Goal: Information Seeking & Learning: Learn about a topic

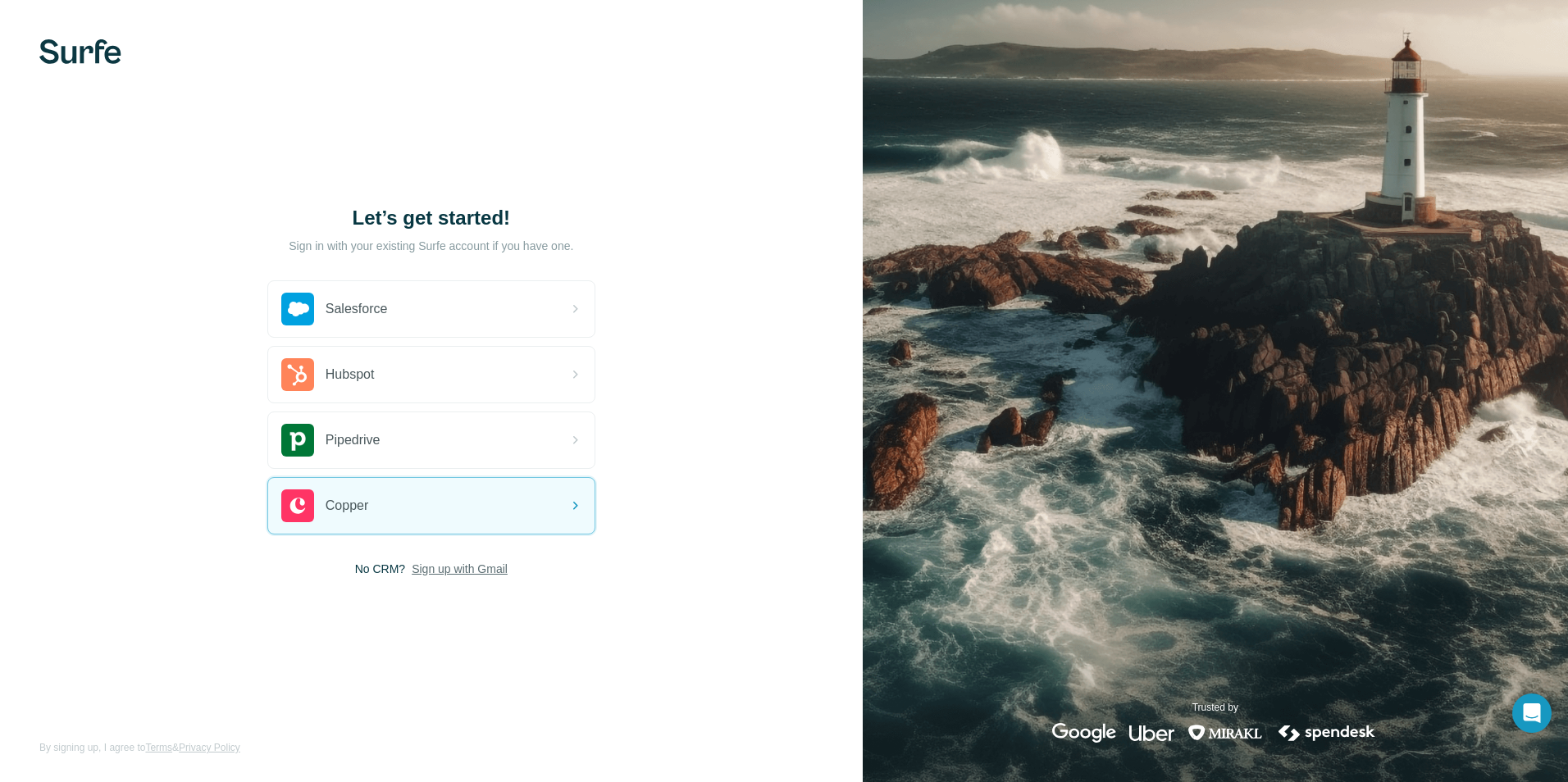
click at [461, 569] on span "Sign up with Gmail" at bounding box center [459, 568] width 96 height 16
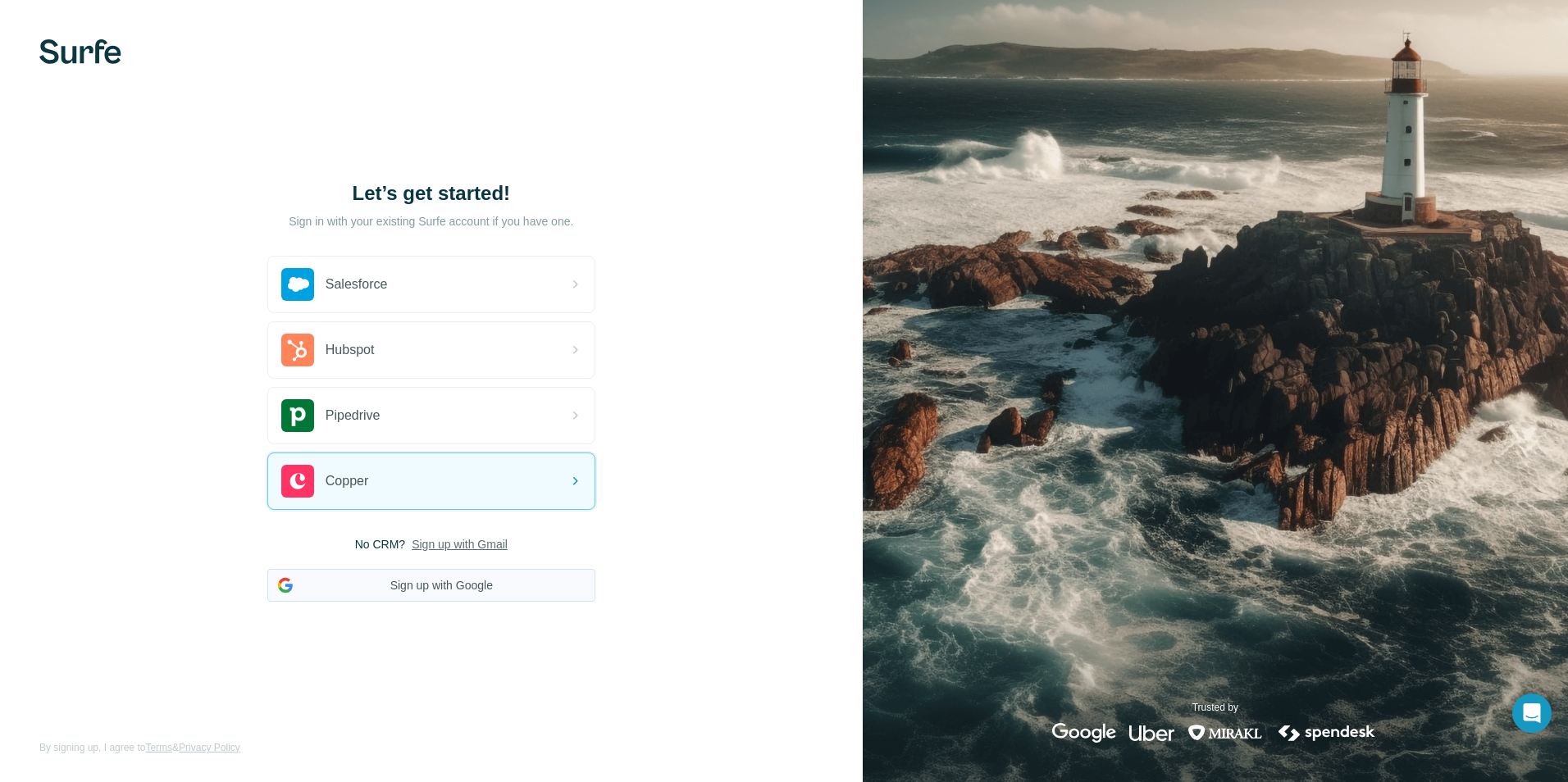
click at [472, 591] on button "Sign up with Google" at bounding box center [432, 585] width 328 height 33
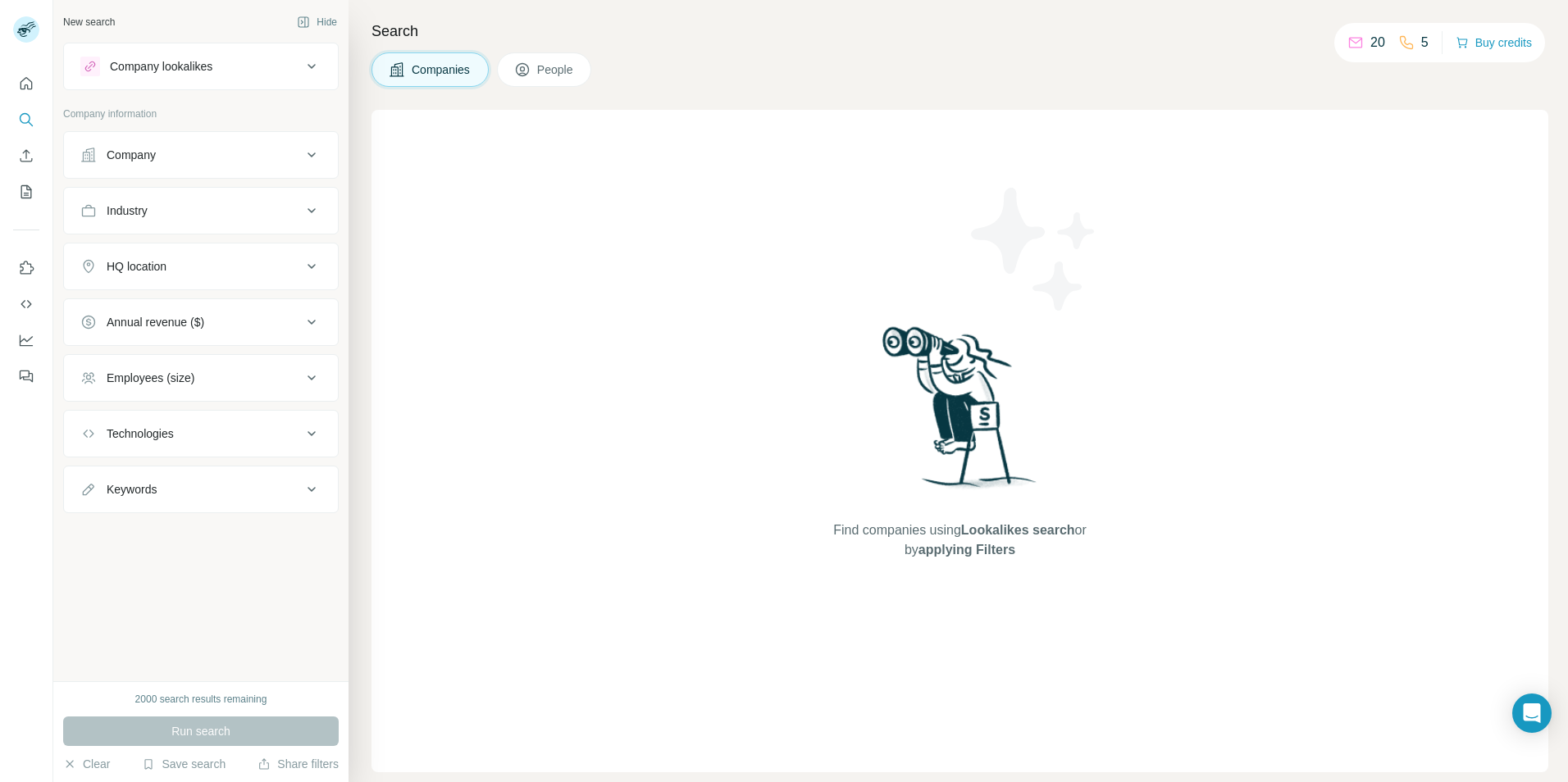
click at [313, 156] on icon at bounding box center [311, 155] width 8 height 5
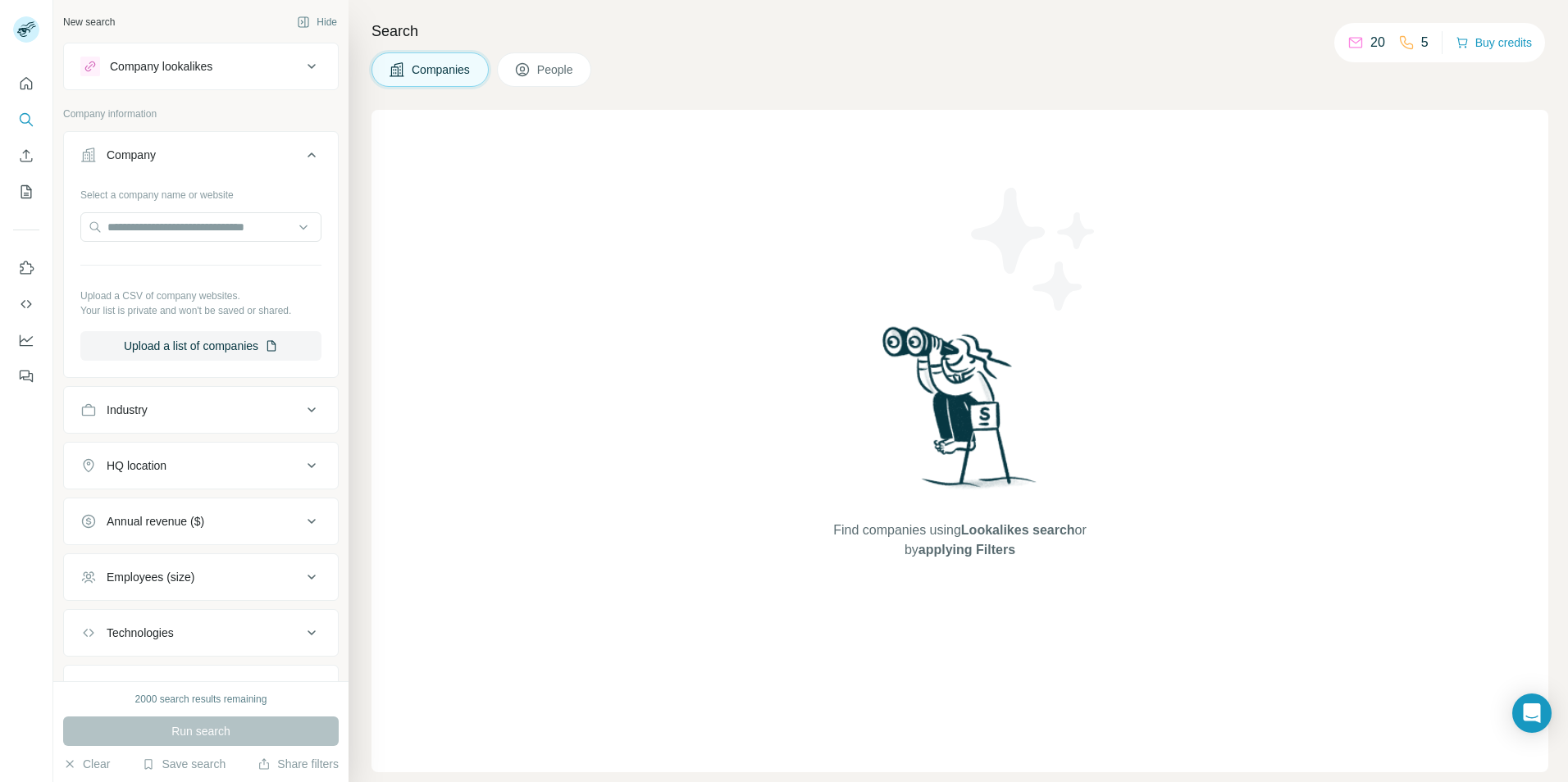
click at [301, 156] on icon at bounding box center [311, 155] width 20 height 20
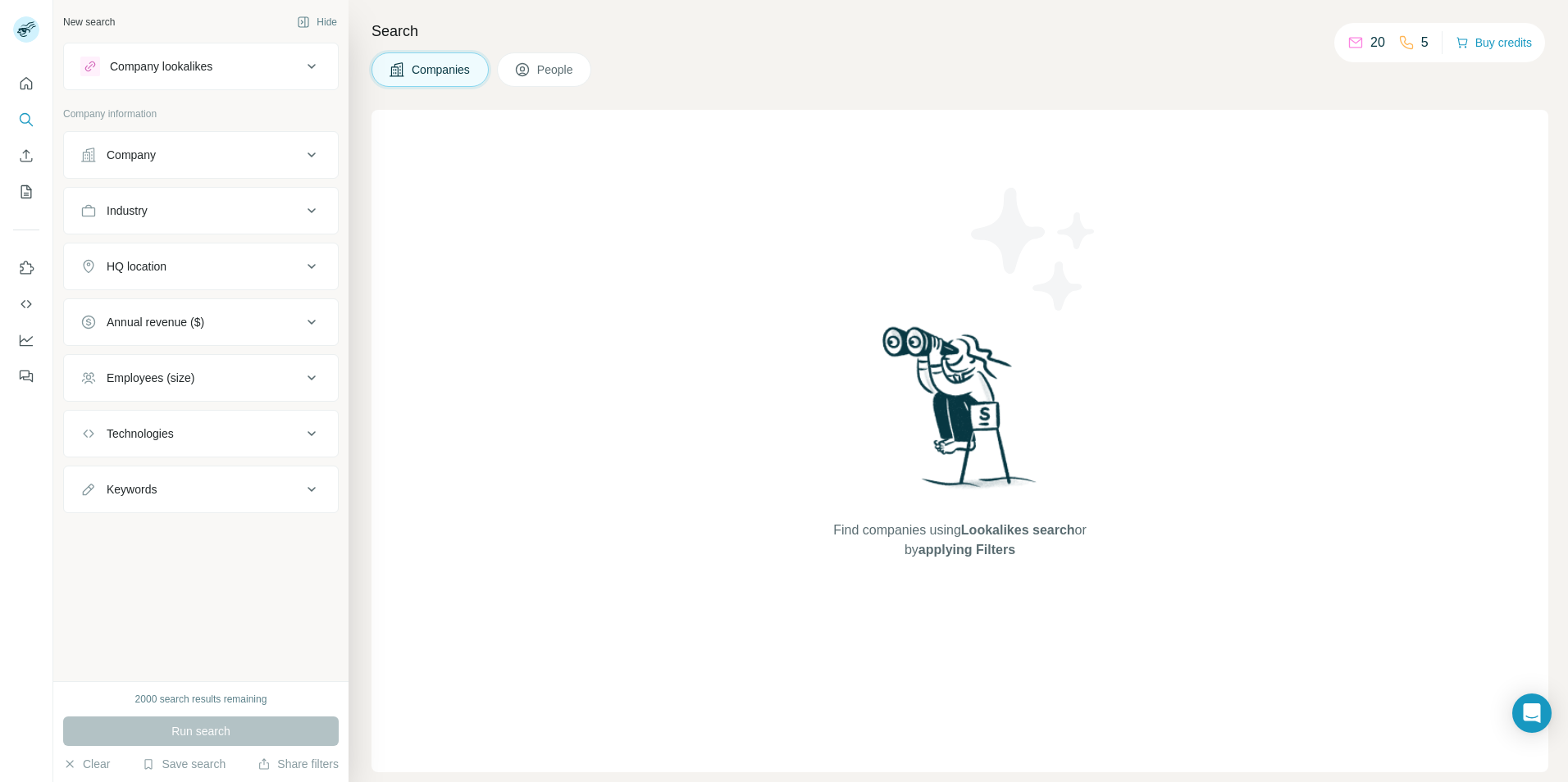
click at [312, 266] on icon at bounding box center [311, 266] width 20 height 20
click at [208, 313] on input "text" at bounding box center [200, 307] width 241 height 29
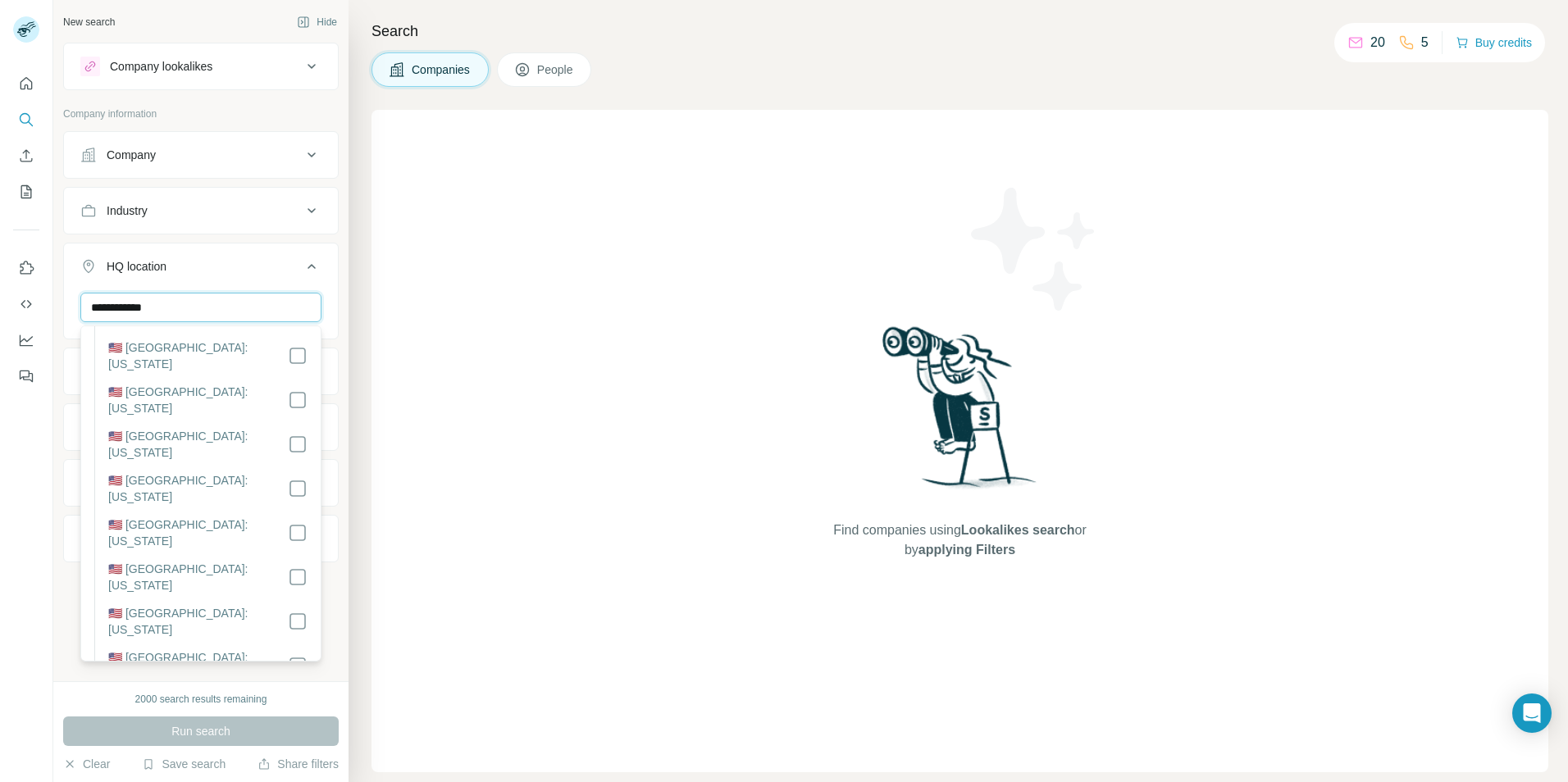
scroll to position [1229, 0]
type input "**********"
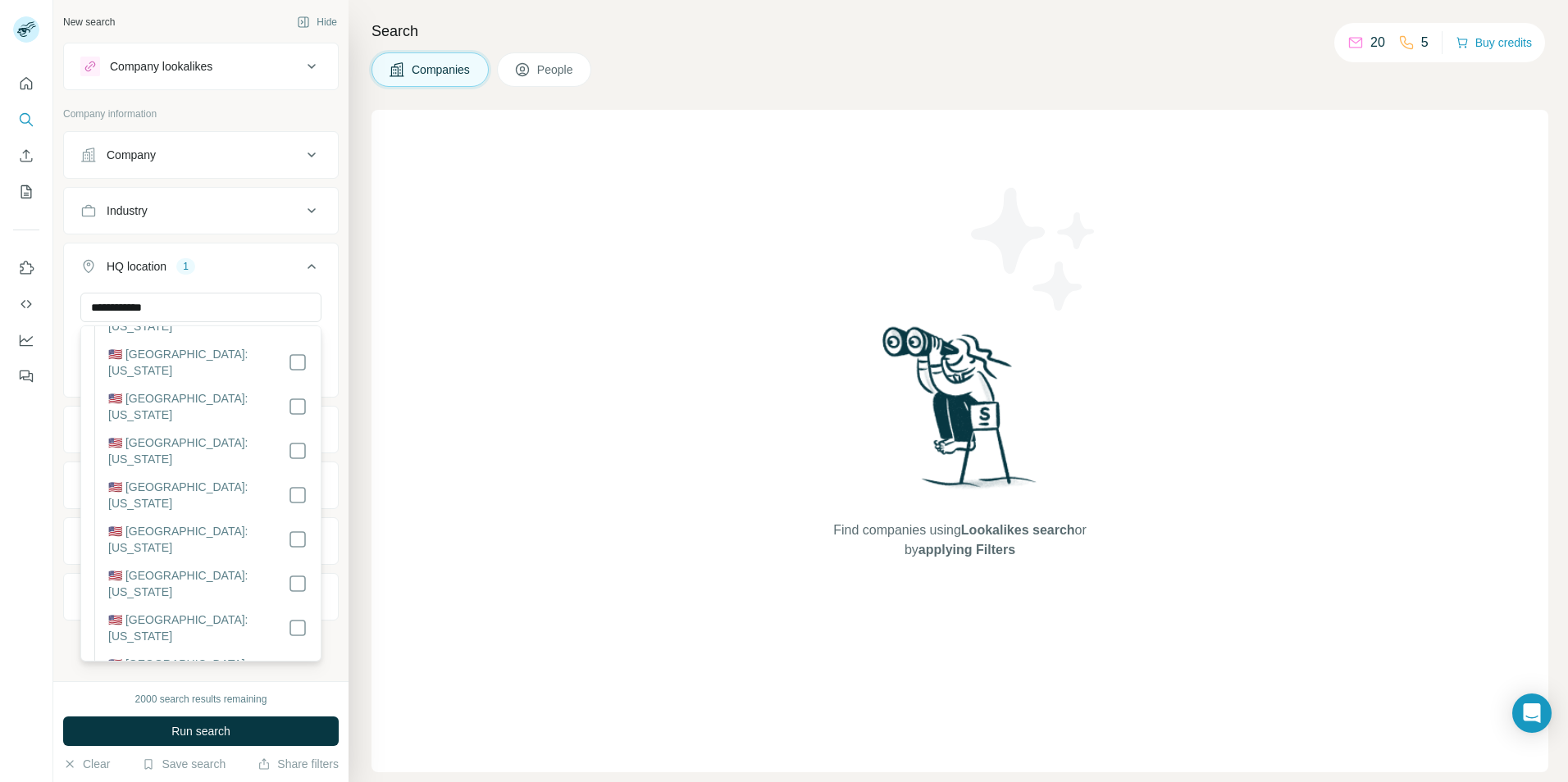
click at [314, 262] on icon at bounding box center [311, 266] width 20 height 20
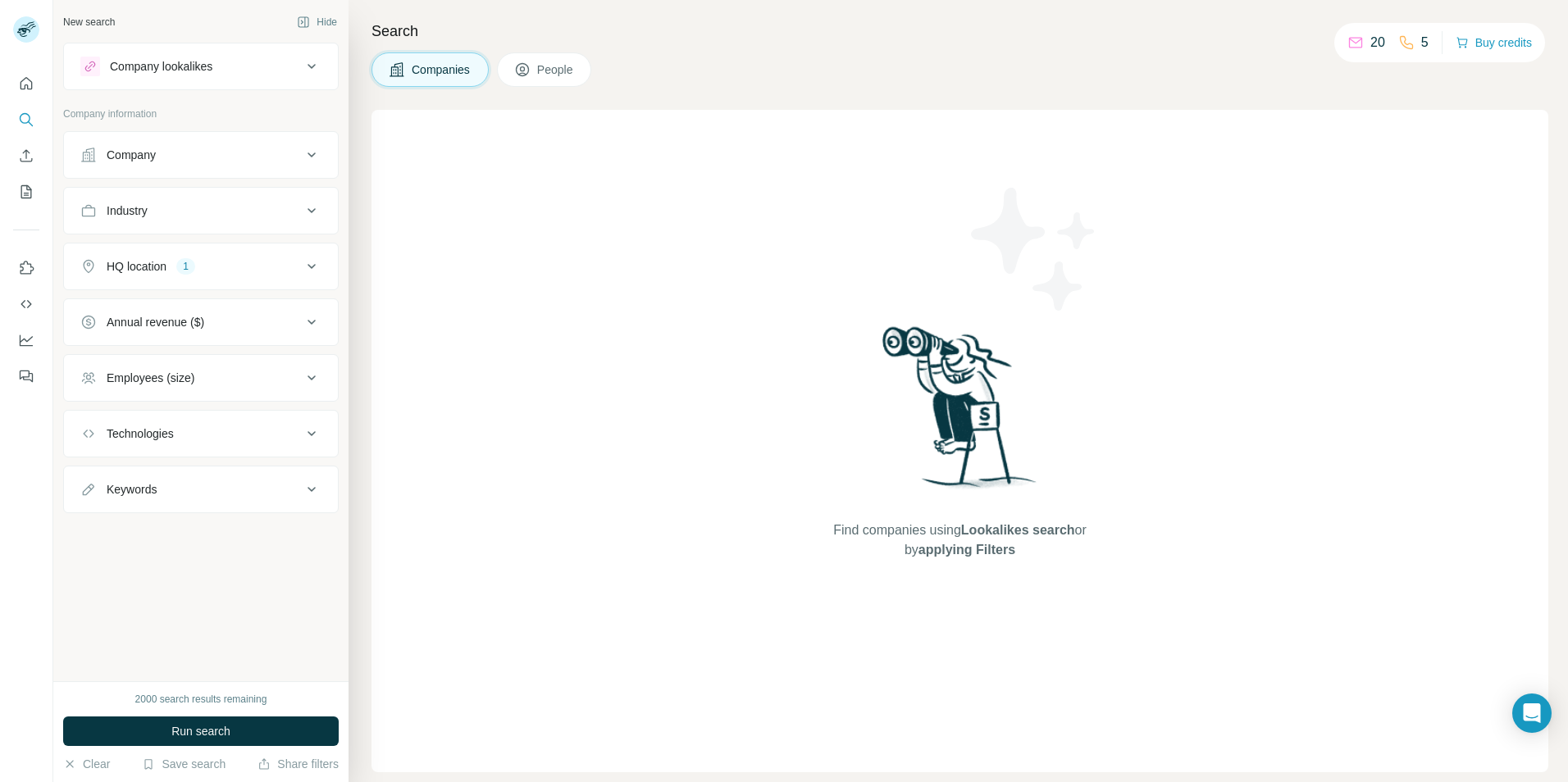
click at [316, 210] on icon at bounding box center [311, 211] width 20 height 20
click at [214, 245] on input at bounding box center [192, 251] width 203 height 18
click at [184, 252] on input at bounding box center [192, 251] width 203 height 18
click at [312, 369] on icon at bounding box center [311, 371] width 20 height 20
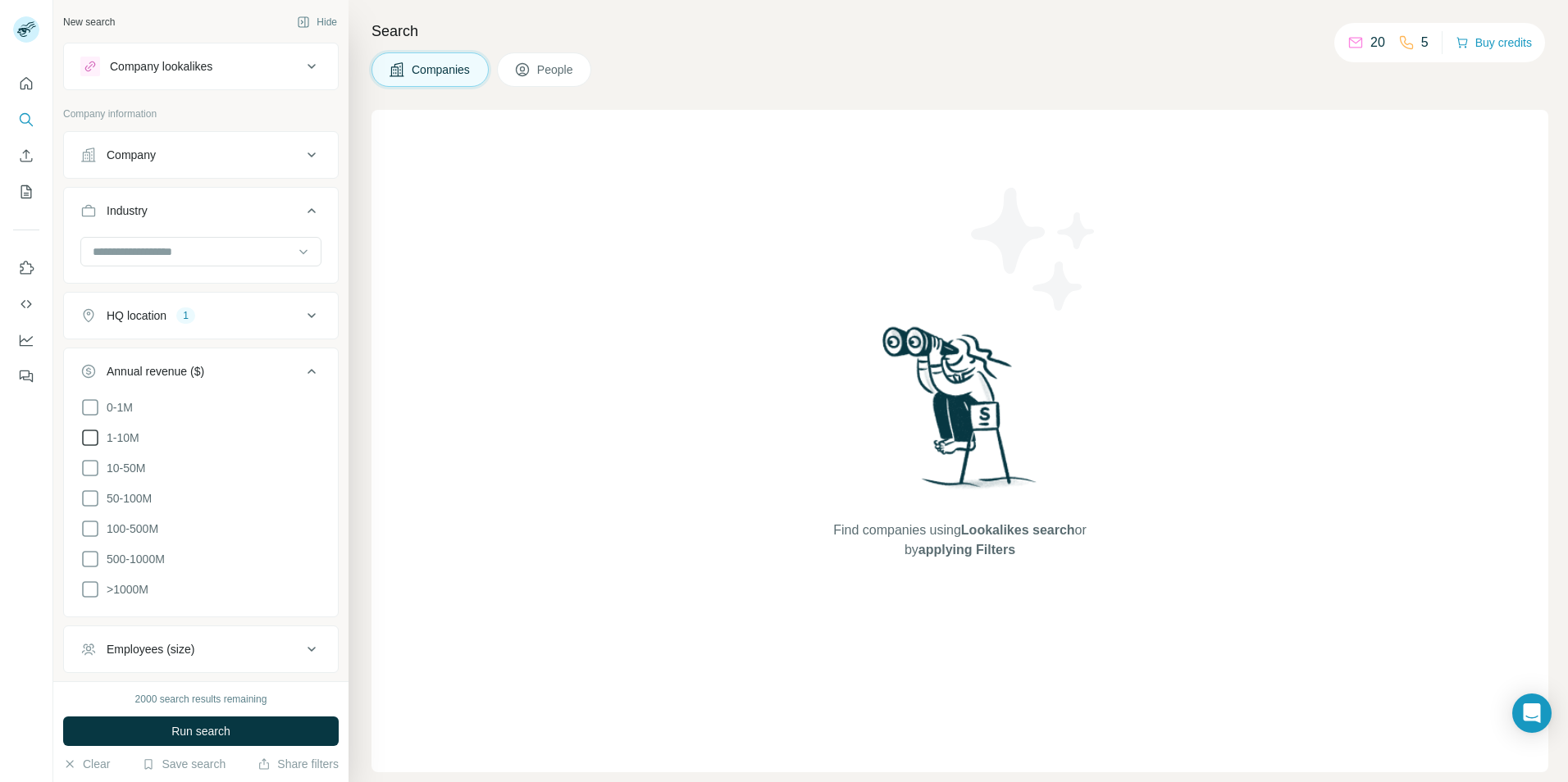
click at [95, 438] on icon at bounding box center [90, 438] width 20 height 20
click at [89, 467] on icon at bounding box center [90, 468] width 20 height 20
click at [94, 413] on icon at bounding box center [90, 407] width 20 height 20
drag, startPoint x: 205, startPoint y: 722, endPoint x: 326, endPoint y: 508, distance: 245.8
click at [316, 564] on div "New search Hide Company lookalikes Company information Company Industry HQ loca…" at bounding box center [201, 391] width 295 height 782
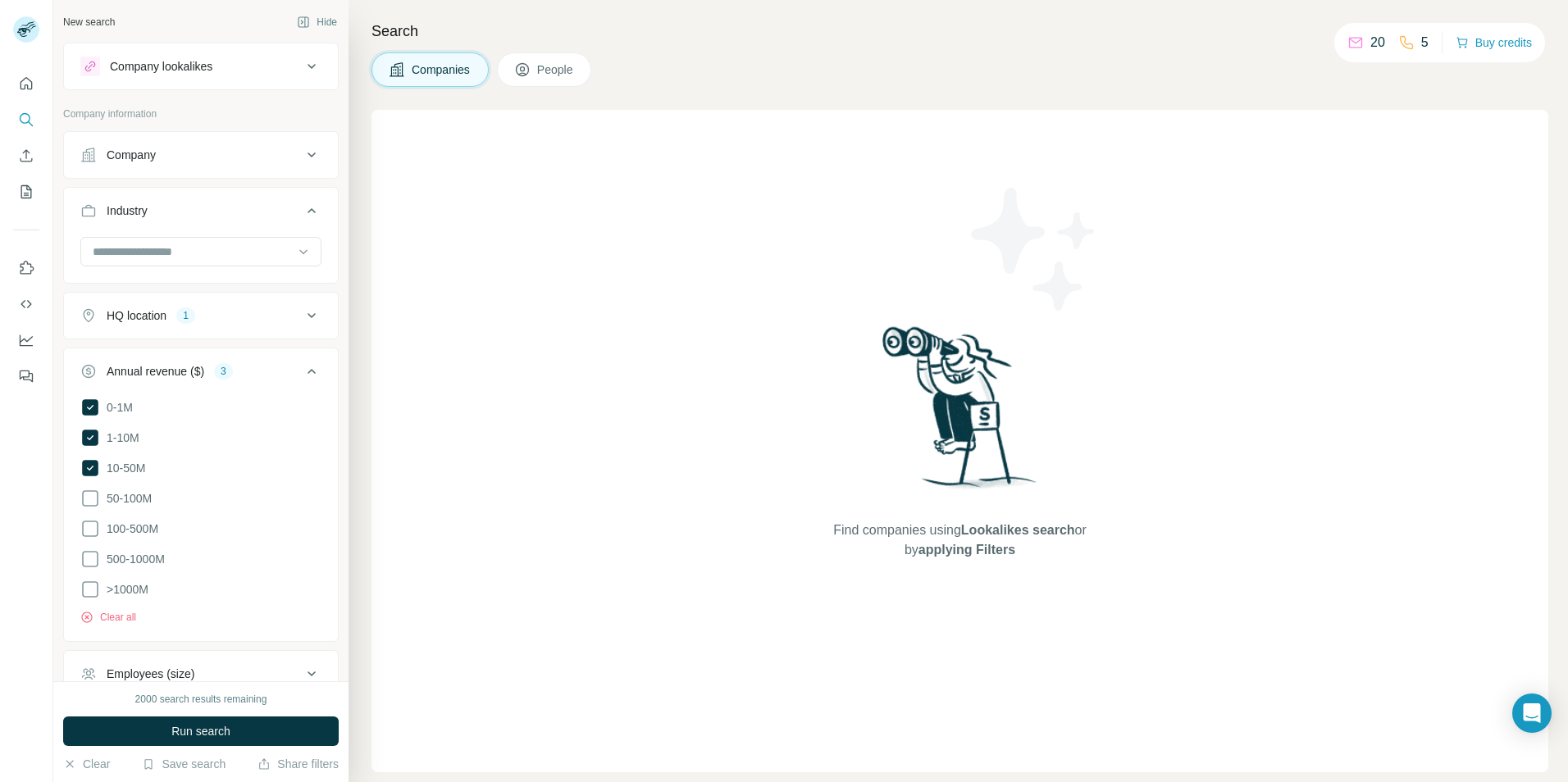
click at [301, 367] on icon at bounding box center [311, 371] width 20 height 20
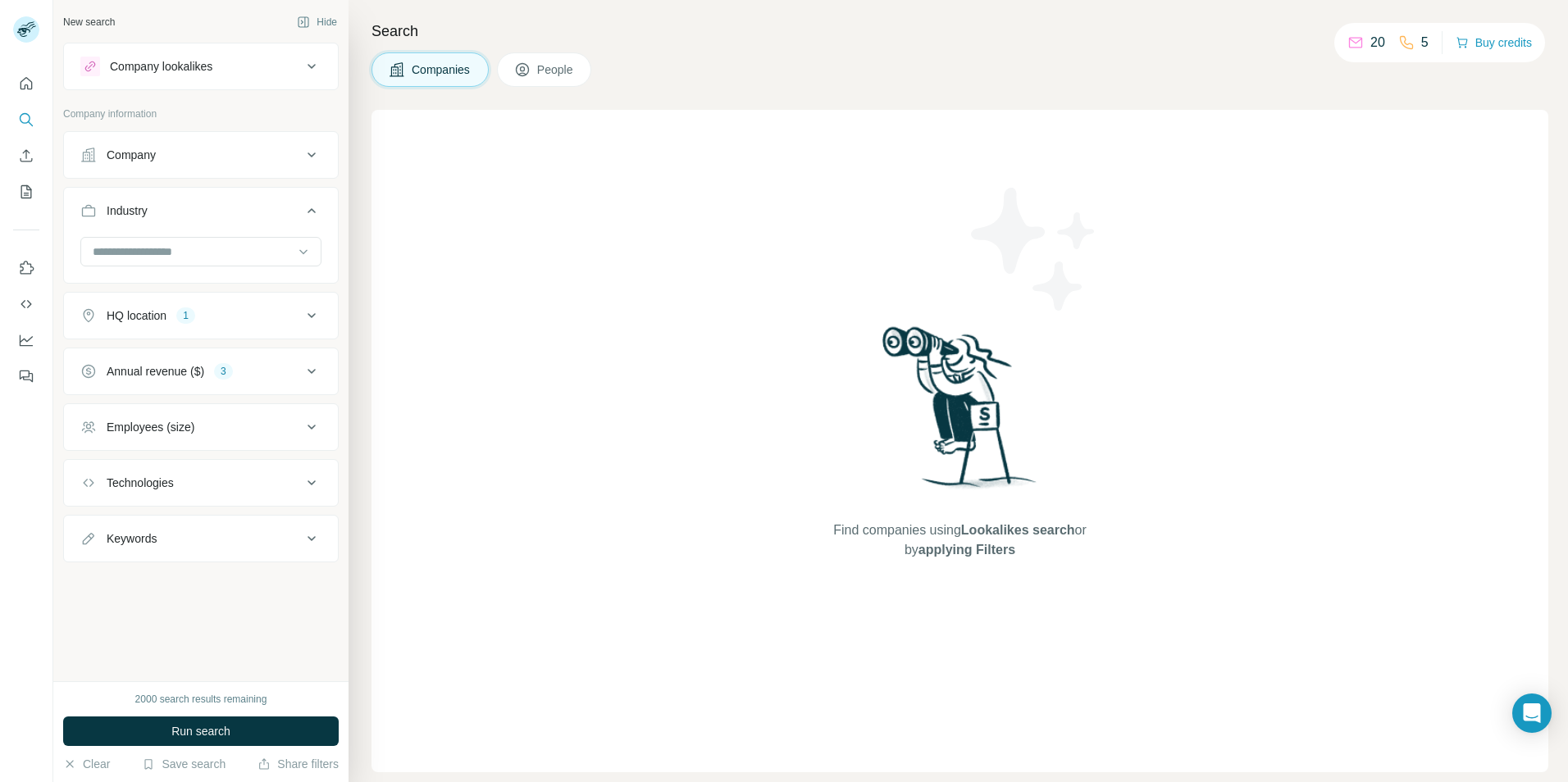
click at [308, 427] on icon at bounding box center [311, 426] width 20 height 20
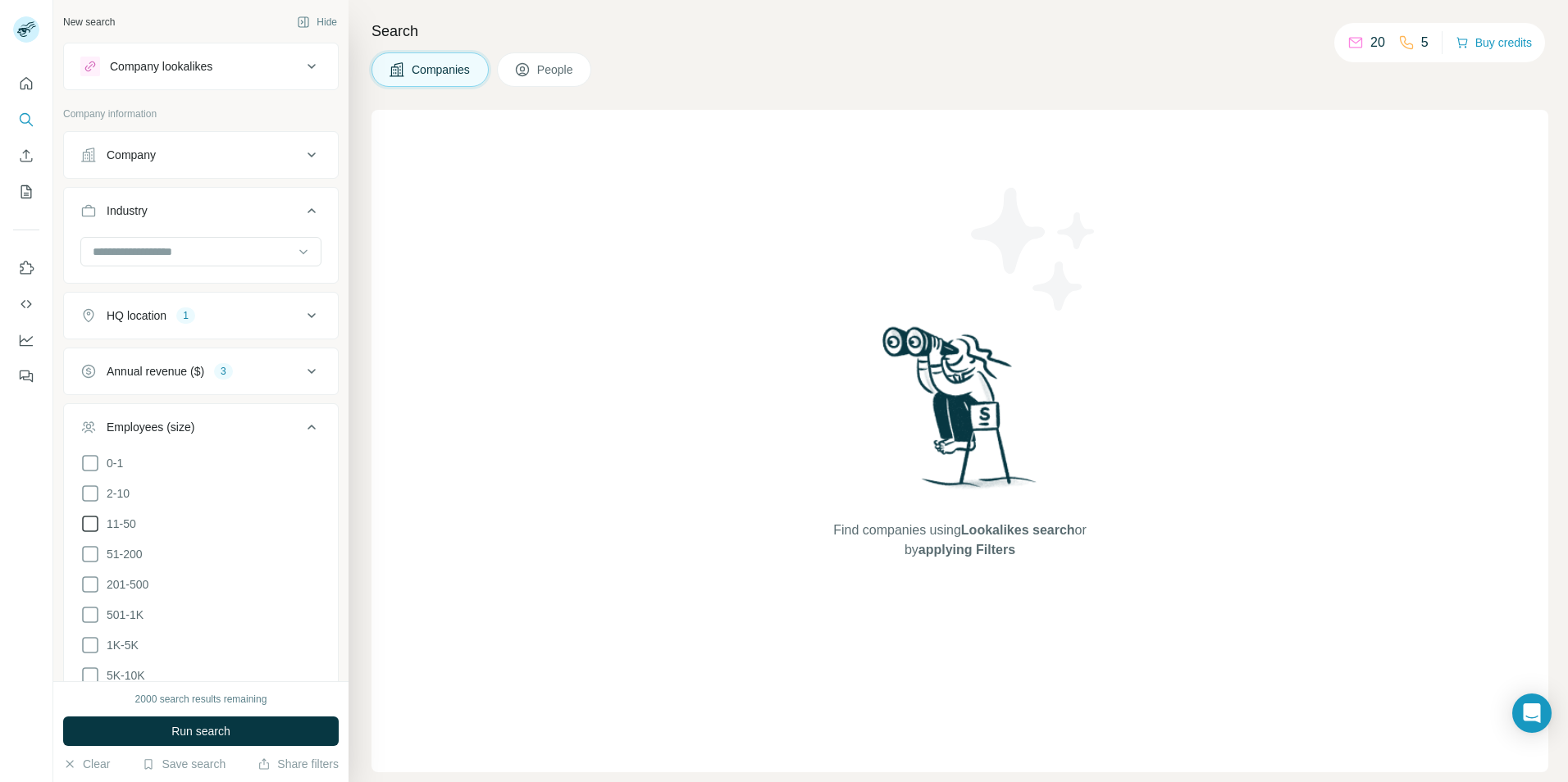
click at [94, 527] on icon at bounding box center [90, 523] width 20 height 20
click at [92, 552] on icon at bounding box center [90, 553] width 20 height 20
drag, startPoint x: 89, startPoint y: 576, endPoint x: 87, endPoint y: 592, distance: 16.1
click at [89, 577] on icon at bounding box center [90, 584] width 20 height 20
click at [89, 609] on icon at bounding box center [90, 615] width 20 height 20
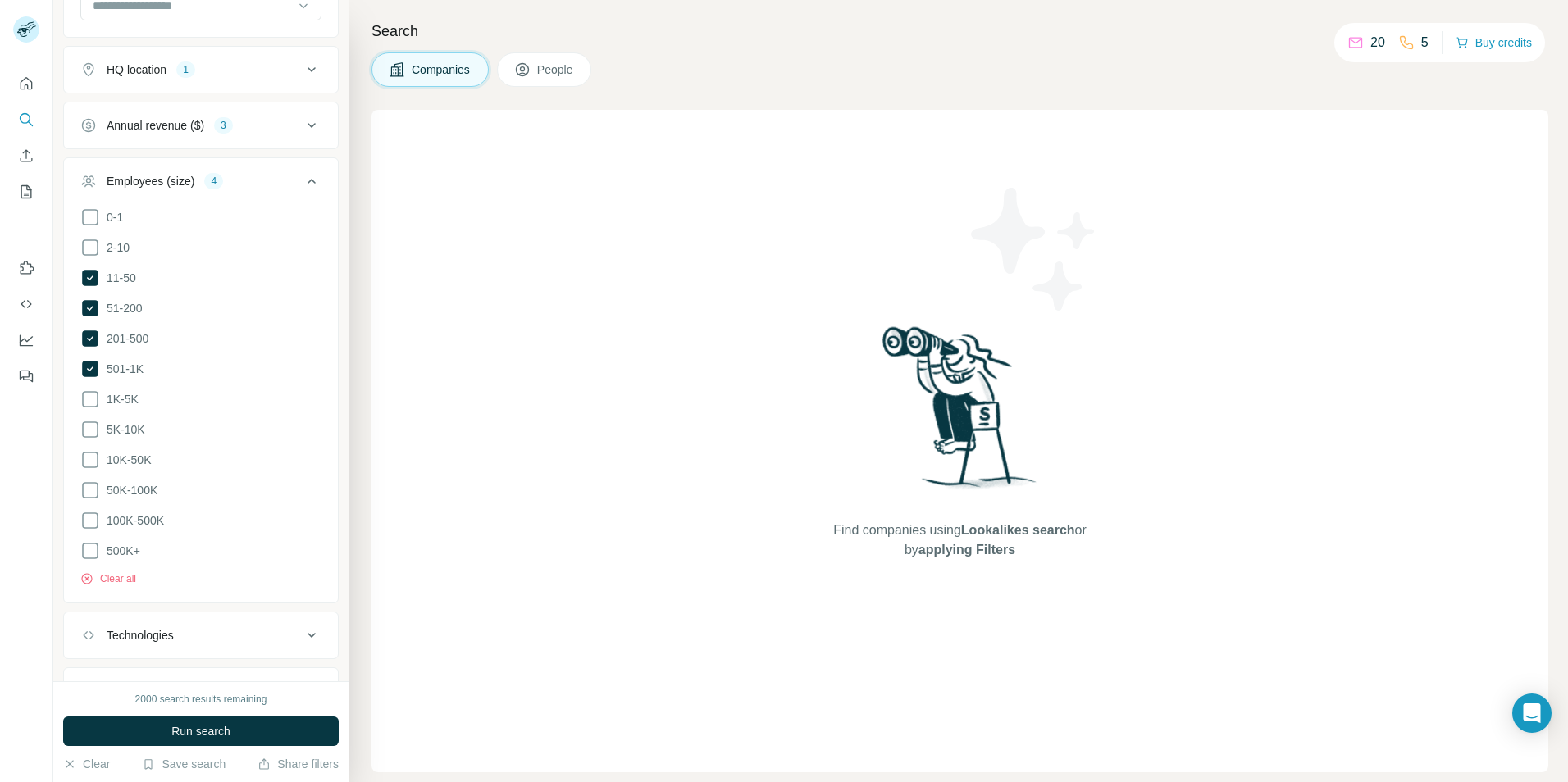
scroll to position [82, 0]
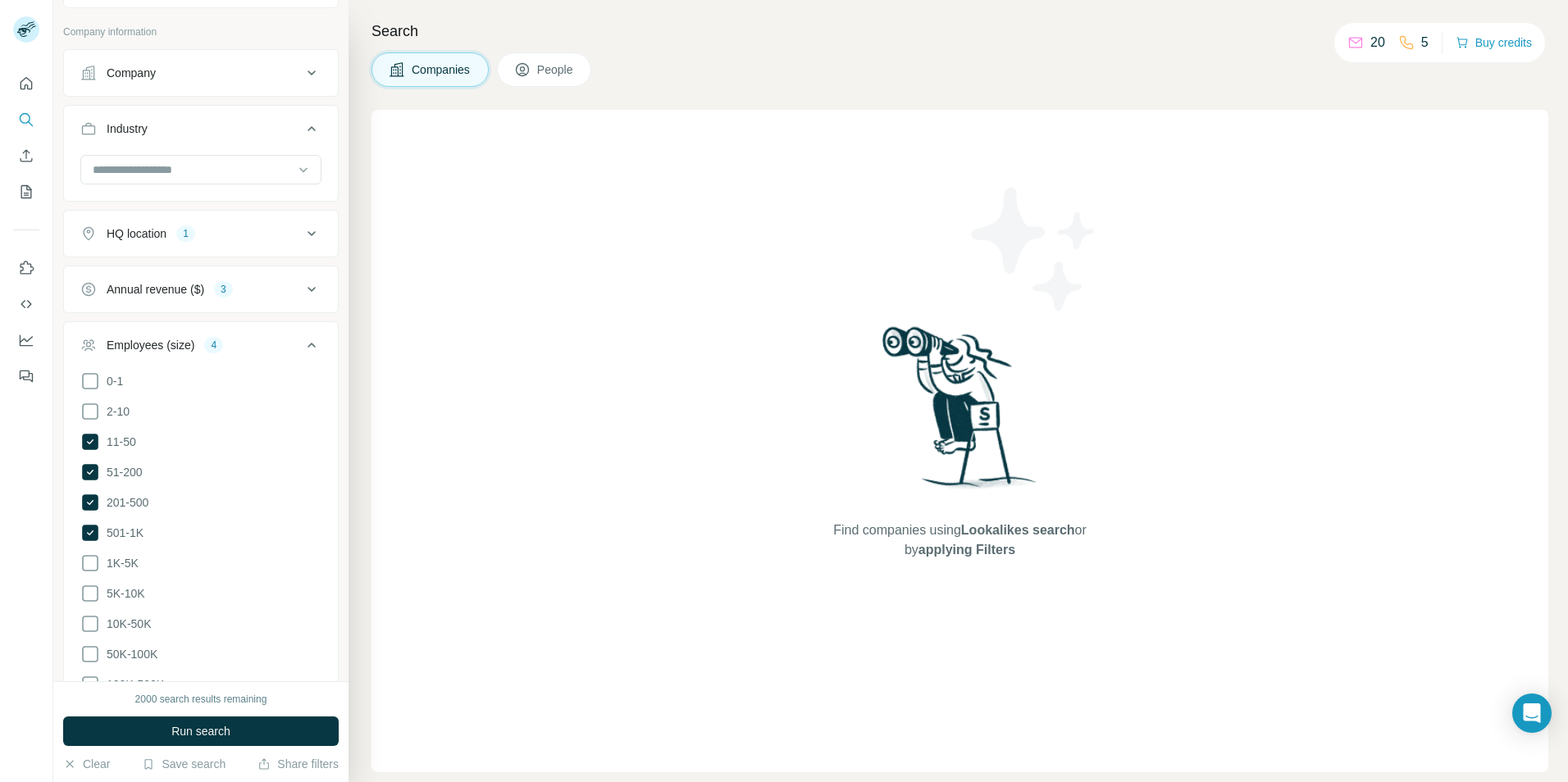
click at [357, 290] on div "Search Companies People Find companies using Lookalikes search or by applying F…" at bounding box center [958, 391] width 1219 height 782
click at [301, 343] on icon at bounding box center [311, 344] width 20 height 20
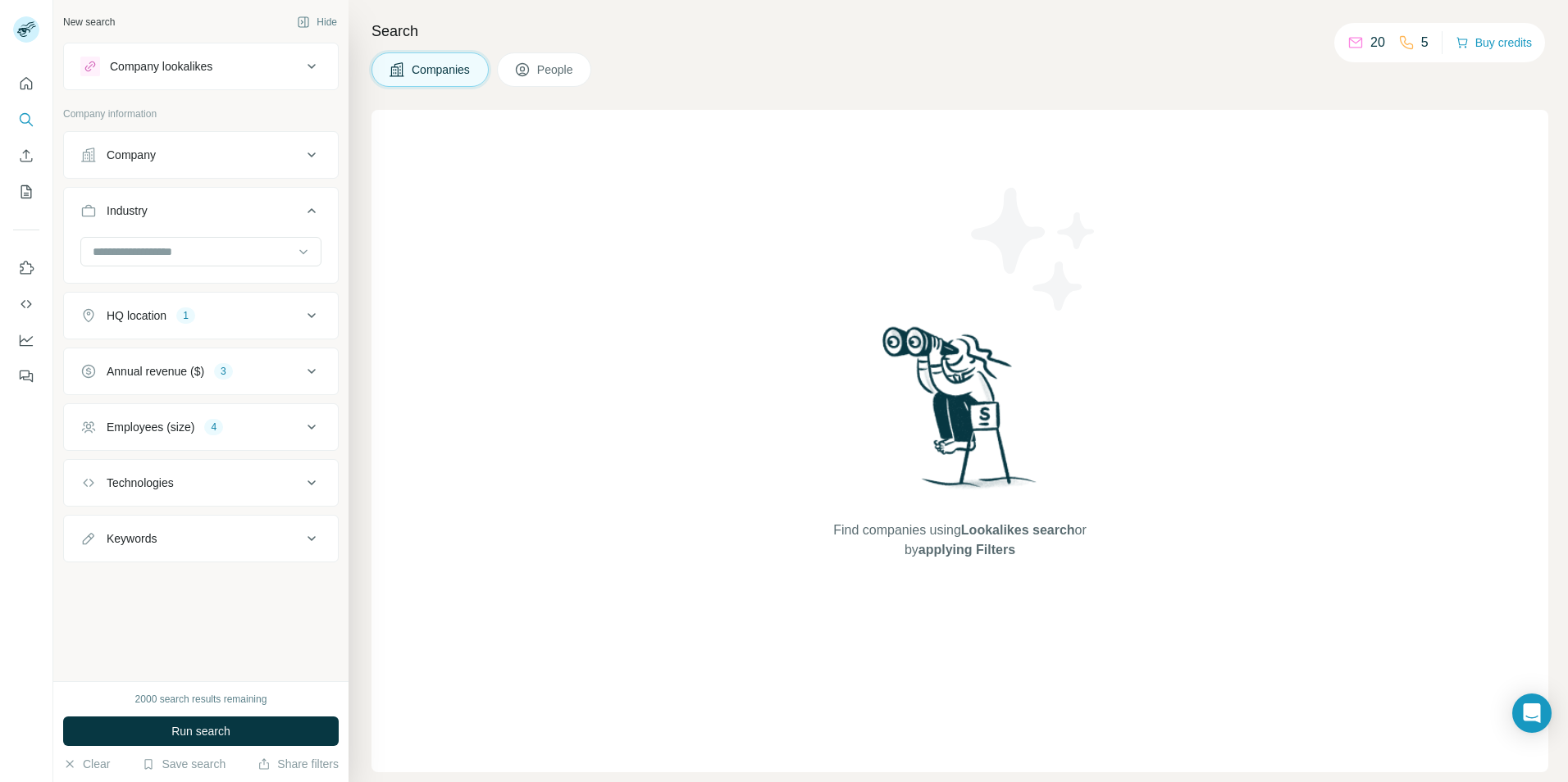
scroll to position [0, 0]
click at [313, 481] on icon at bounding box center [311, 482] width 20 height 20
click at [313, 481] on icon at bounding box center [311, 482] width 8 height 5
click at [313, 154] on icon at bounding box center [311, 155] width 20 height 20
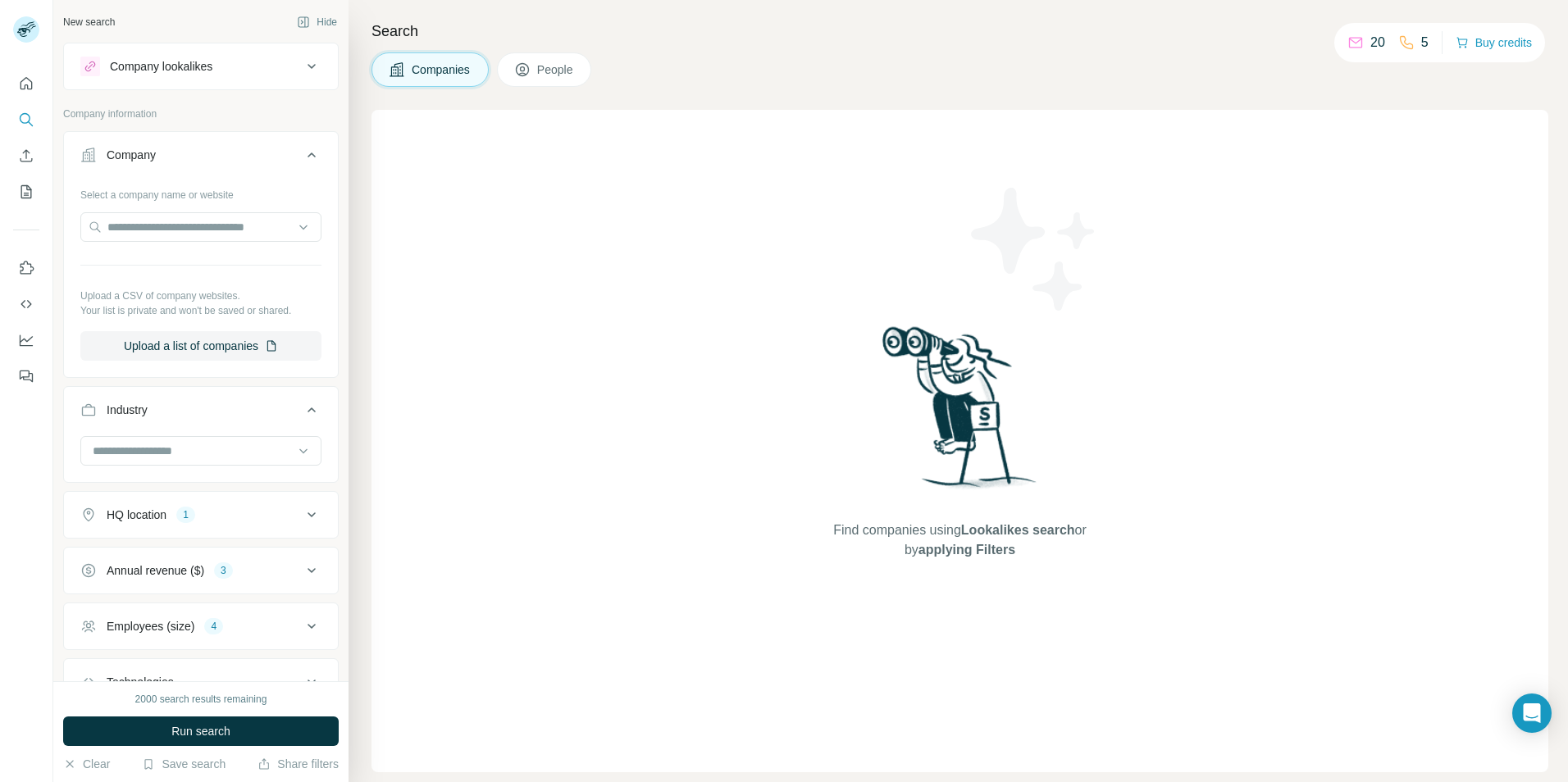
click at [313, 154] on button "Company" at bounding box center [200, 158] width 274 height 46
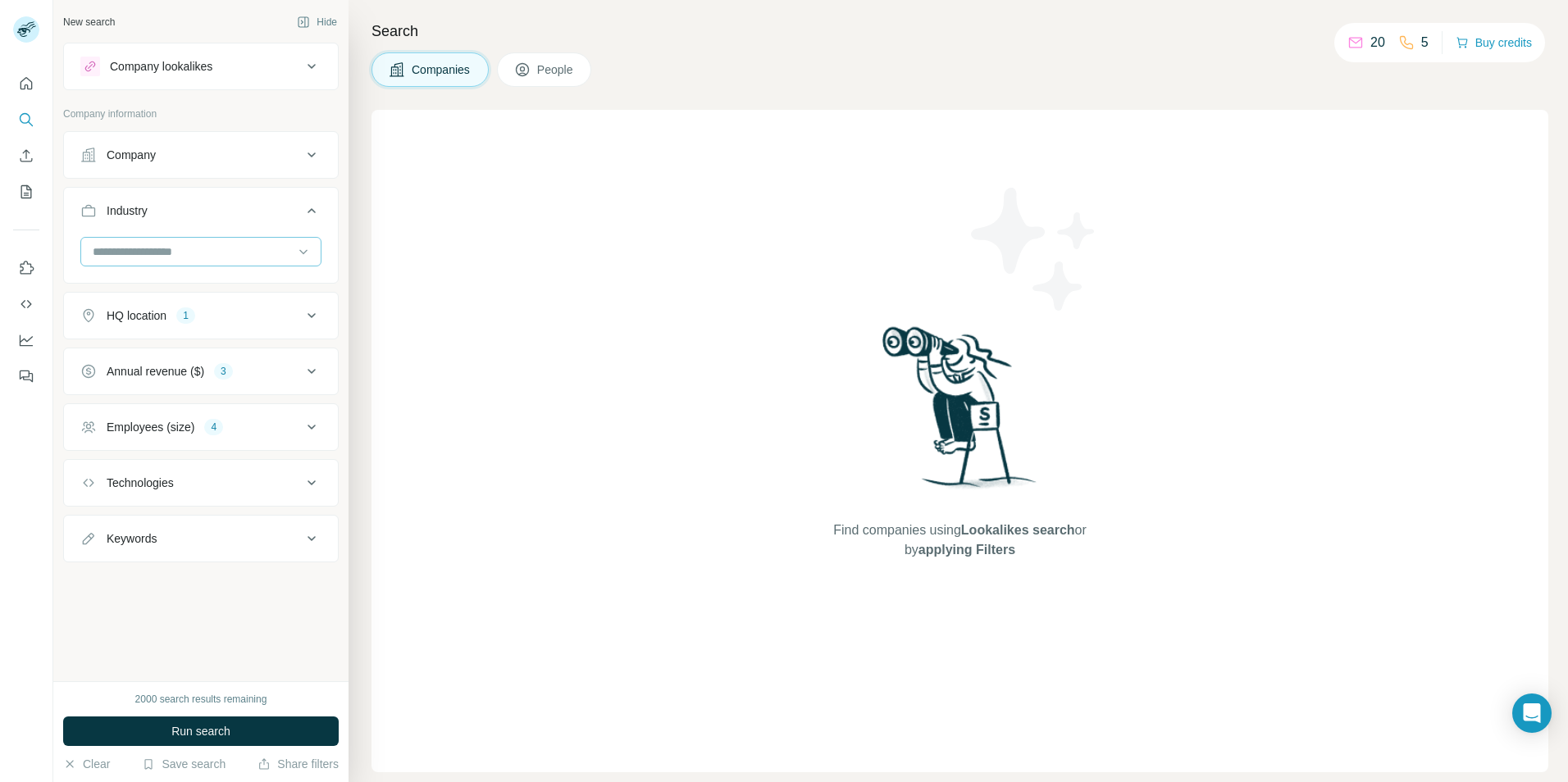
click at [172, 252] on input at bounding box center [192, 251] width 203 height 18
click at [120, 318] on div "B2B" at bounding box center [200, 321] width 213 height 16
click at [230, 728] on button "Run search" at bounding box center [200, 731] width 275 height 29
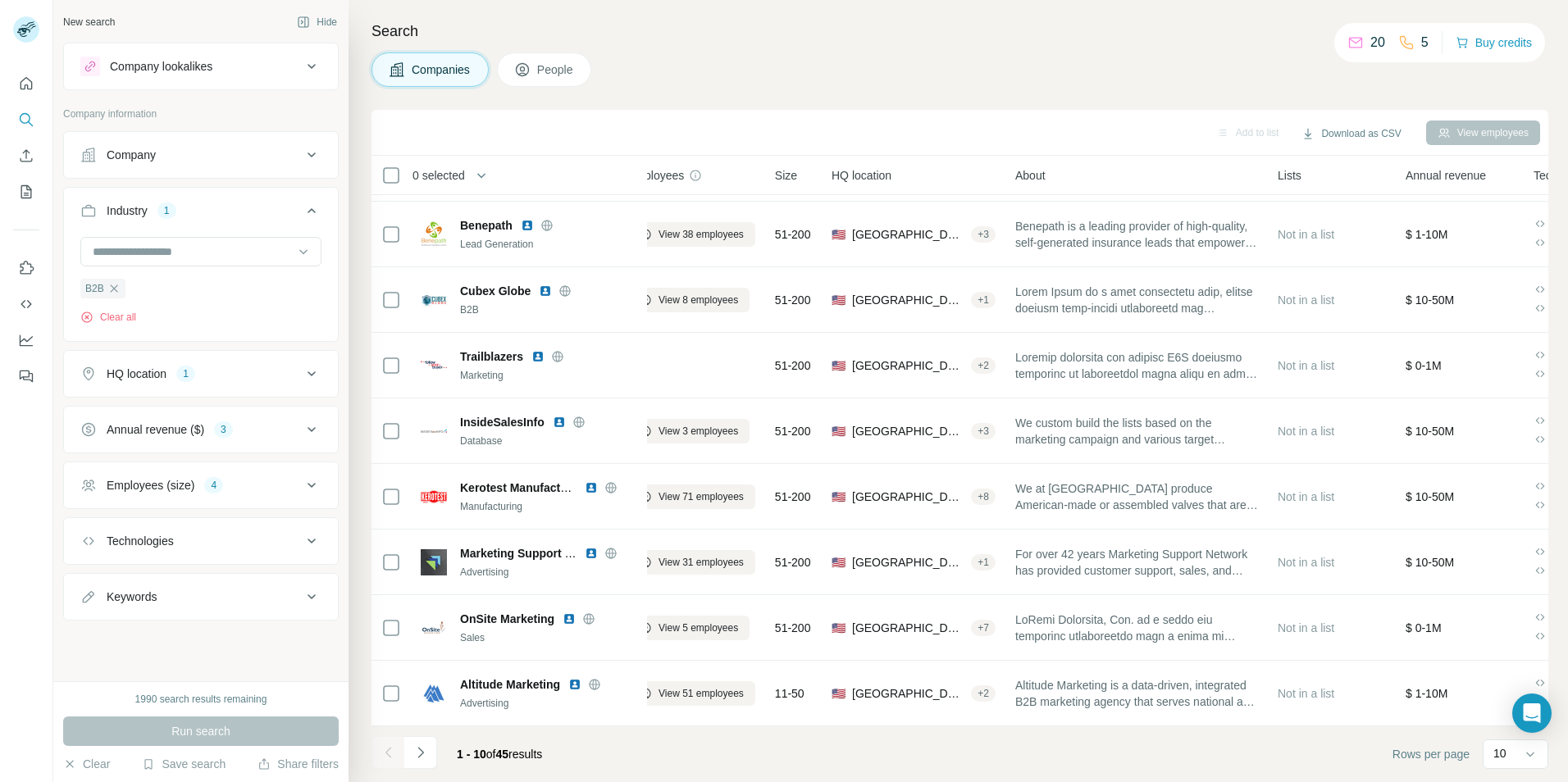
scroll to position [133, 0]
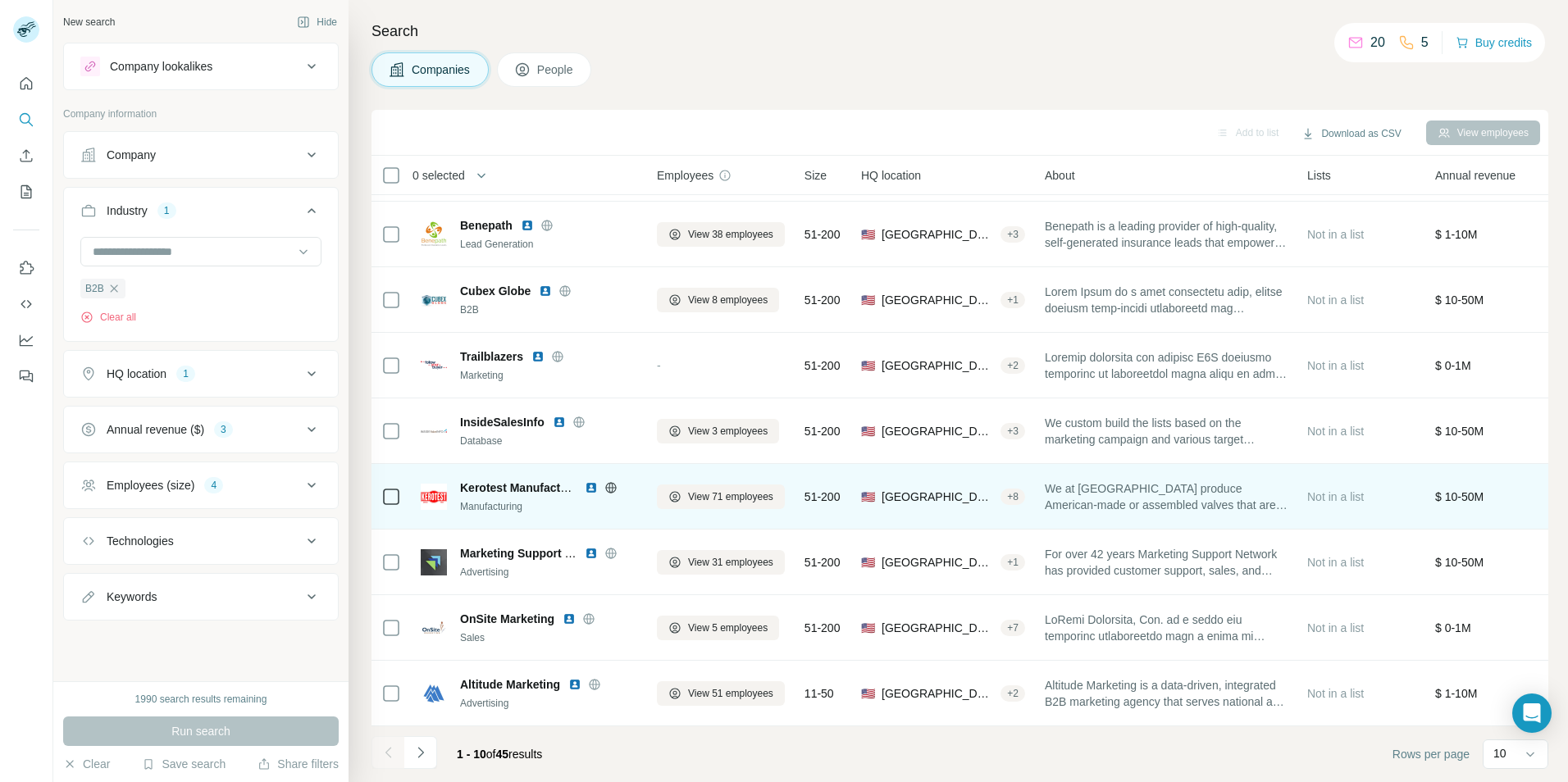
click at [495, 486] on div "Kerotest Manufacturing" at bounding box center [518, 487] width 117 height 16
click at [740, 489] on span "View 71 employees" at bounding box center [730, 496] width 85 height 15
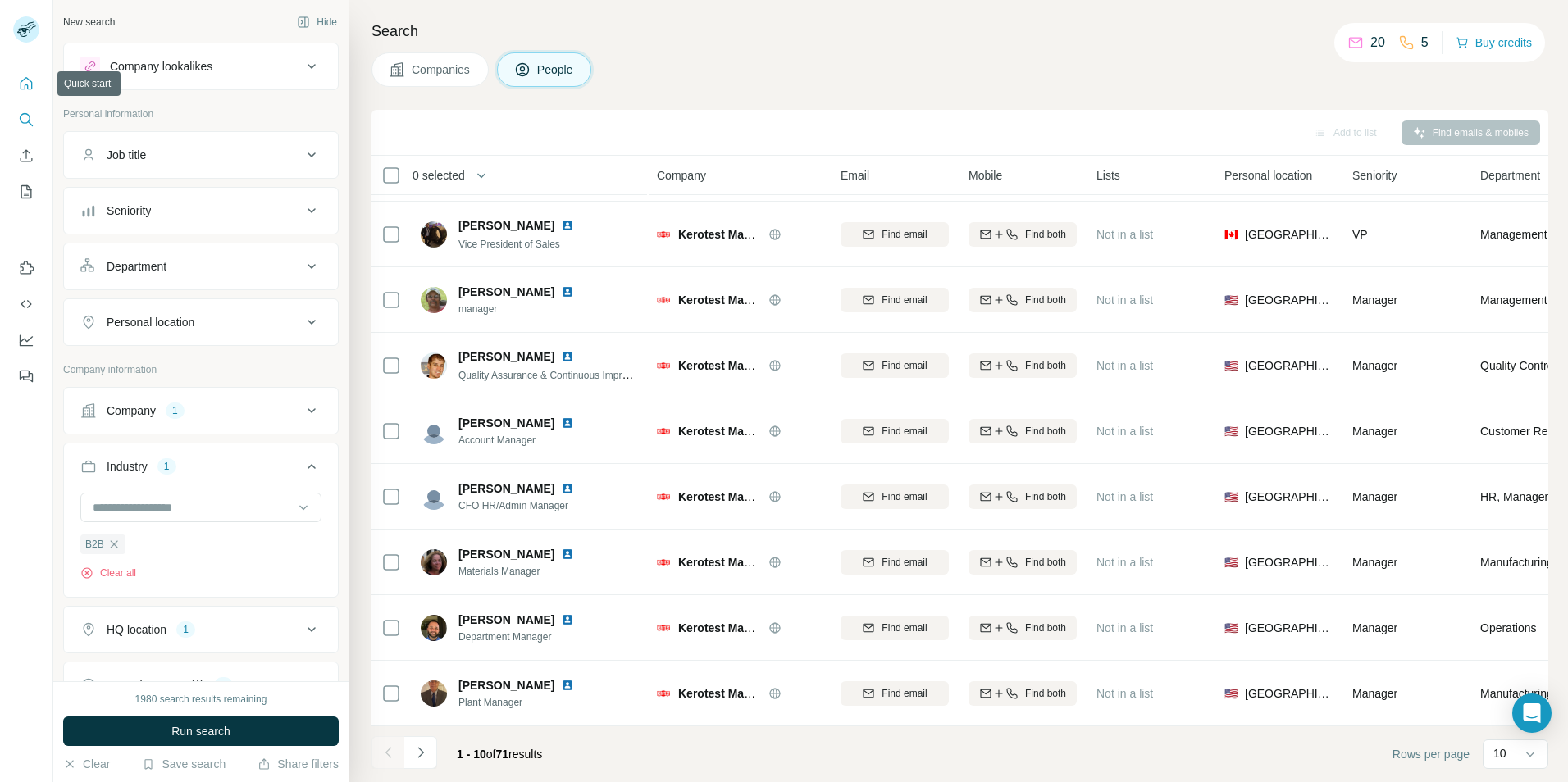
click at [28, 85] on icon "Quick start" at bounding box center [26, 83] width 16 height 16
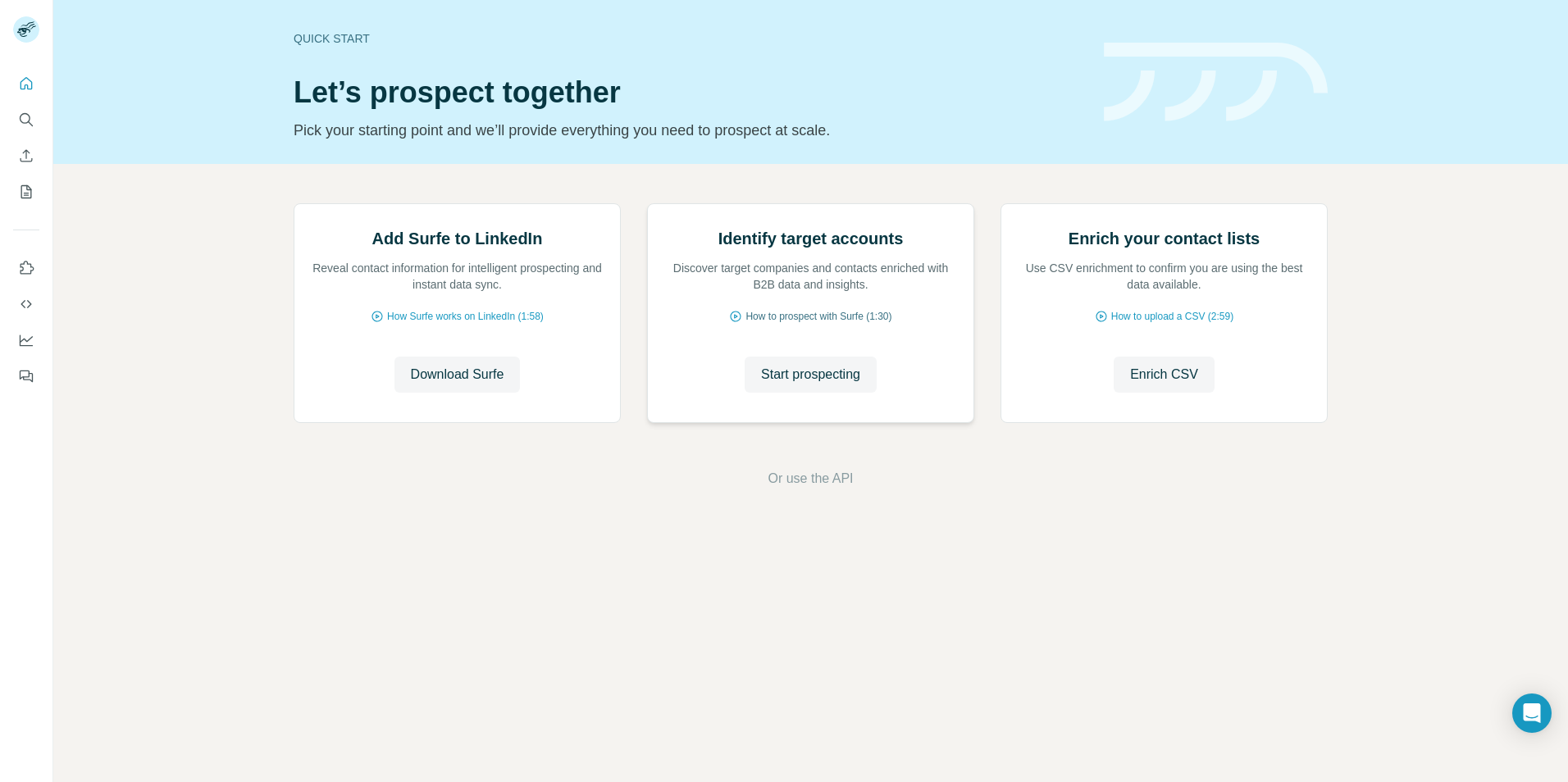
click at [809, 324] on span "How to prospect with Surfe (1:30)" at bounding box center [818, 316] width 146 height 15
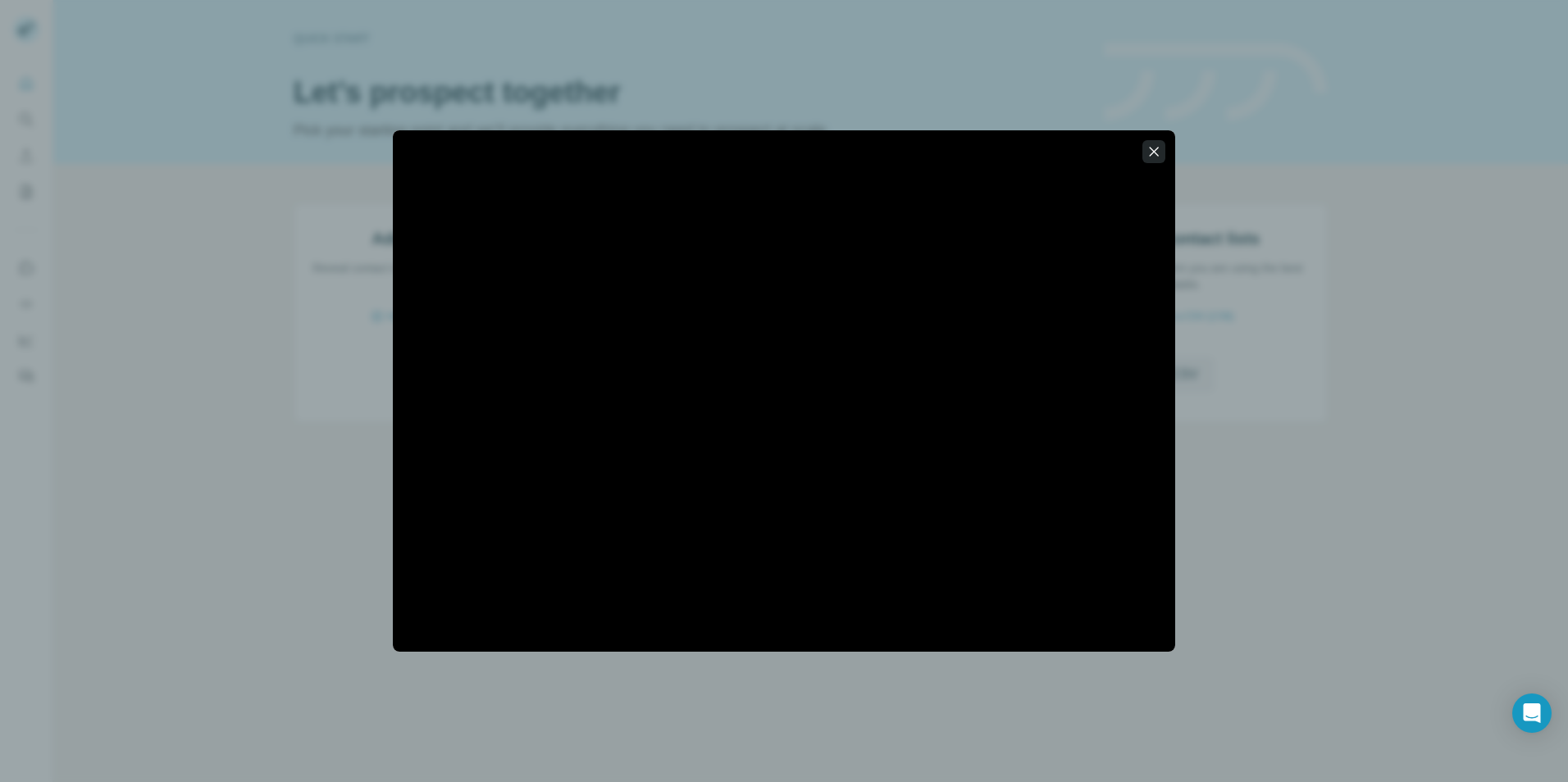
click at [1155, 154] on icon "button" at bounding box center [1154, 151] width 9 height 9
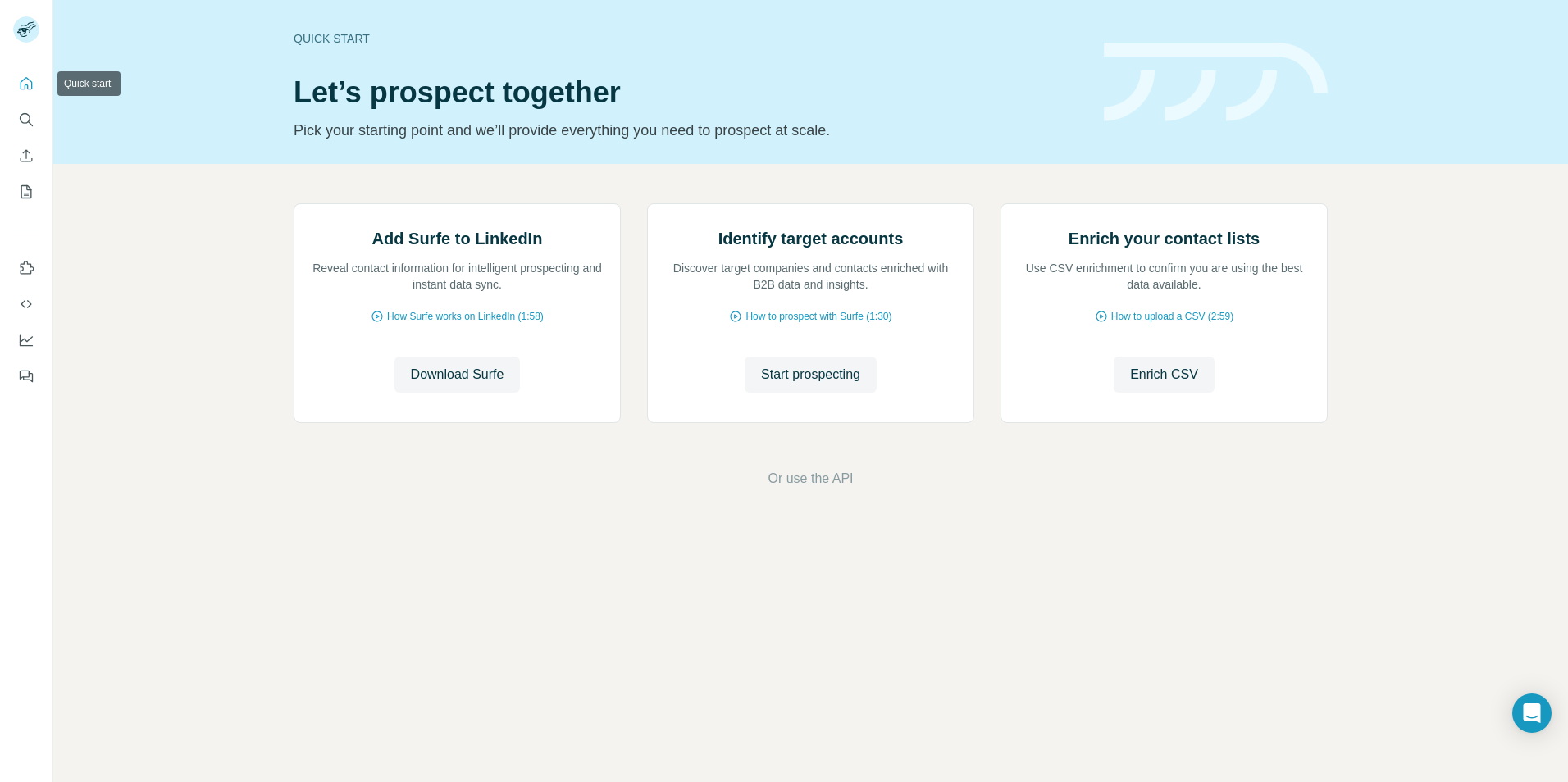
click at [27, 76] on icon "Quick start" at bounding box center [26, 83] width 16 height 16
click at [30, 120] on icon "Search" at bounding box center [26, 119] width 16 height 16
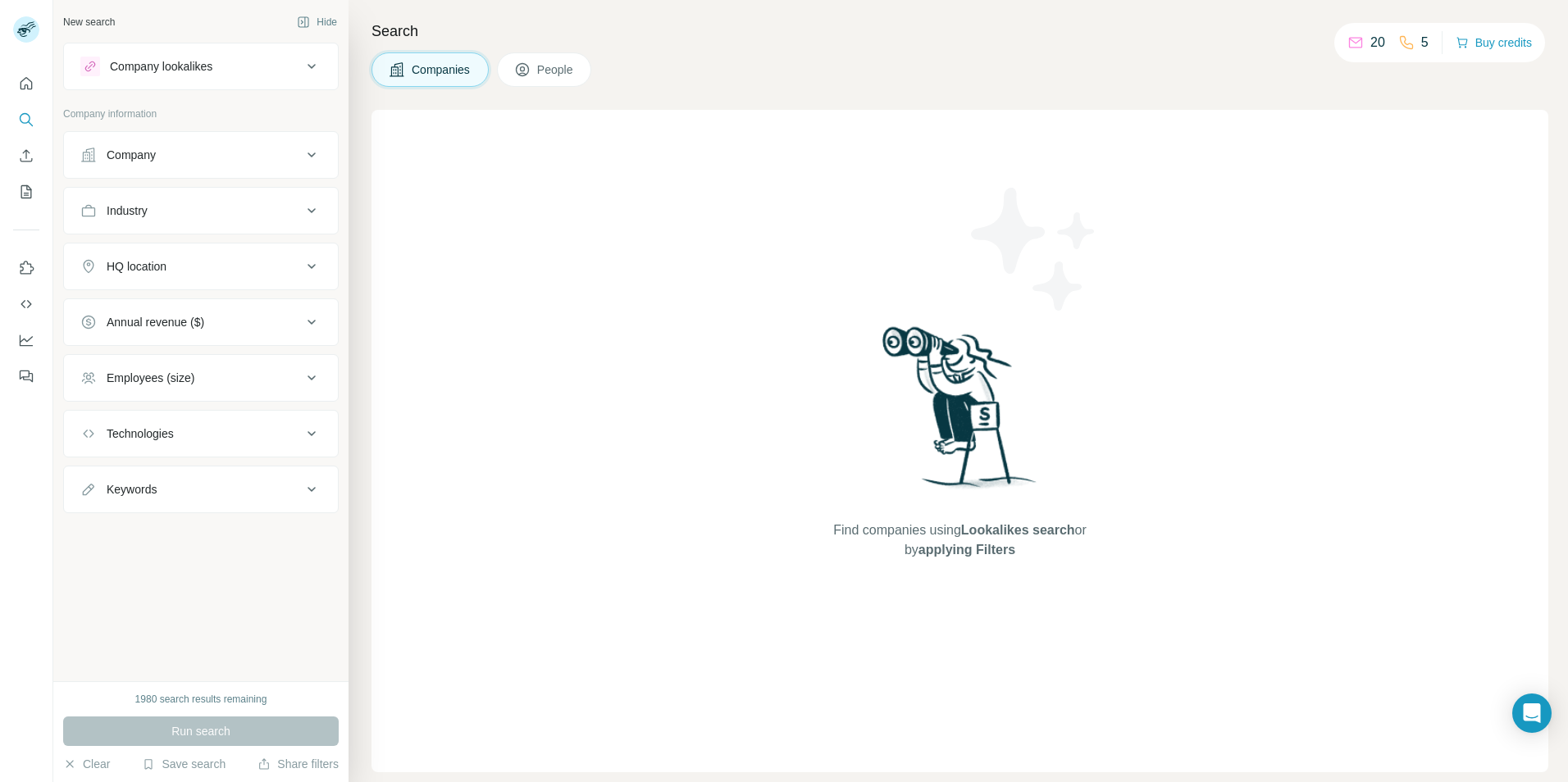
click at [559, 66] on span "People" at bounding box center [556, 69] width 38 height 16
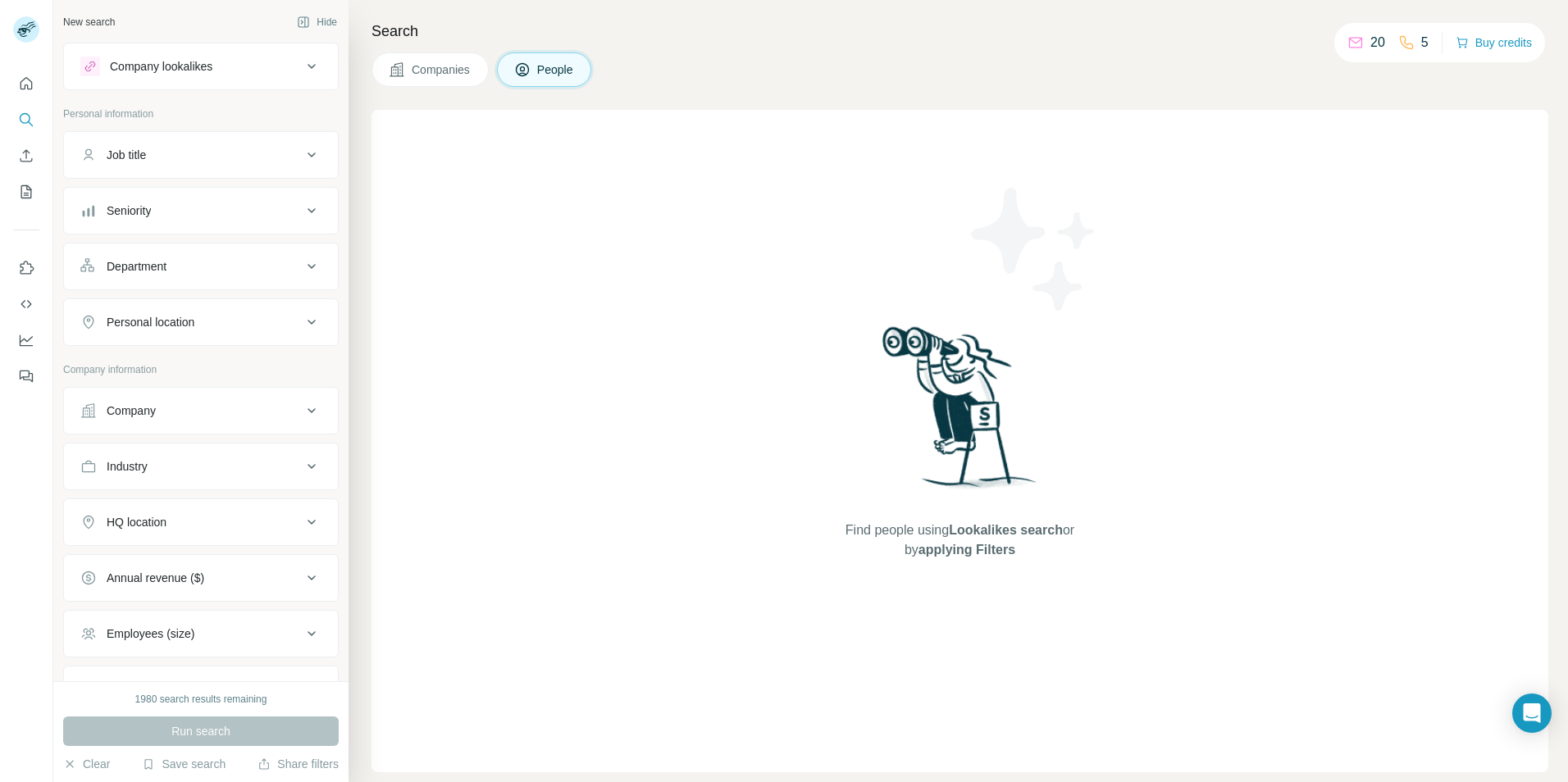
click at [307, 325] on icon at bounding box center [311, 322] width 20 height 20
click at [197, 362] on input "text" at bounding box center [200, 363] width 241 height 29
type input "*"
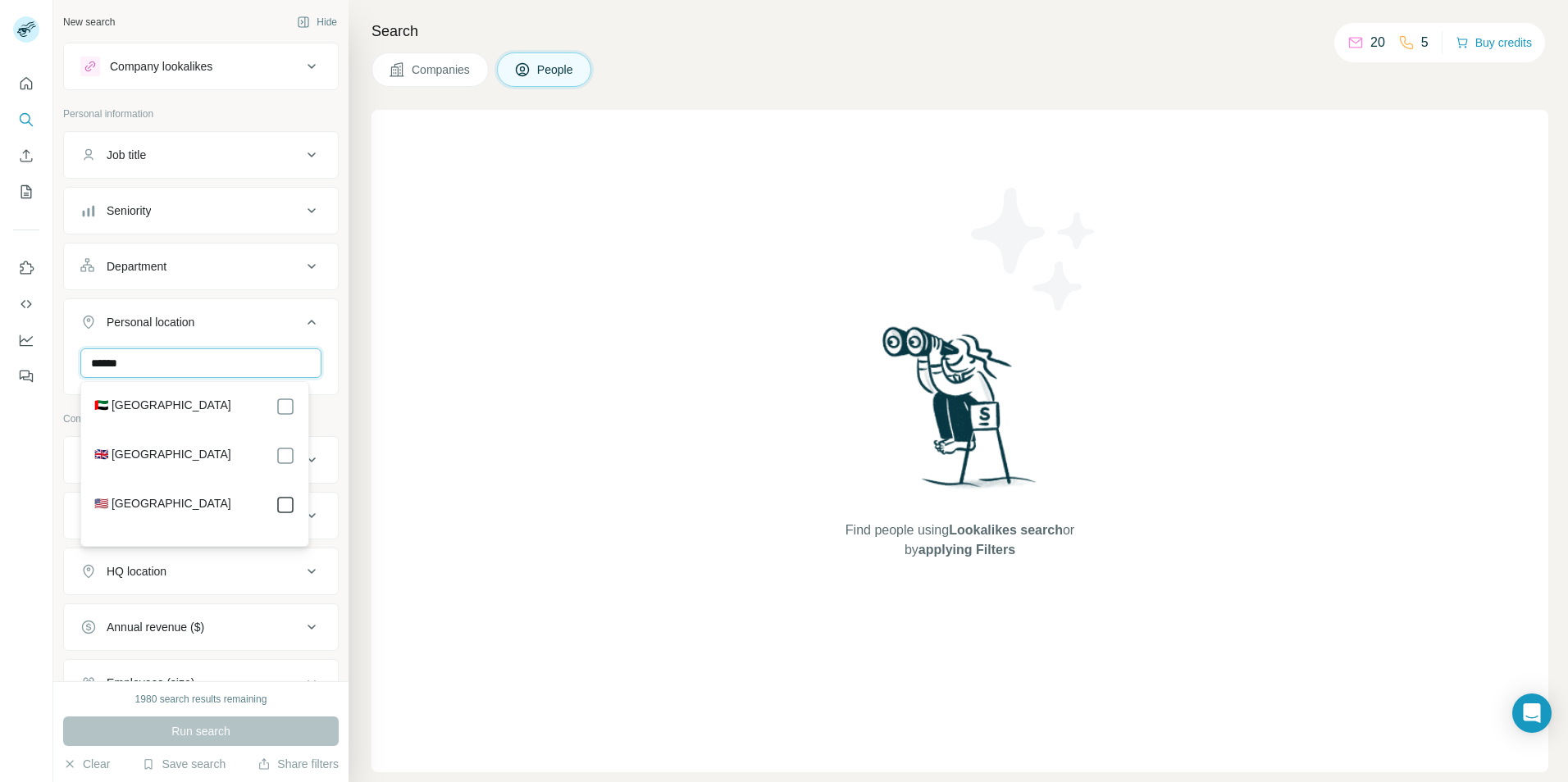
type input "******"
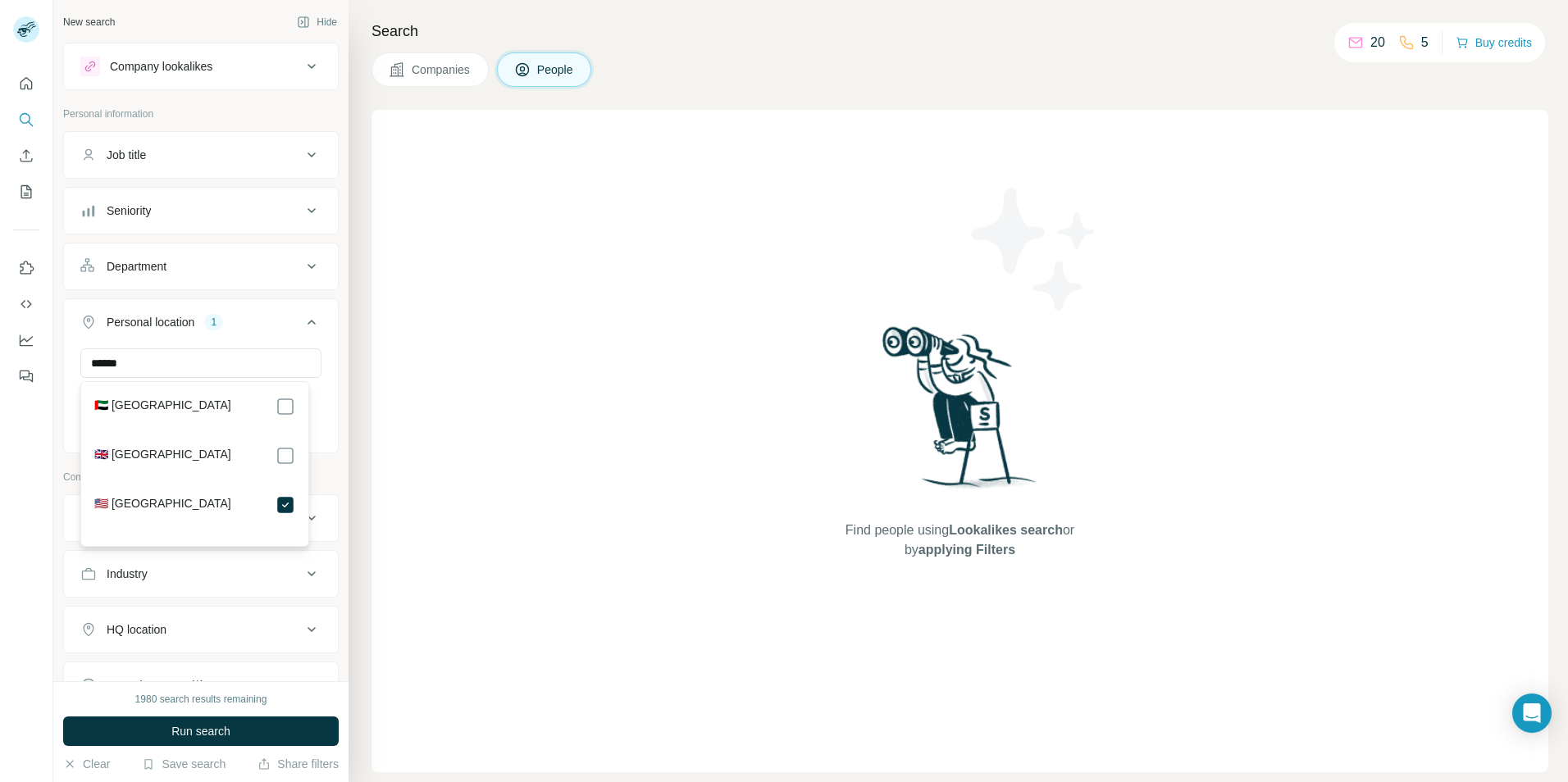
click at [326, 394] on div "New search Hide Company lookalikes Personal information Job title Seniority Dep…" at bounding box center [201, 340] width 295 height 681
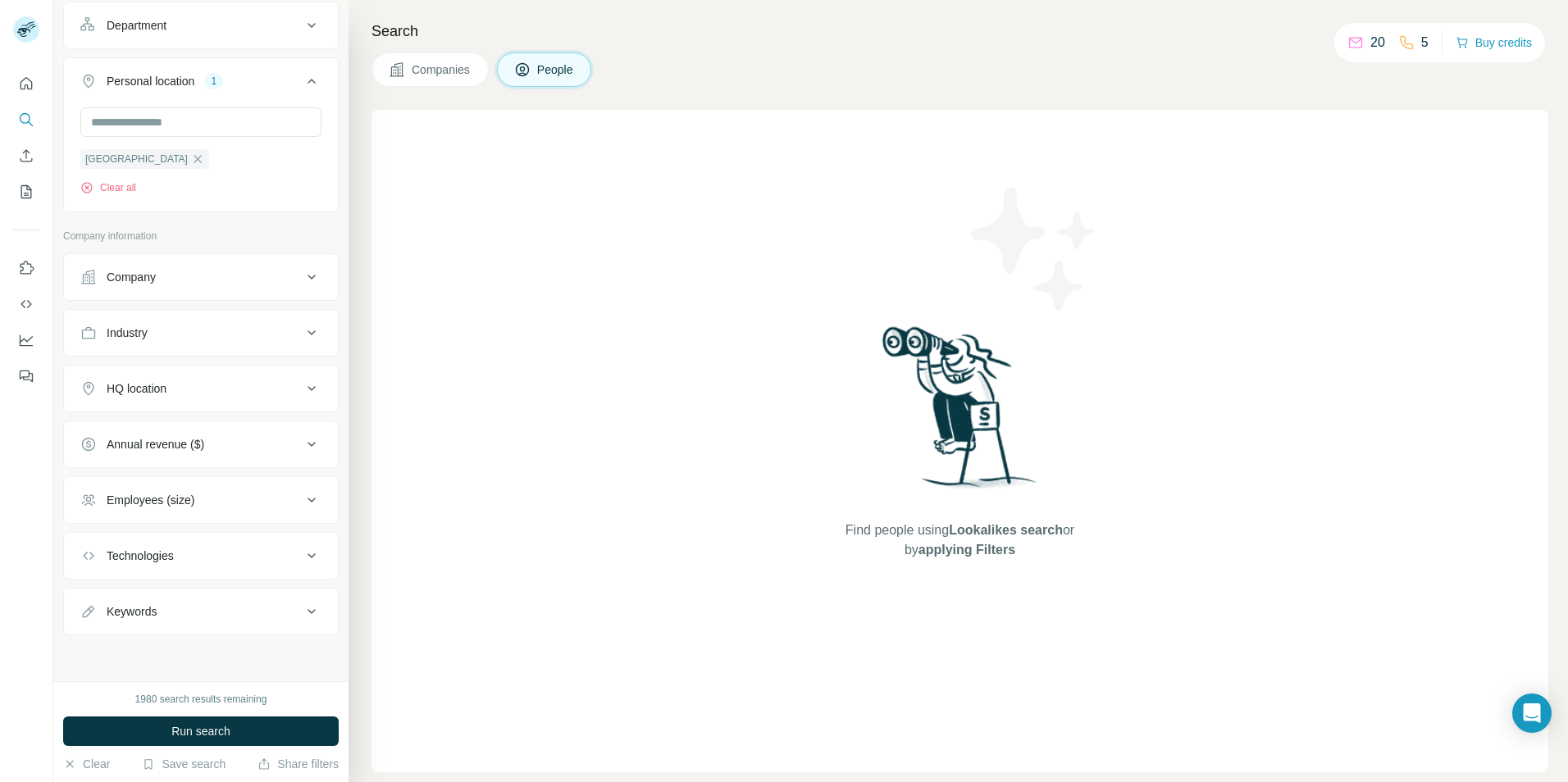
click at [301, 388] on icon at bounding box center [311, 388] width 20 height 20
click at [168, 427] on input "text" at bounding box center [200, 429] width 241 height 29
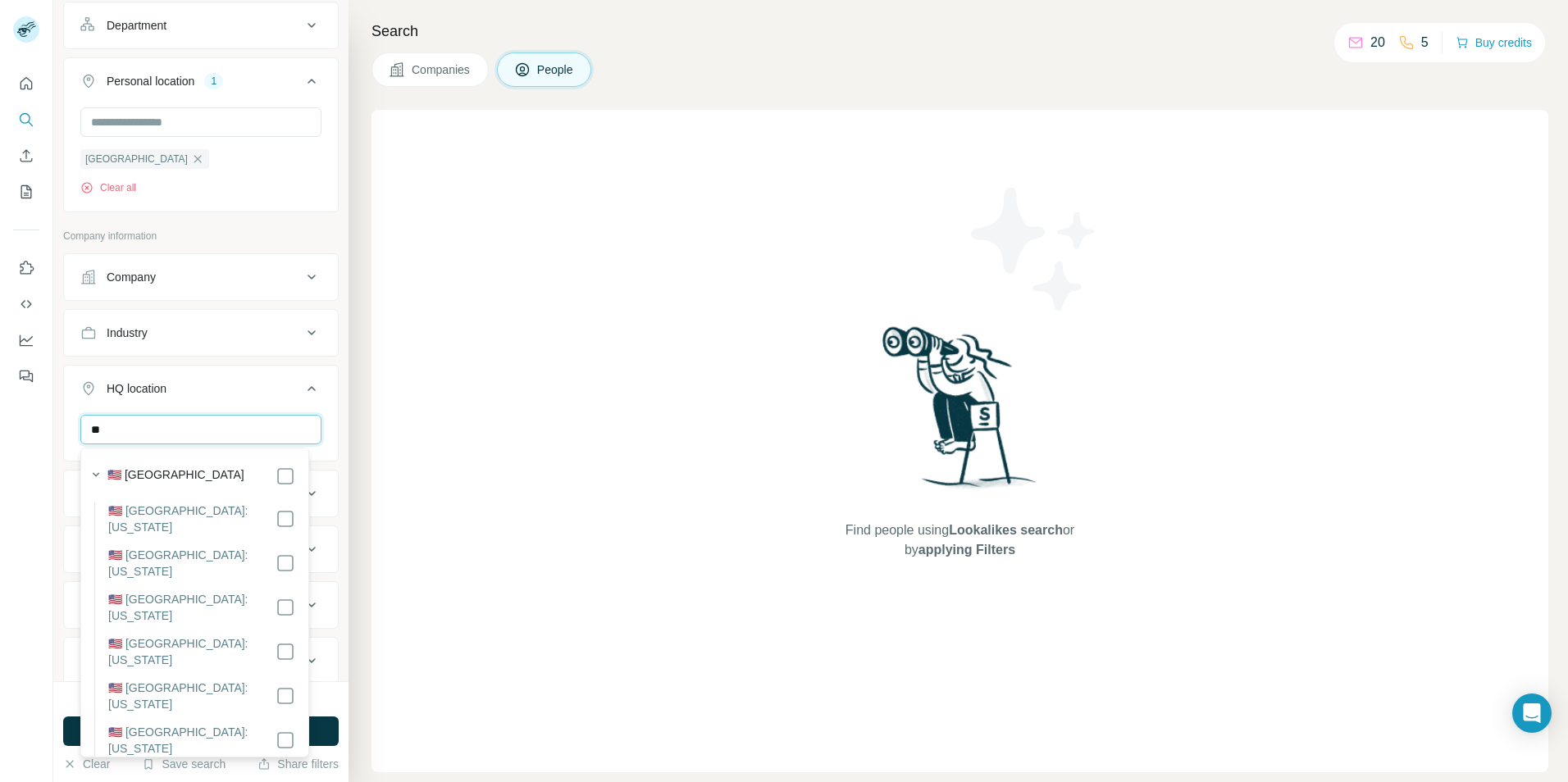
type input "*"
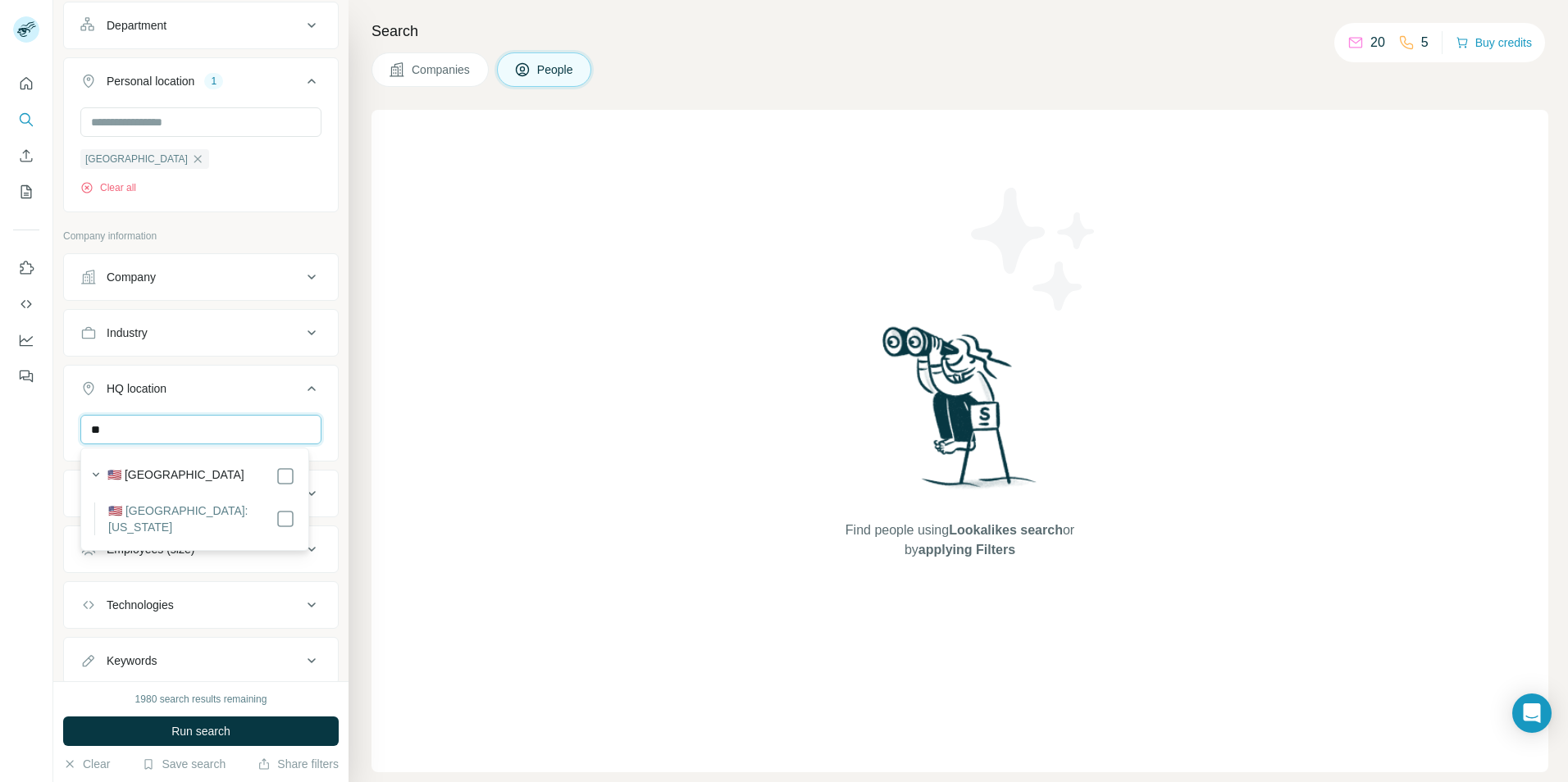
type input "*"
type input "*******"
click at [301, 392] on icon at bounding box center [311, 388] width 20 height 20
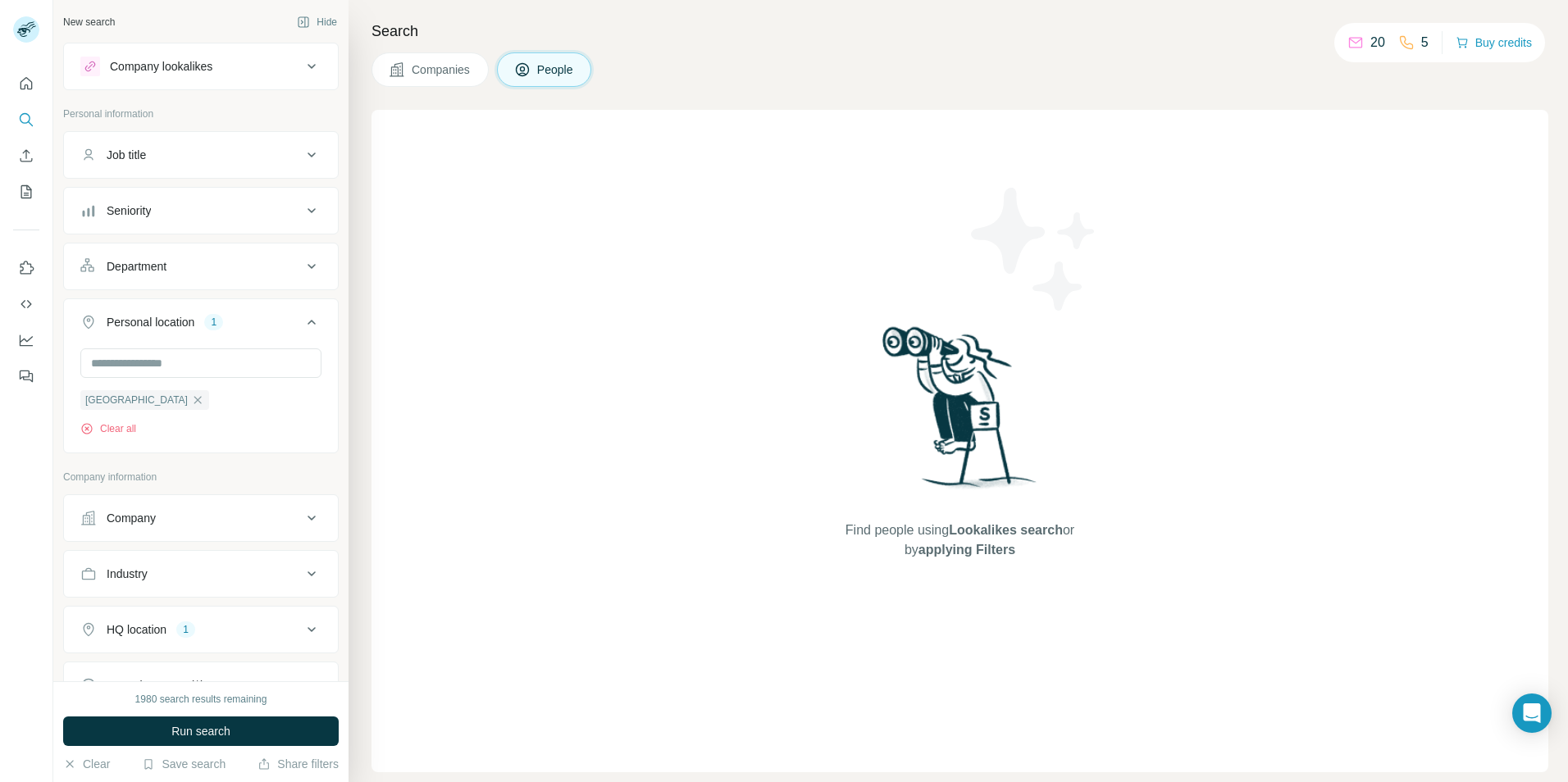
click at [301, 149] on icon at bounding box center [311, 155] width 20 height 20
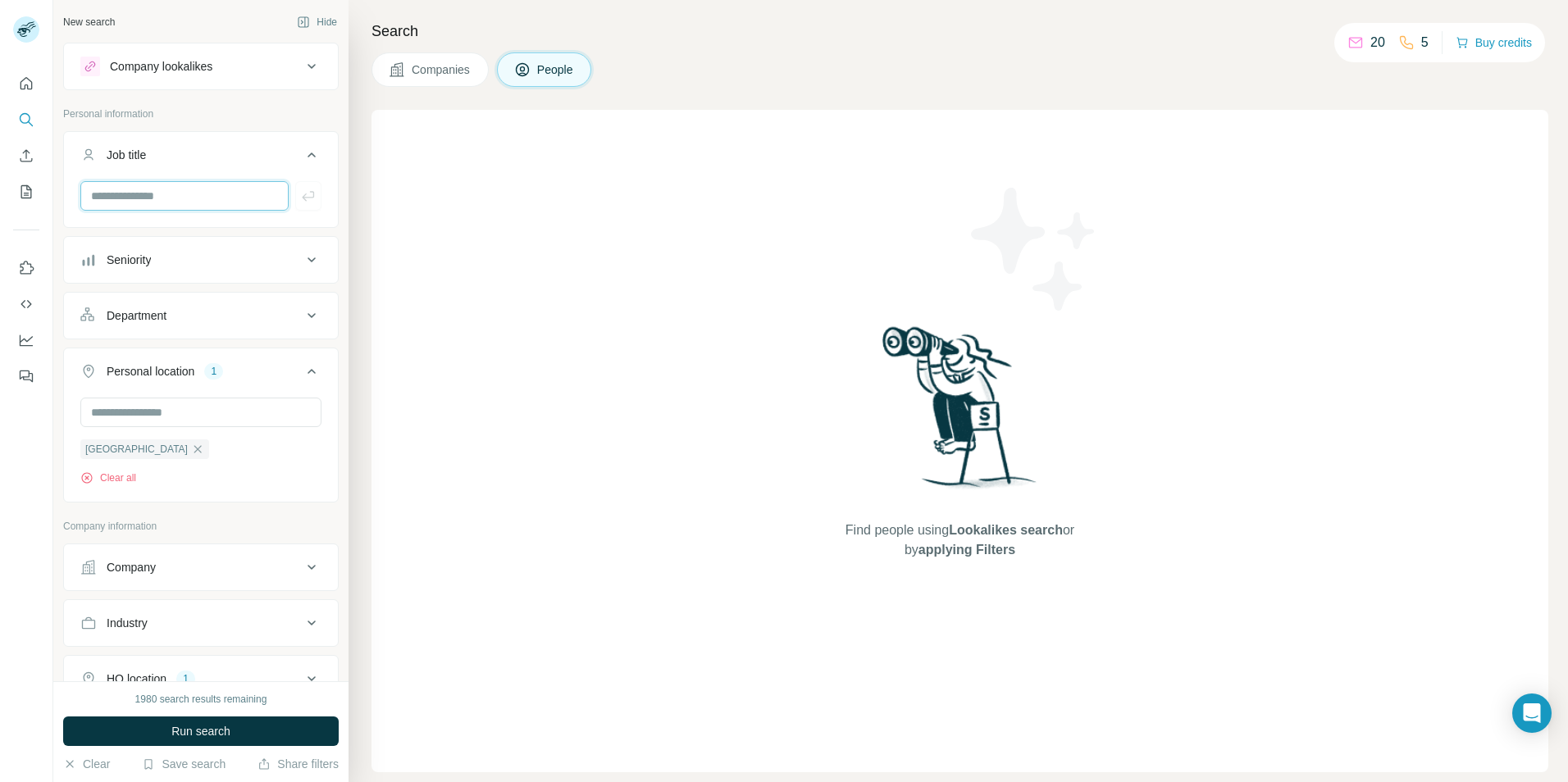
click at [201, 195] on input "text" at bounding box center [184, 196] width 208 height 29
click at [301, 153] on icon at bounding box center [311, 155] width 20 height 20
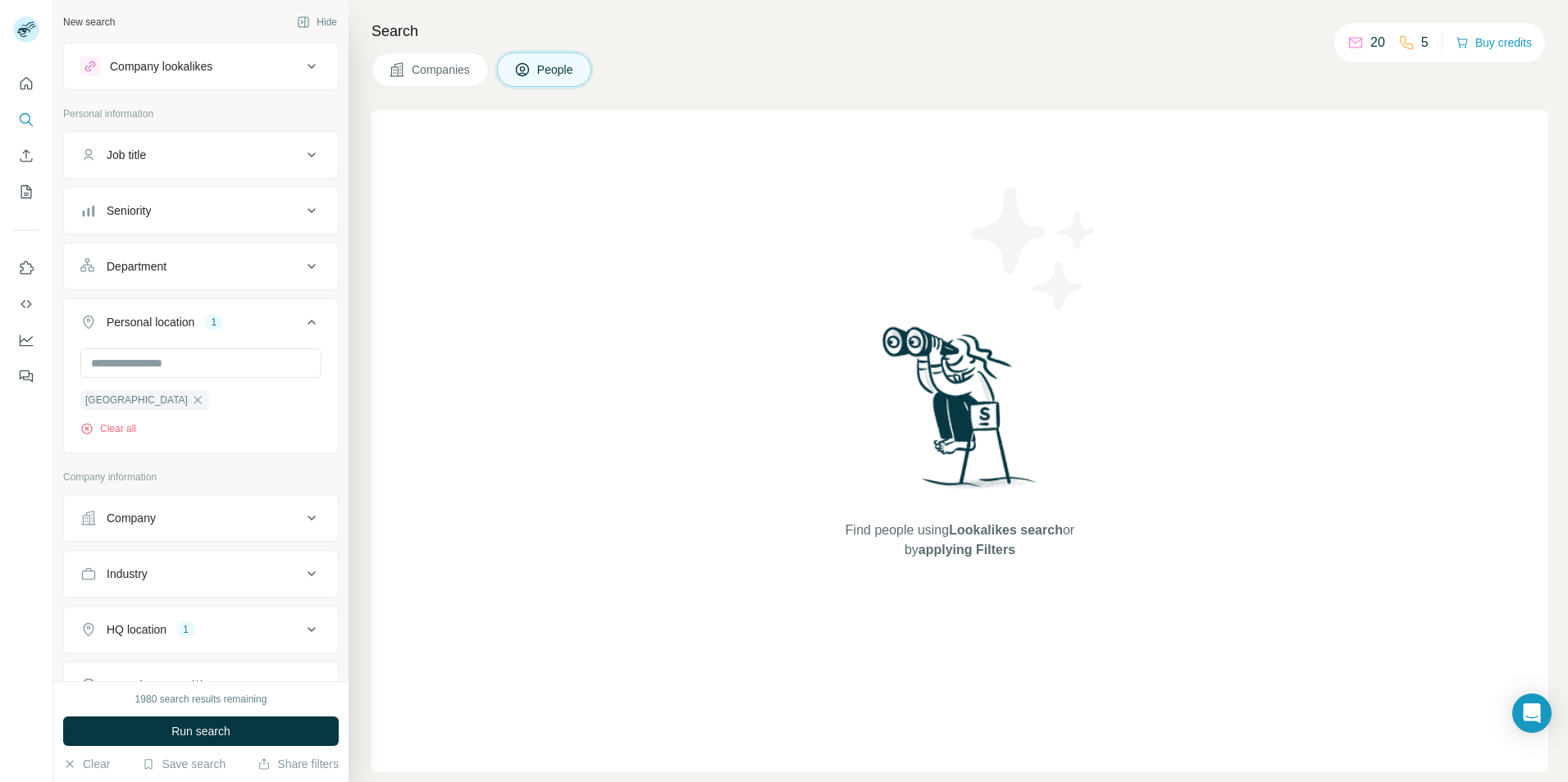
click at [301, 209] on icon at bounding box center [311, 211] width 20 height 20
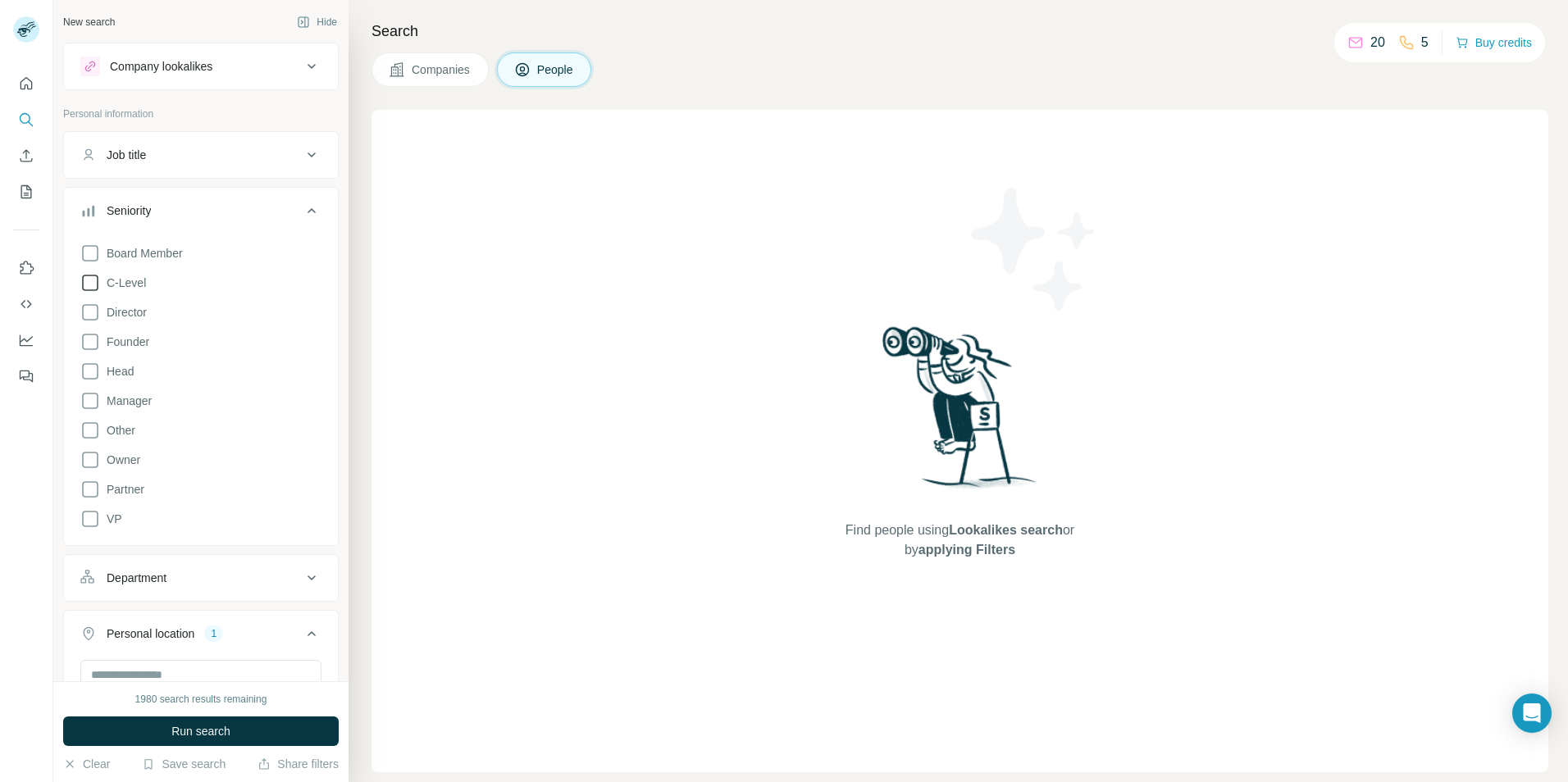
click at [95, 283] on icon at bounding box center [90, 282] width 20 height 20
click at [90, 312] on icon at bounding box center [90, 312] width 20 height 20
click at [89, 339] on icon at bounding box center [90, 342] width 20 height 20
click at [302, 209] on icon at bounding box center [311, 211] width 20 height 20
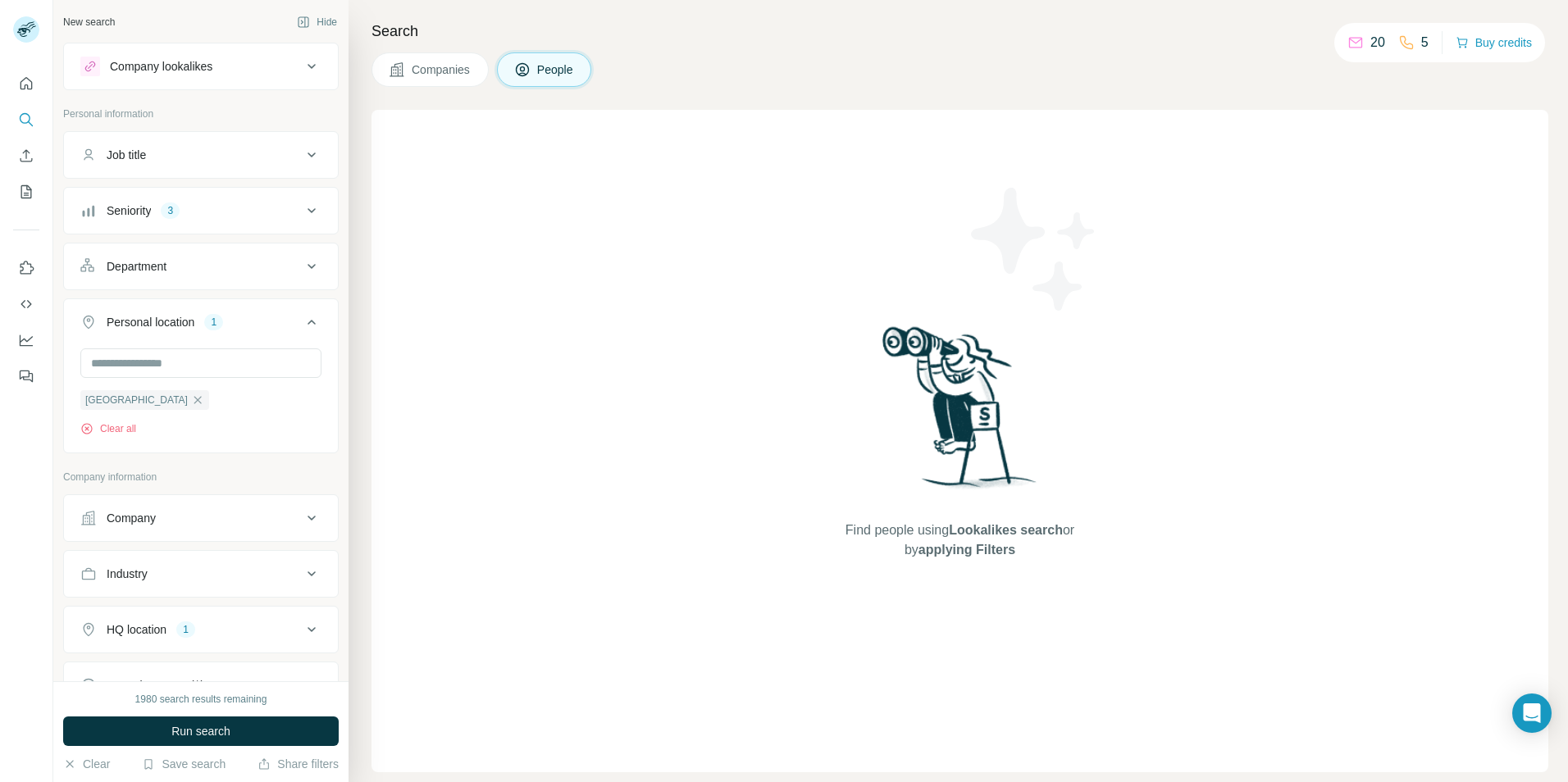
click at [301, 265] on icon at bounding box center [311, 266] width 20 height 20
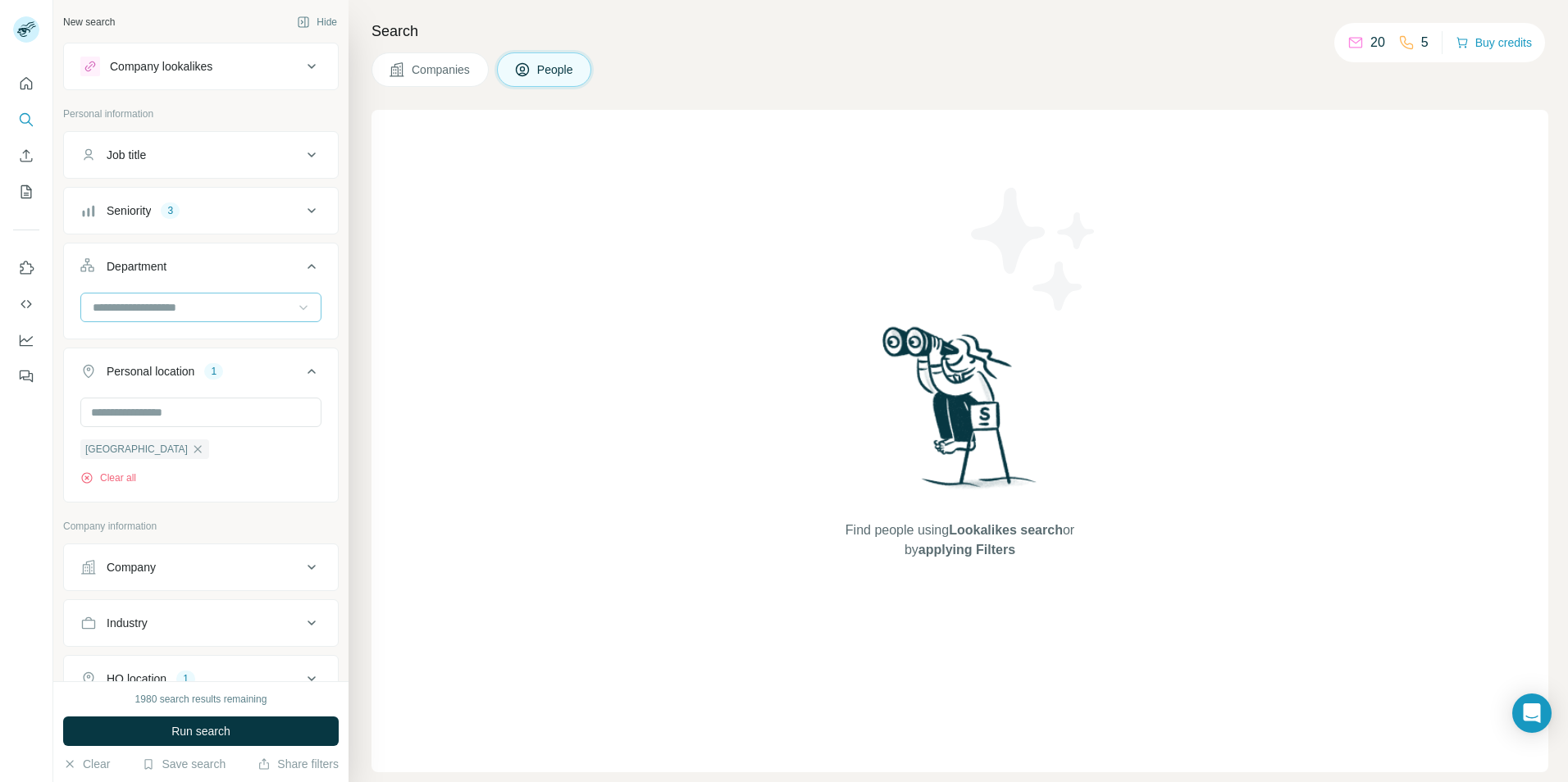
click at [295, 304] on icon at bounding box center [303, 307] width 16 height 16
click at [329, 295] on div "New search Hide Company lookalikes Personal information Job title Seniority 3 D…" at bounding box center [201, 340] width 295 height 681
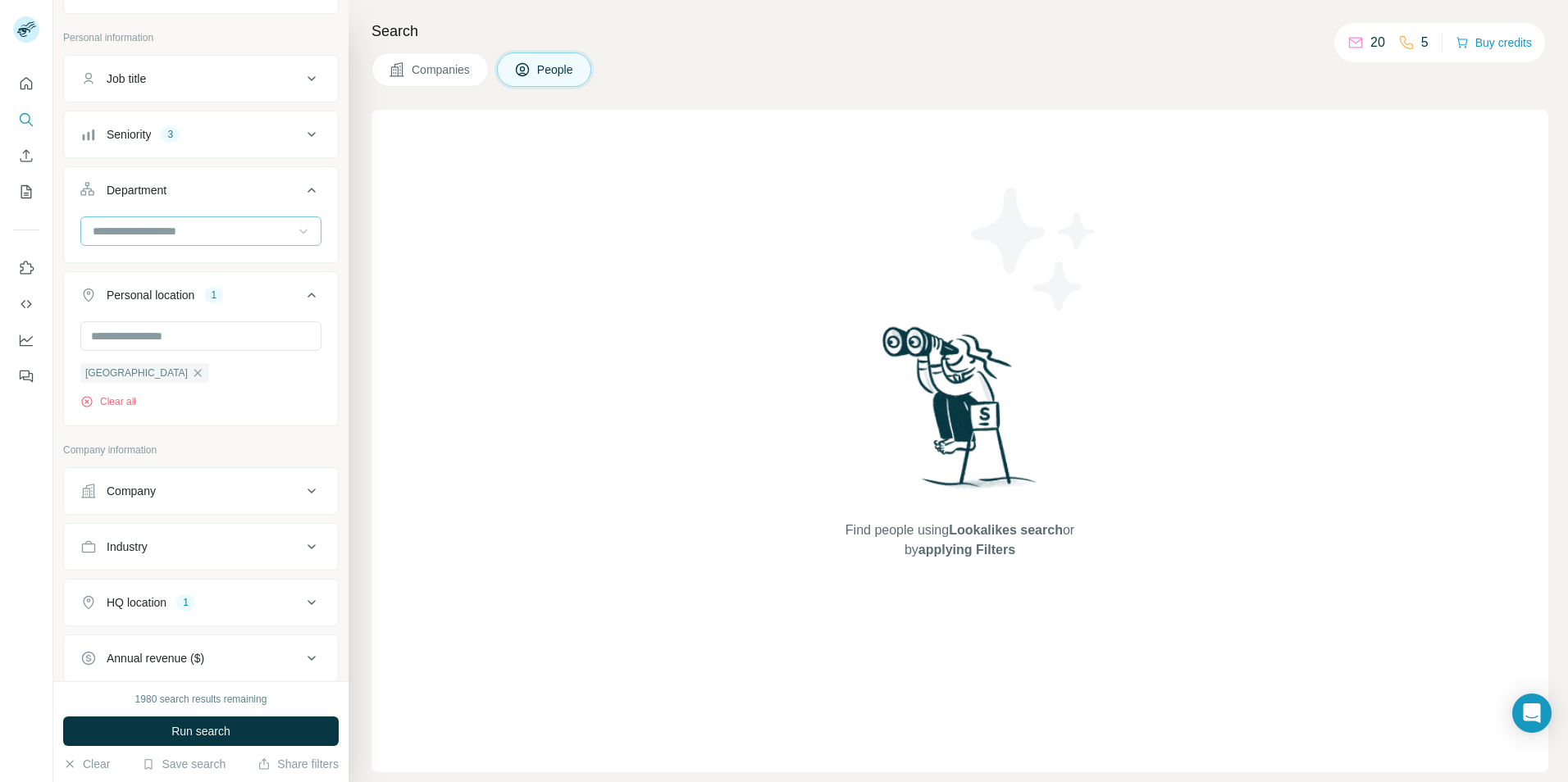
scroll to position [164, 0]
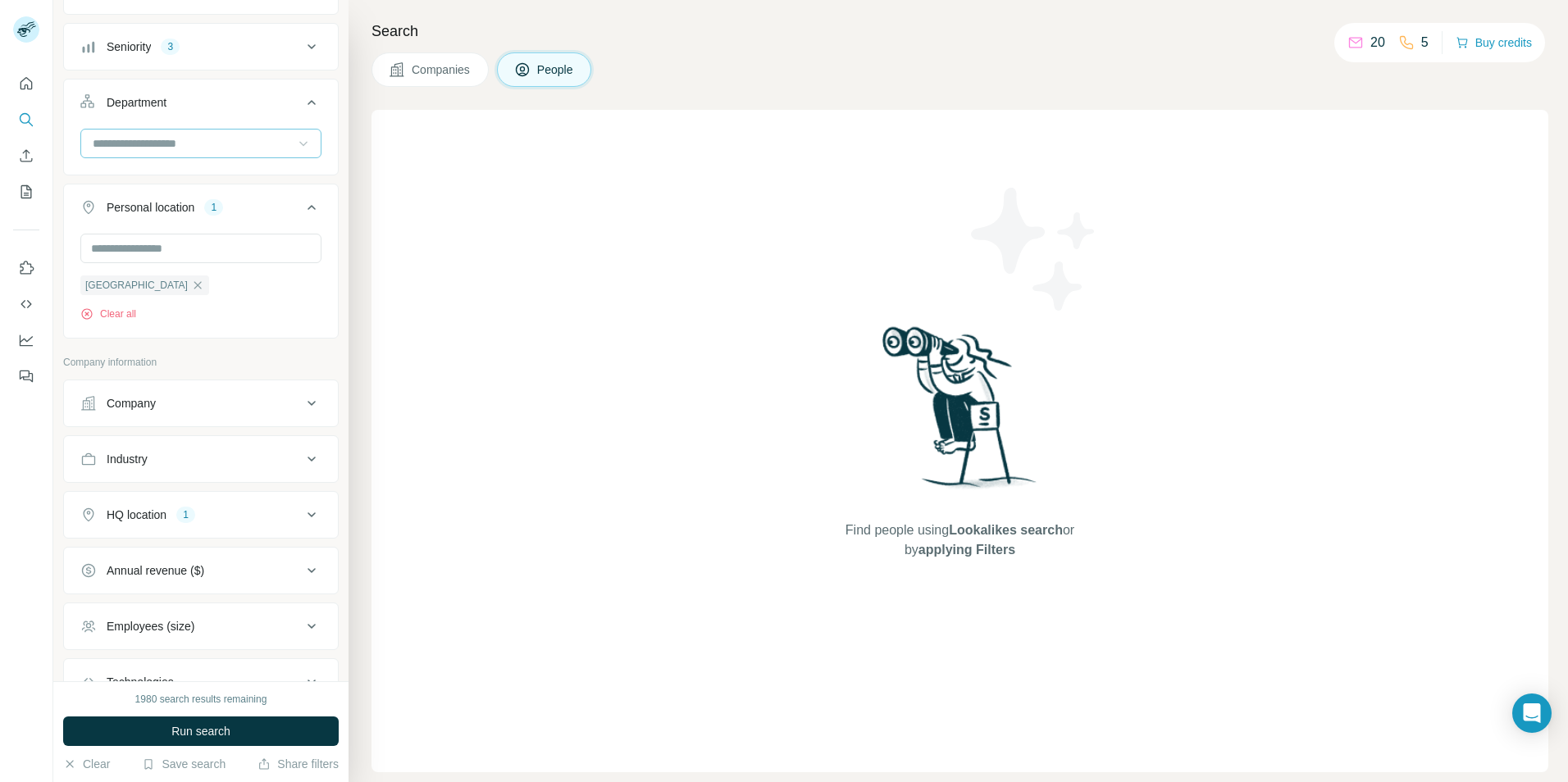
click at [301, 398] on icon at bounding box center [311, 403] width 20 height 20
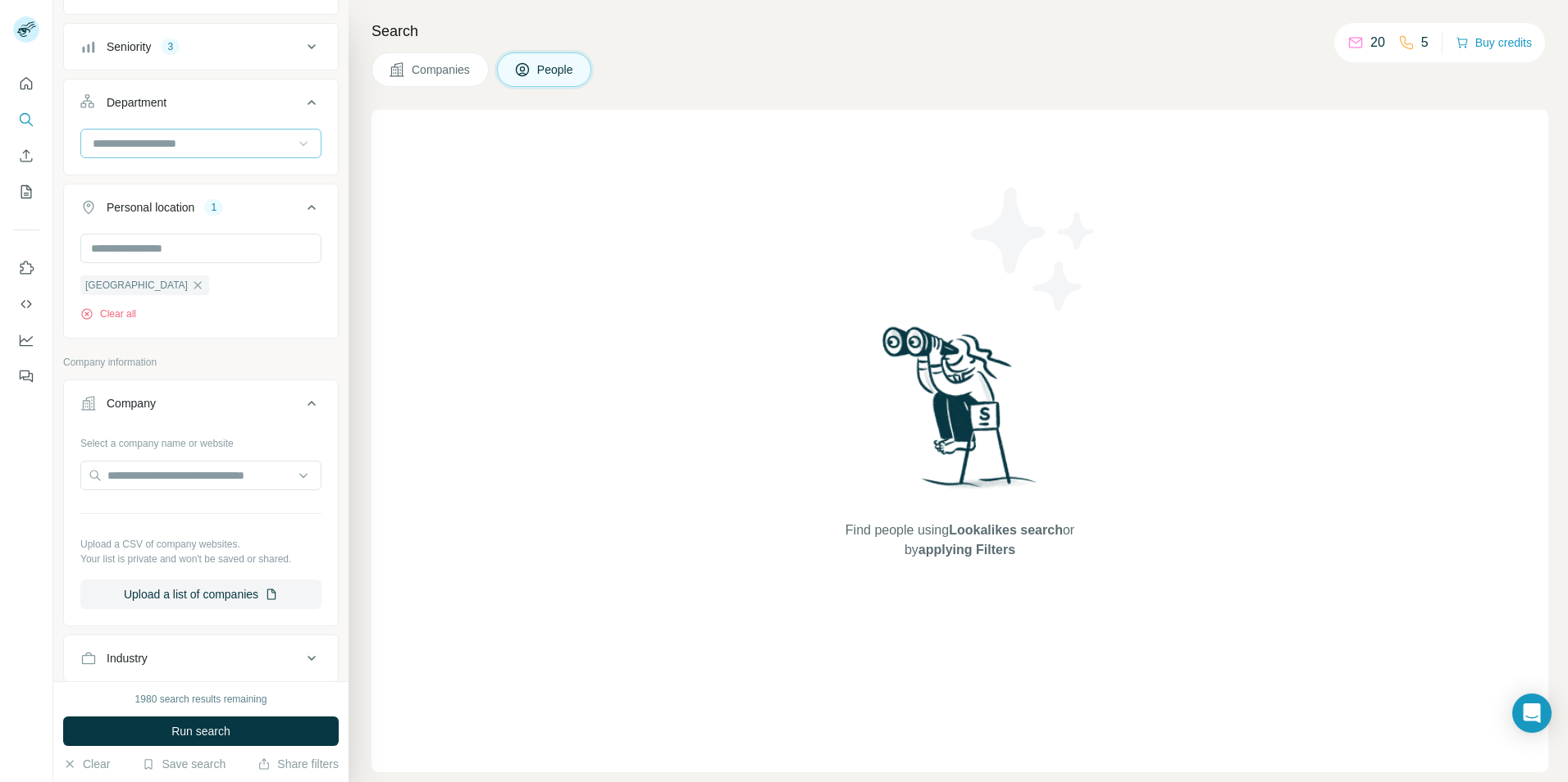
click at [317, 364] on p "Company information" at bounding box center [200, 362] width 275 height 15
click at [302, 400] on icon at bounding box center [311, 403] width 20 height 20
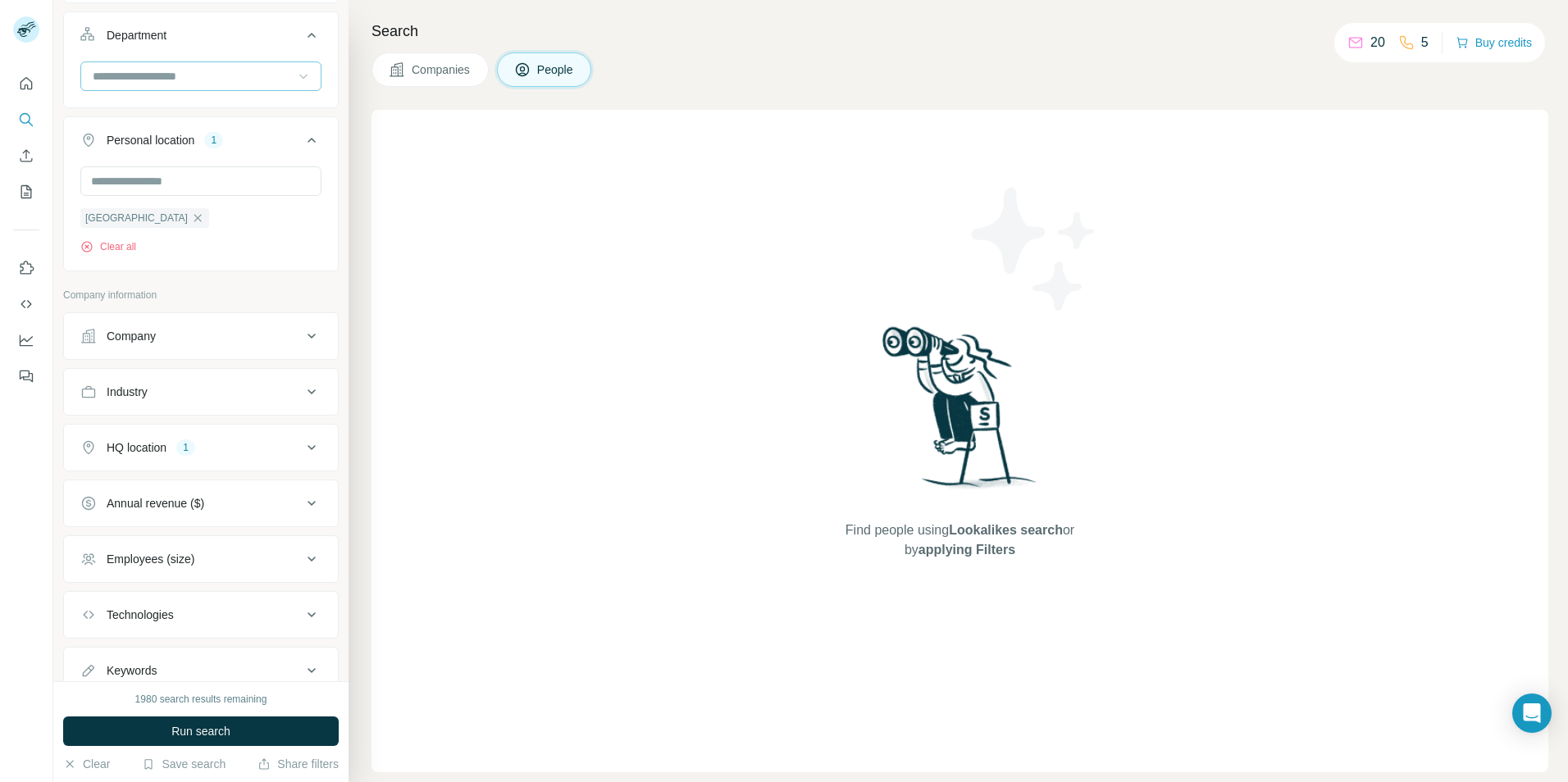
scroll to position [290, 0]
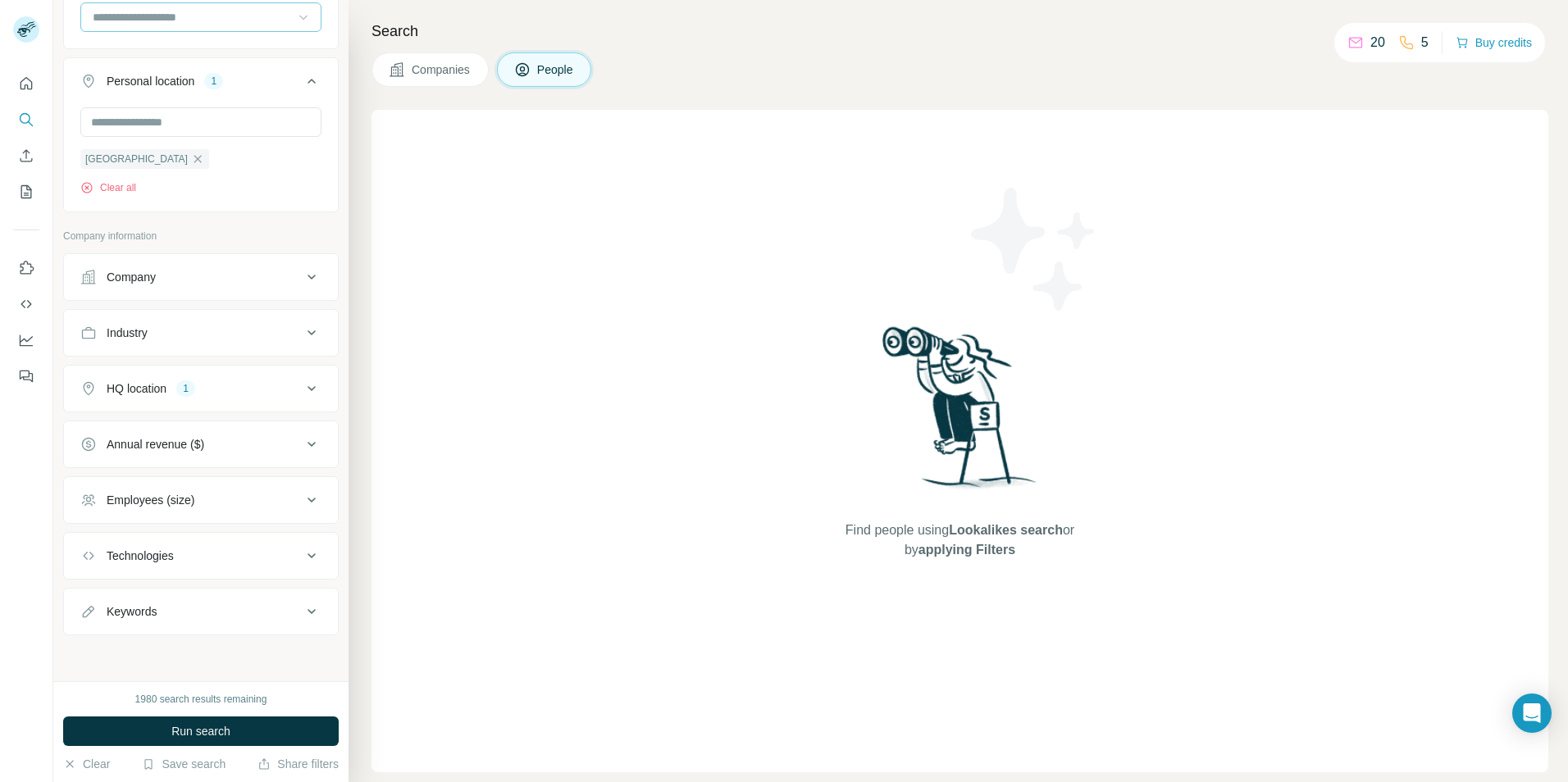
click at [301, 502] on icon at bounding box center [311, 500] width 20 height 20
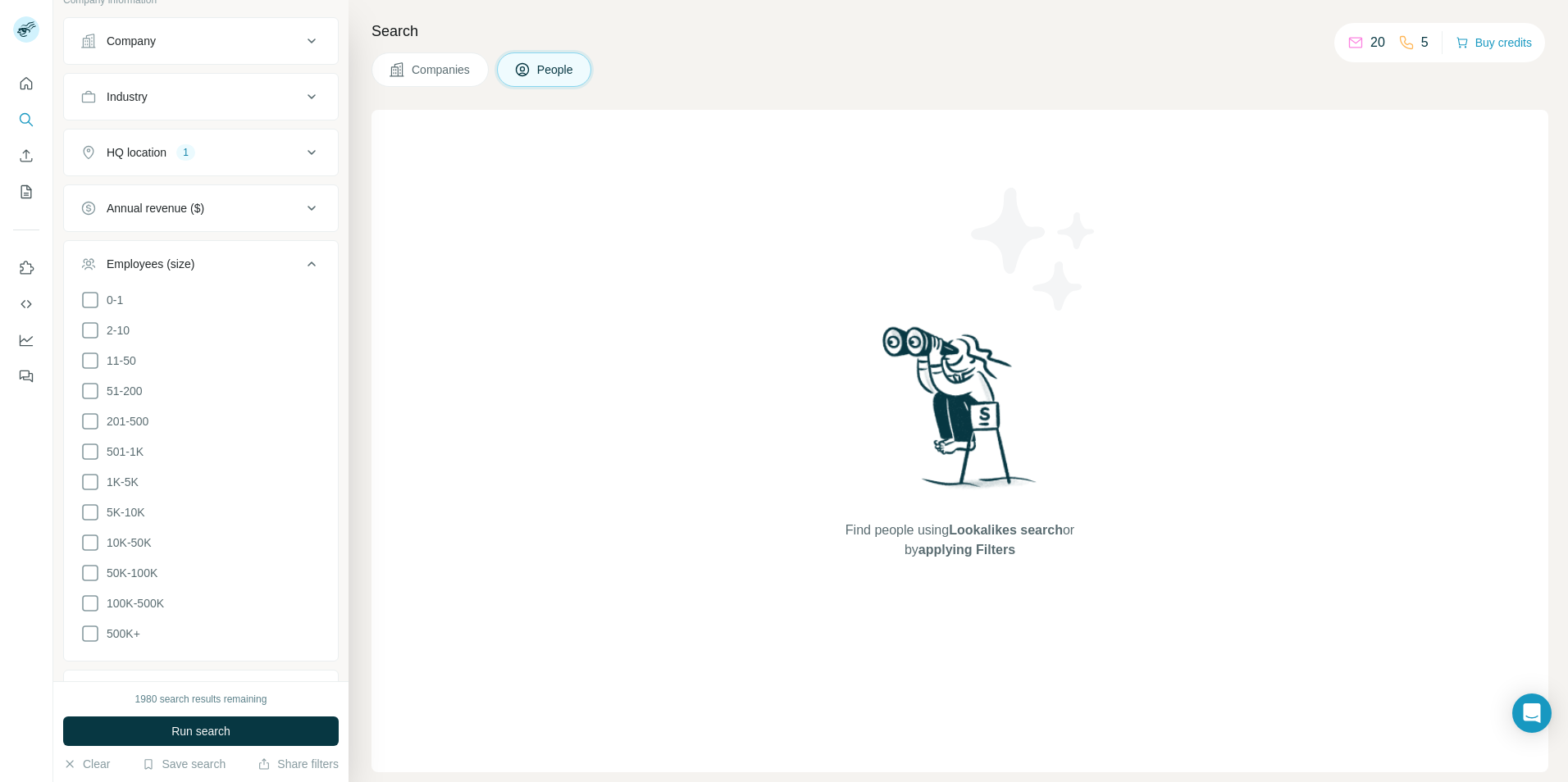
scroll to position [536, 0]
click at [96, 383] on icon at bounding box center [90, 381] width 20 height 20
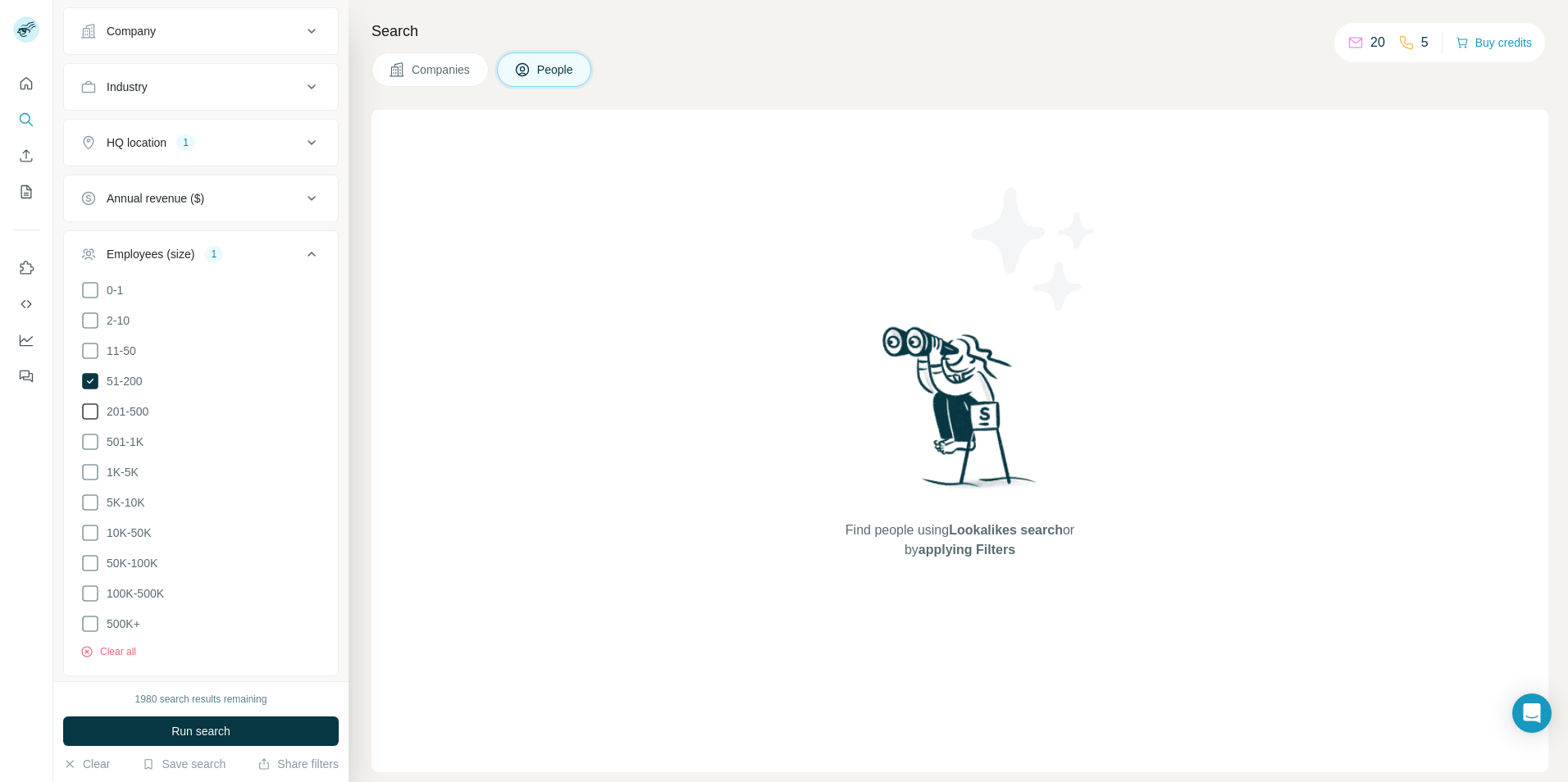
drag, startPoint x: 92, startPoint y: 404, endPoint x: 91, endPoint y: 415, distance: 11.0
click at [92, 409] on icon at bounding box center [90, 411] width 20 height 20
click at [91, 446] on icon at bounding box center [90, 441] width 20 height 20
click at [86, 478] on icon at bounding box center [90, 472] width 20 height 20
click at [89, 510] on icon at bounding box center [90, 502] width 20 height 20
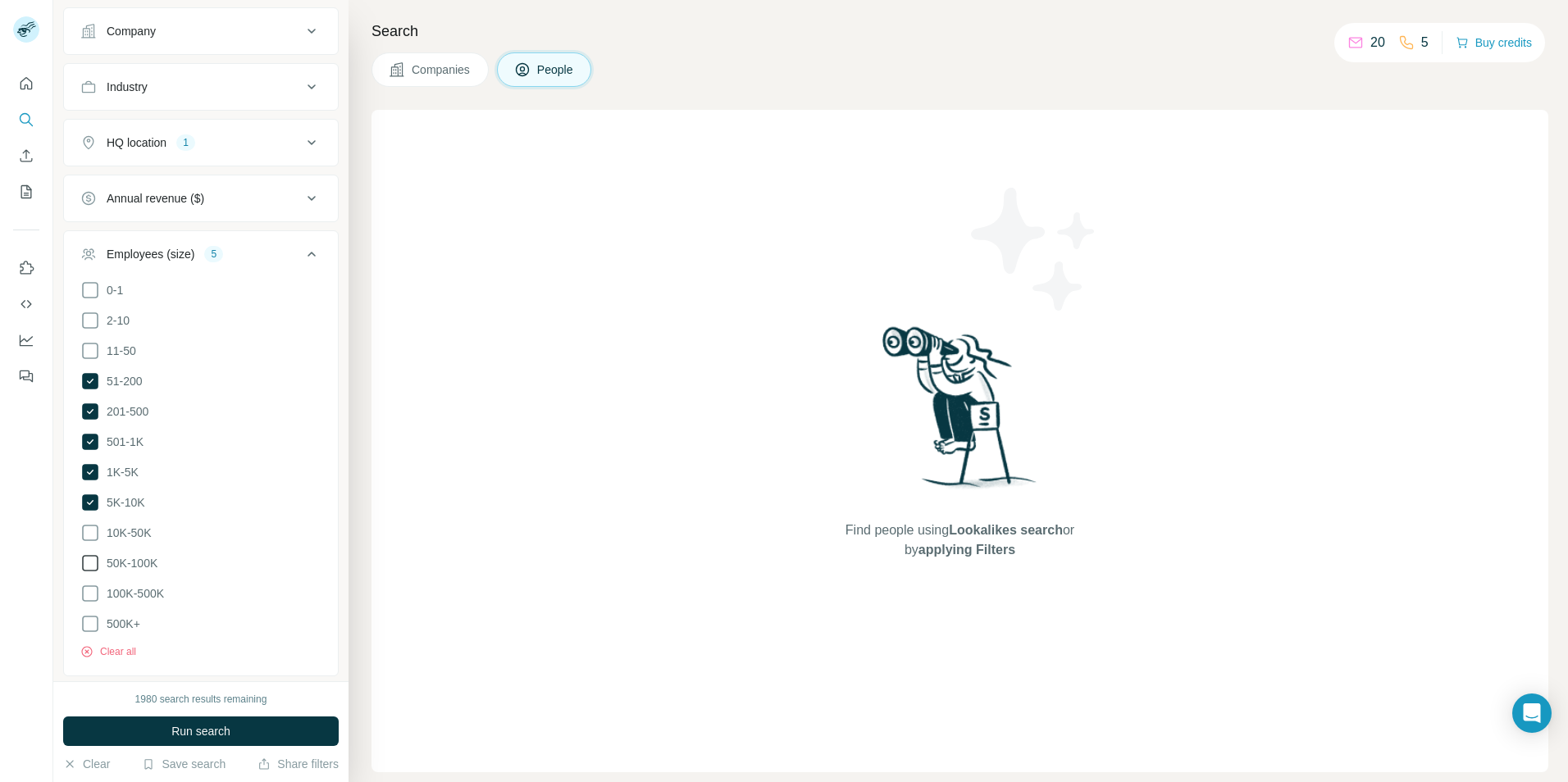
drag, startPoint x: 90, startPoint y: 538, endPoint x: 90, endPoint y: 553, distance: 15.0
click at [90, 539] on icon at bounding box center [90, 533] width 20 height 20
click at [90, 567] on icon at bounding box center [90, 563] width 20 height 20
click at [93, 594] on icon at bounding box center [90, 593] width 20 height 20
click at [94, 624] on icon at bounding box center [90, 623] width 20 height 20
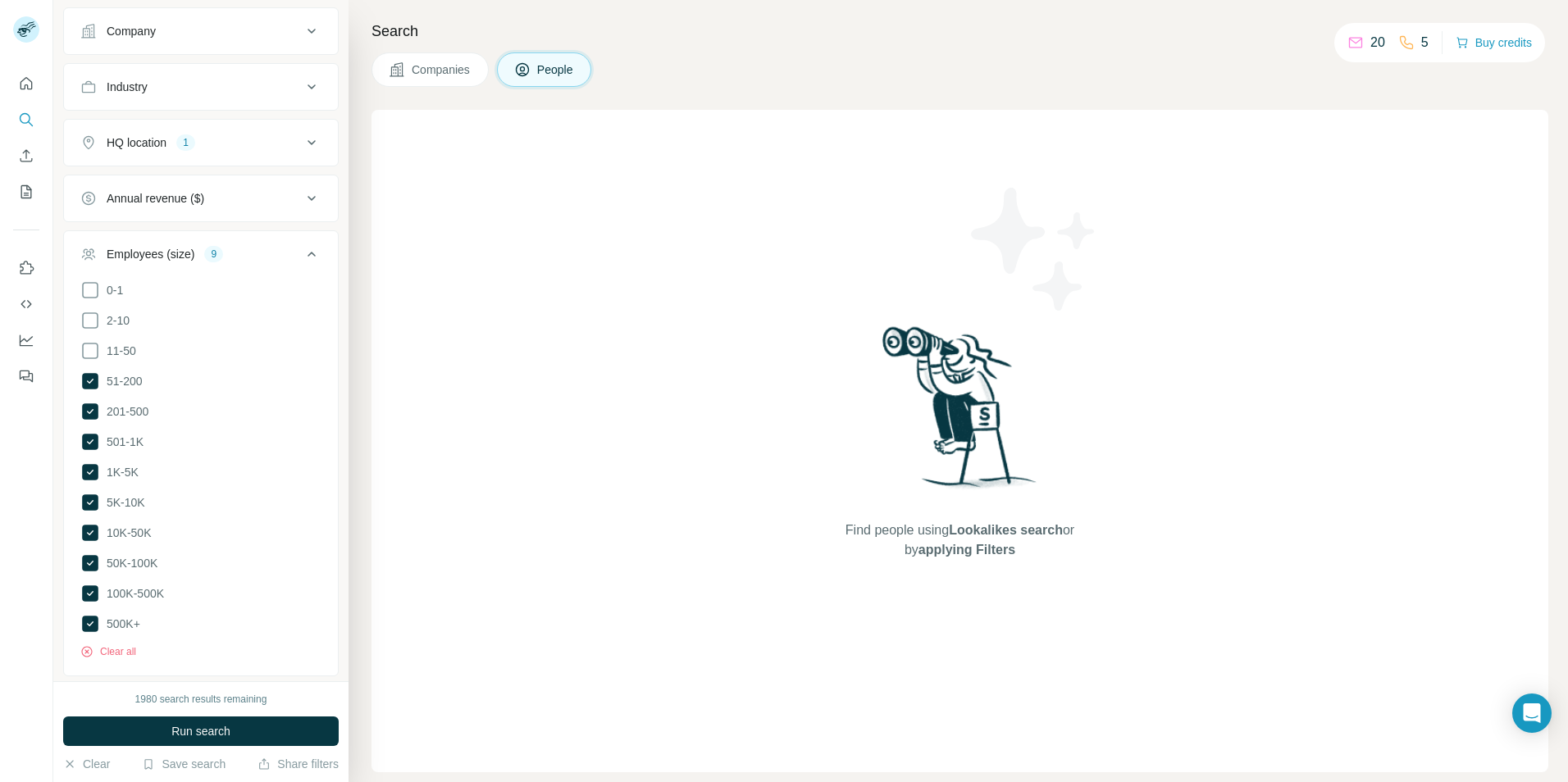
click at [303, 252] on icon at bounding box center [311, 254] width 20 height 20
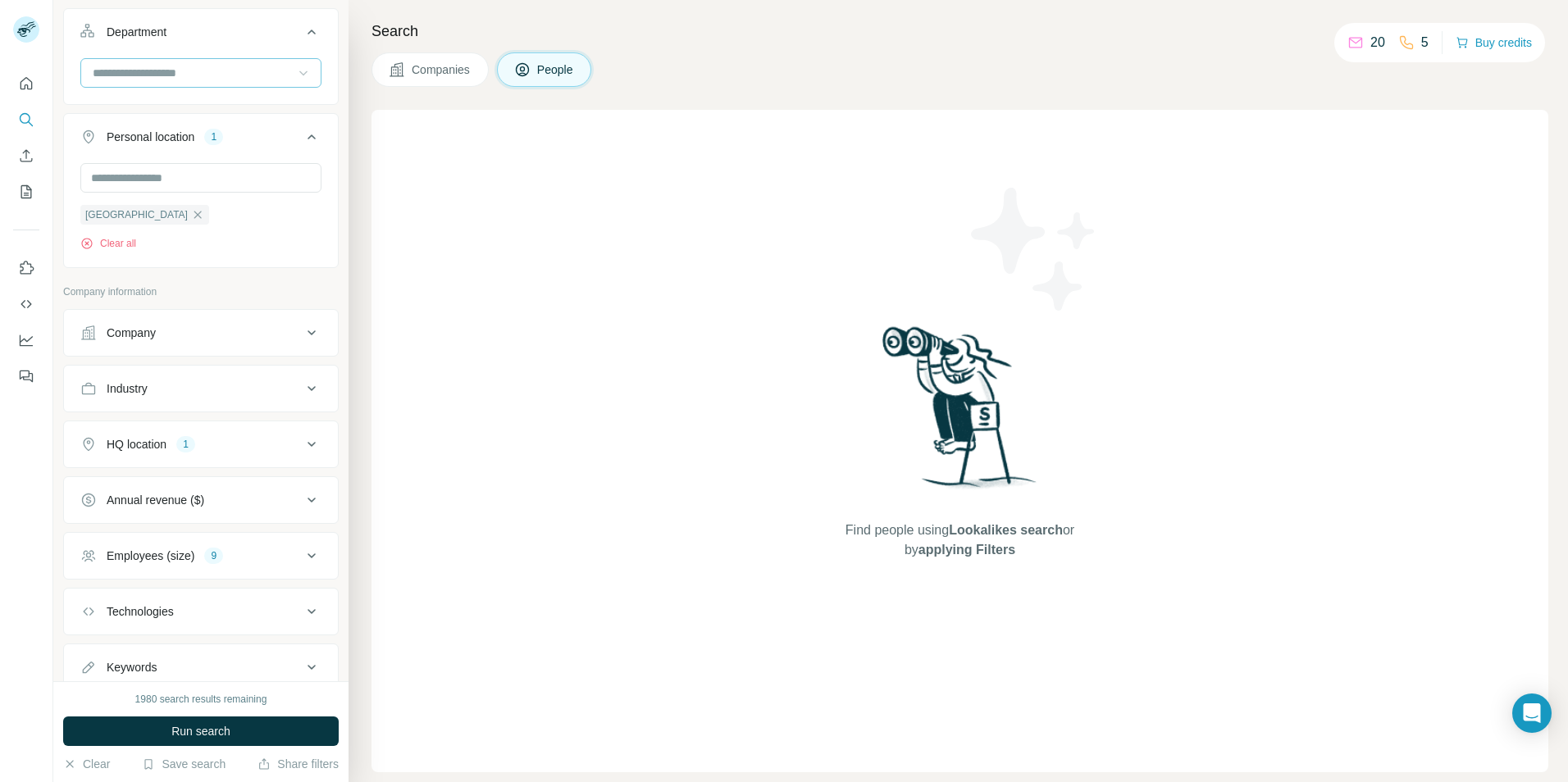
scroll to position [208, 0]
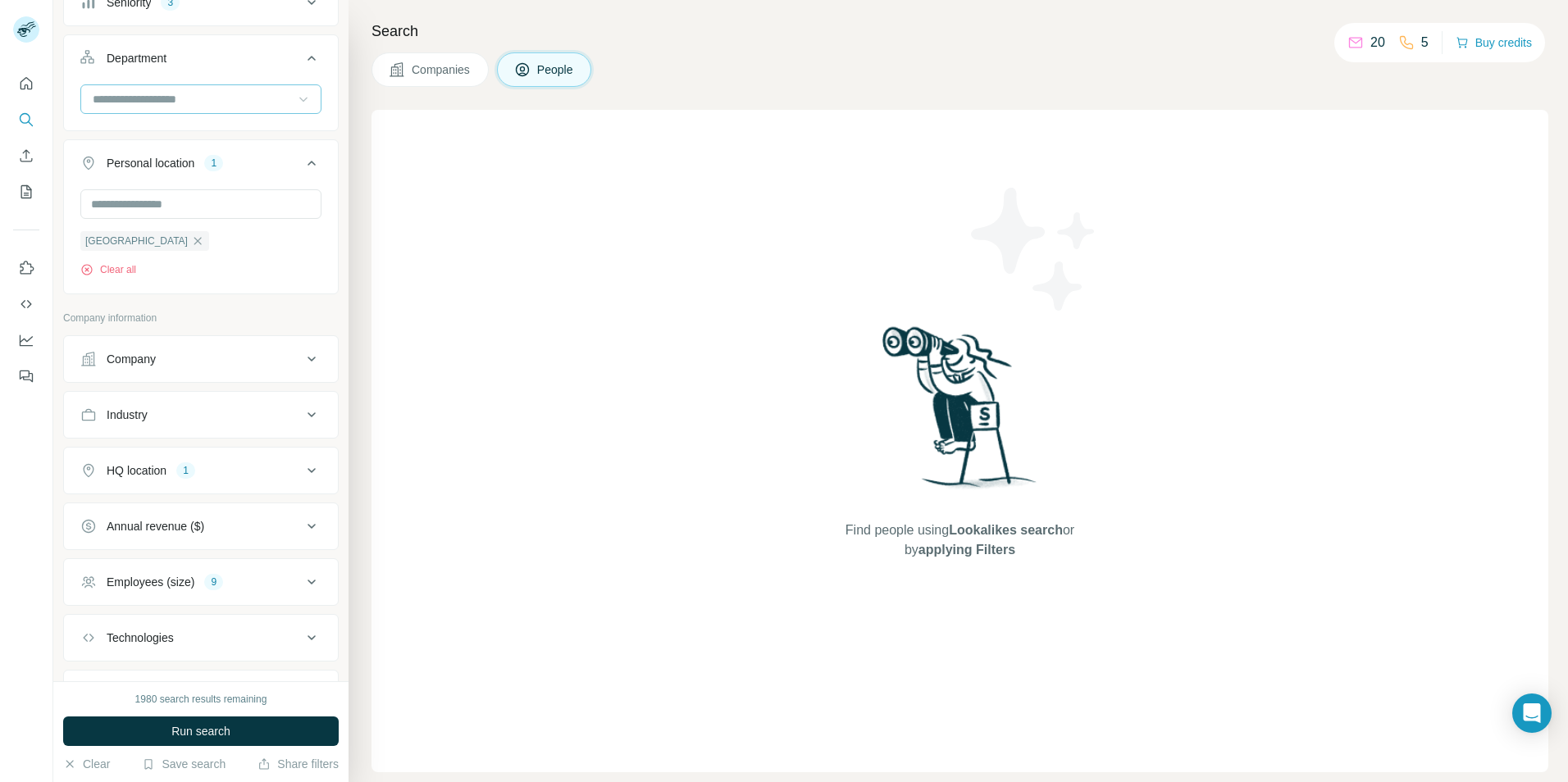
click at [301, 413] on icon at bounding box center [311, 414] width 20 height 20
click at [301, 413] on icon at bounding box center [311, 414] width 20 height 20
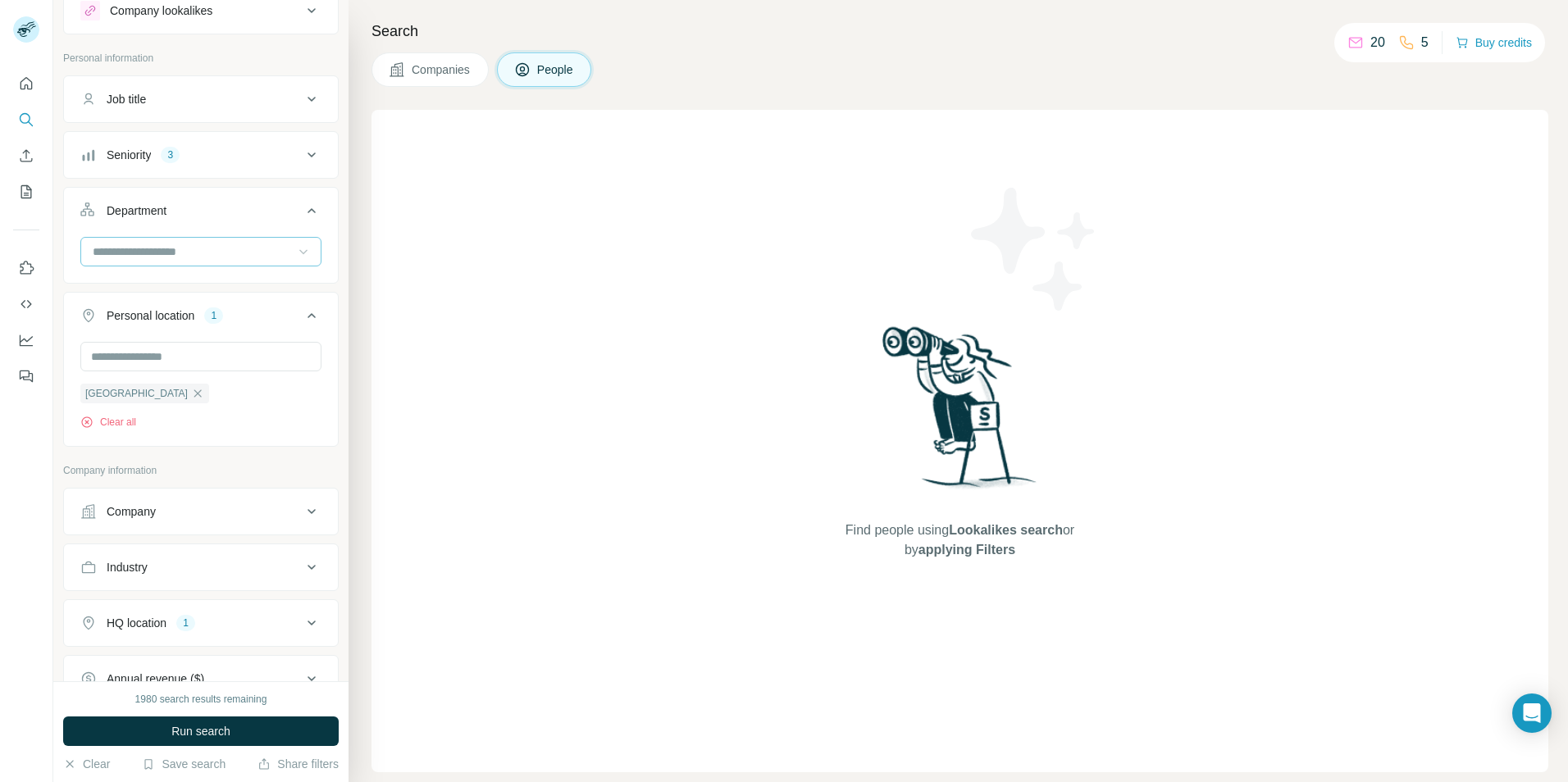
scroll to position [82, 0]
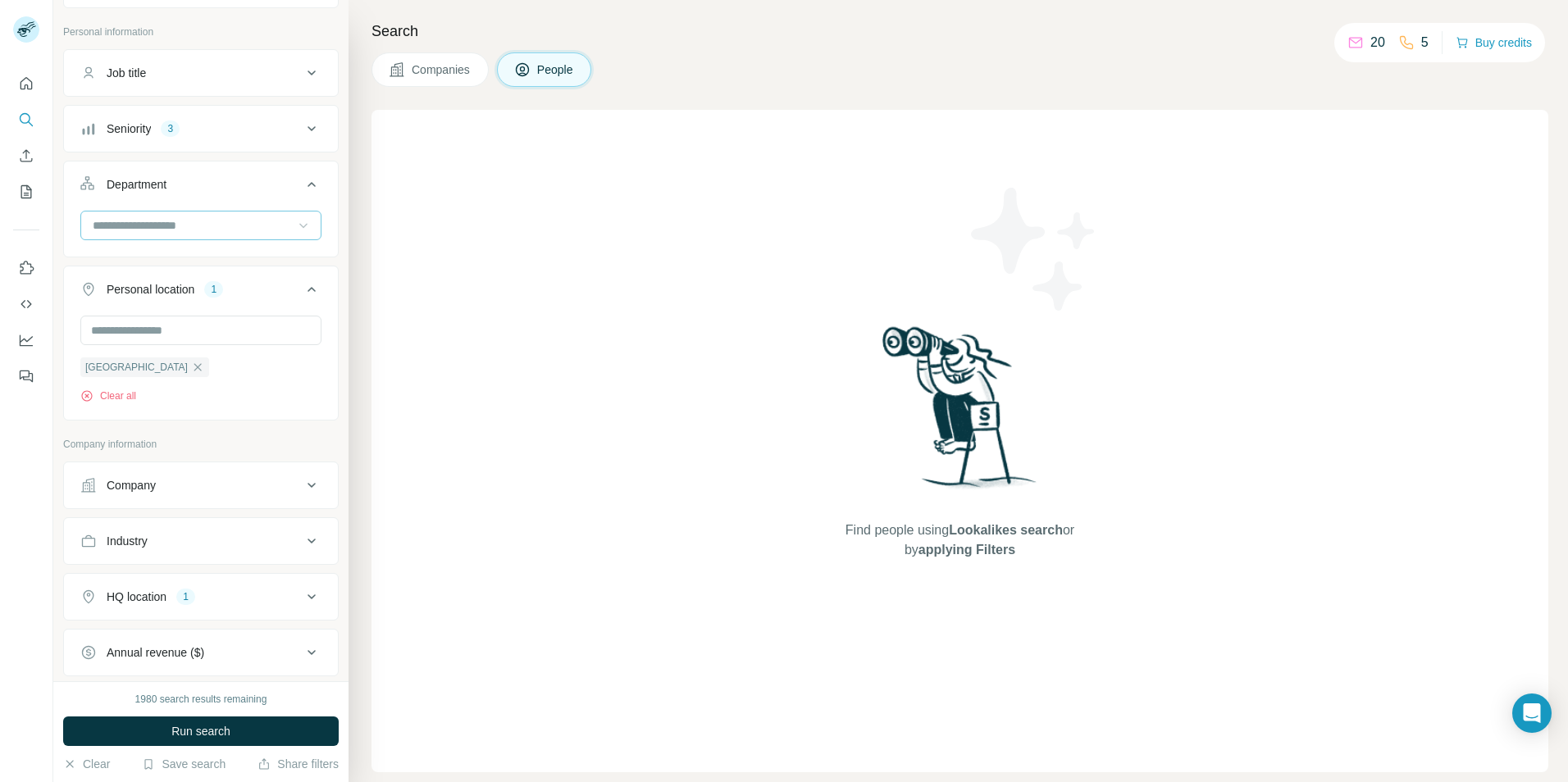
click at [301, 485] on icon at bounding box center [311, 485] width 20 height 20
click at [301, 486] on icon at bounding box center [311, 485] width 20 height 20
click at [301, 547] on icon at bounding box center [311, 540] width 20 height 20
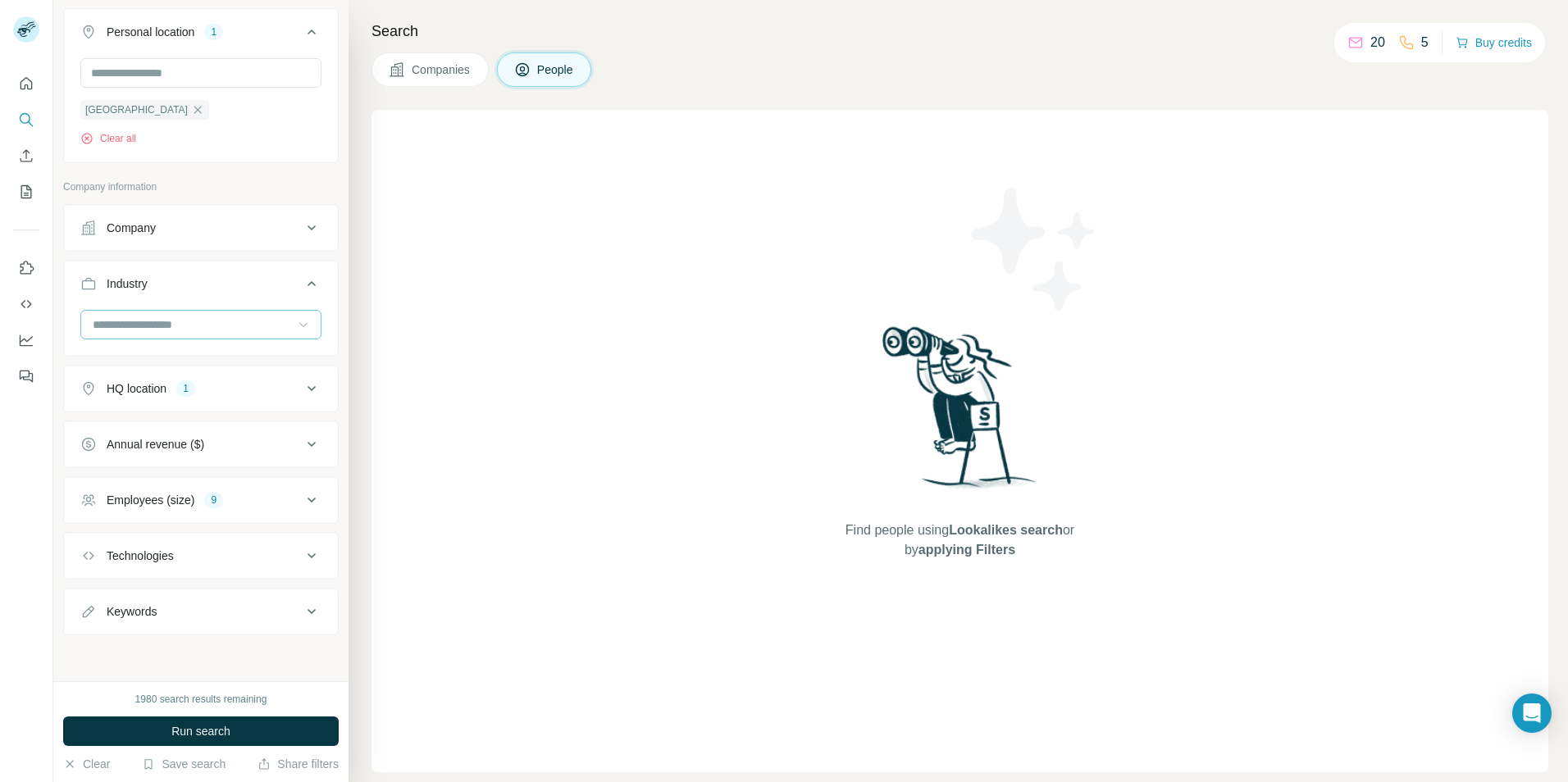
click at [300, 325] on icon at bounding box center [303, 325] width 8 height 5
type input "*****"
click at [141, 359] on p "Construction" at bounding box center [126, 361] width 65 height 16
click at [191, 322] on input at bounding box center [192, 325] width 203 height 18
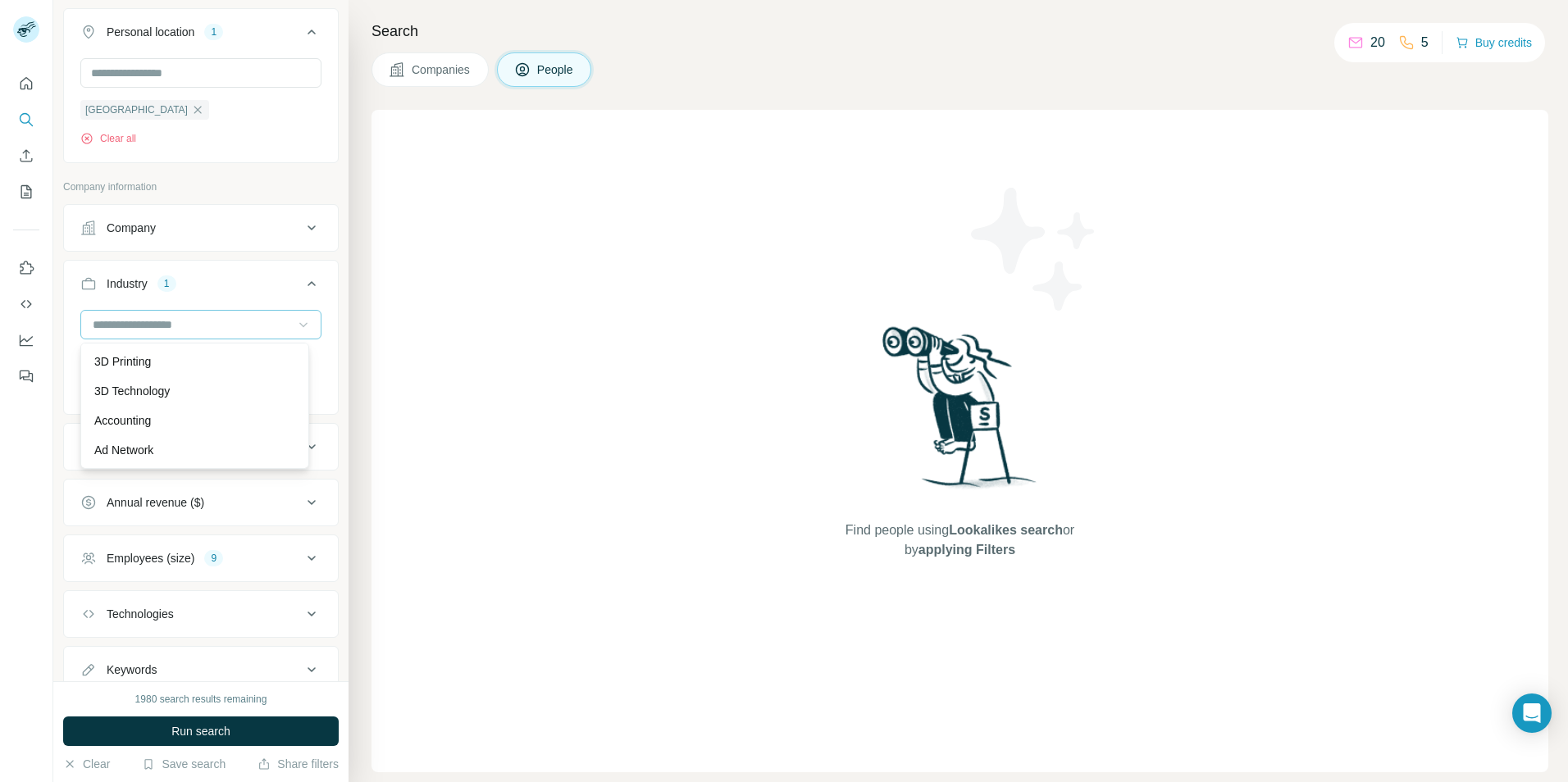
click at [172, 314] on div at bounding box center [192, 325] width 203 height 28
click at [161, 323] on input at bounding box center [192, 325] width 203 height 18
click at [243, 331] on input at bounding box center [192, 325] width 203 height 18
click at [180, 324] on input at bounding box center [192, 325] width 203 height 18
drag, startPoint x: 96, startPoint y: 314, endPoint x: 149, endPoint y: 318, distance: 53.2
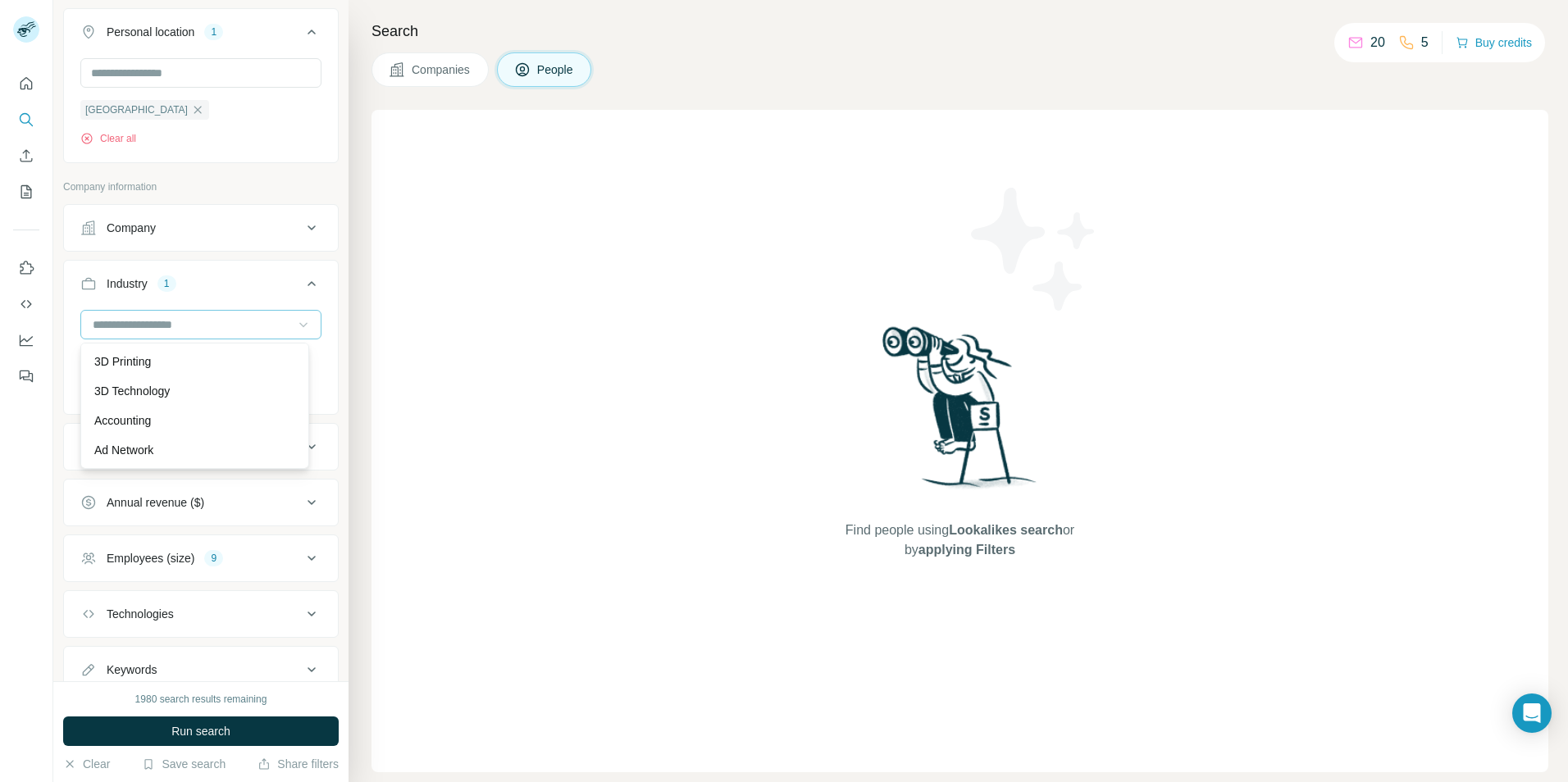
click at [96, 317] on div at bounding box center [192, 325] width 203 height 28
click at [108, 324] on input at bounding box center [192, 325] width 203 height 18
click at [303, 294] on button "Industry 1" at bounding box center [200, 287] width 274 height 46
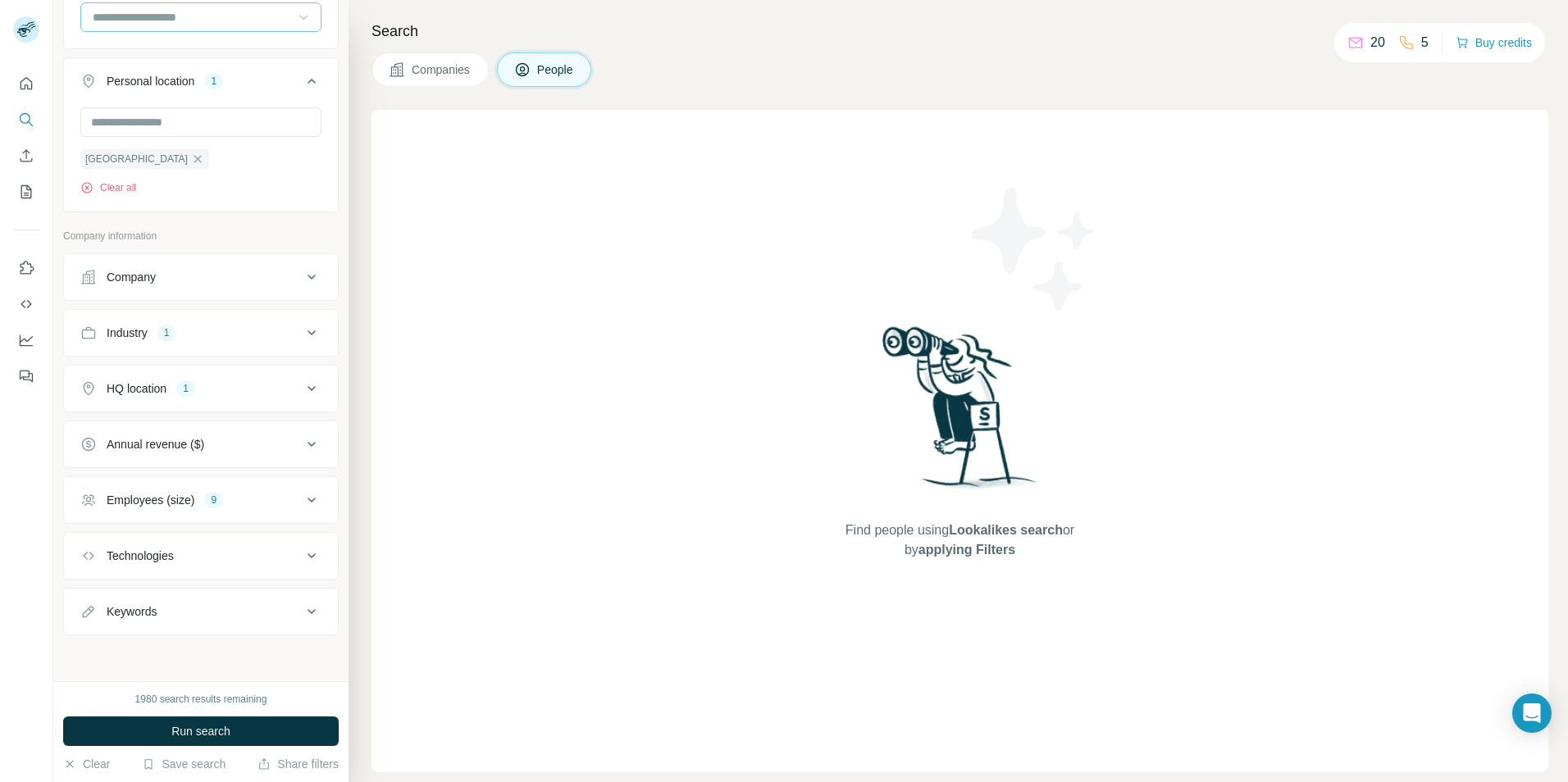
scroll to position [290, 0]
click at [304, 331] on icon at bounding box center [311, 332] width 20 height 20
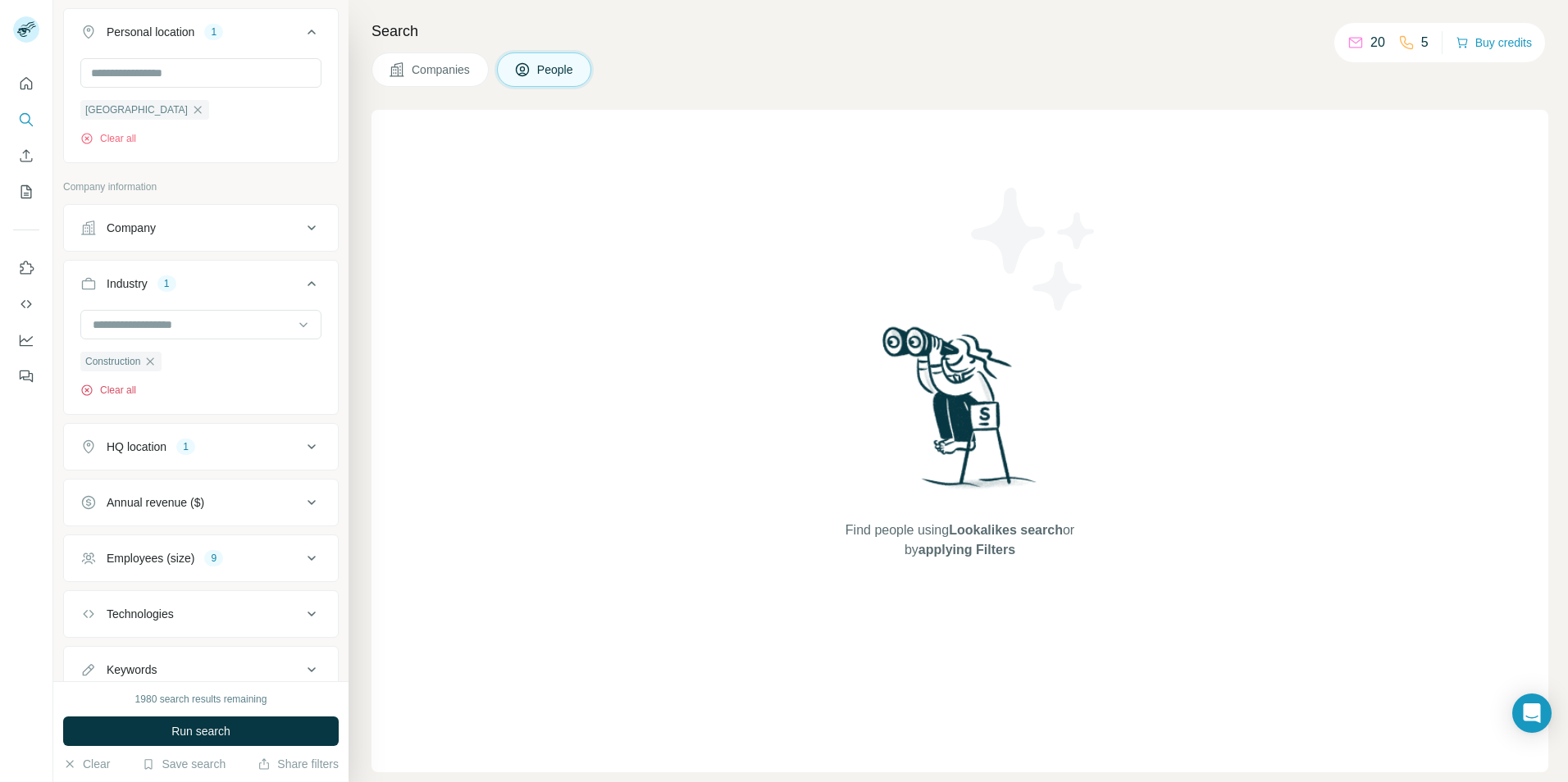
click at [90, 387] on icon "button" at bounding box center [86, 389] width 10 height 10
click at [148, 319] on input at bounding box center [192, 325] width 203 height 18
click at [307, 284] on icon at bounding box center [311, 284] width 8 height 5
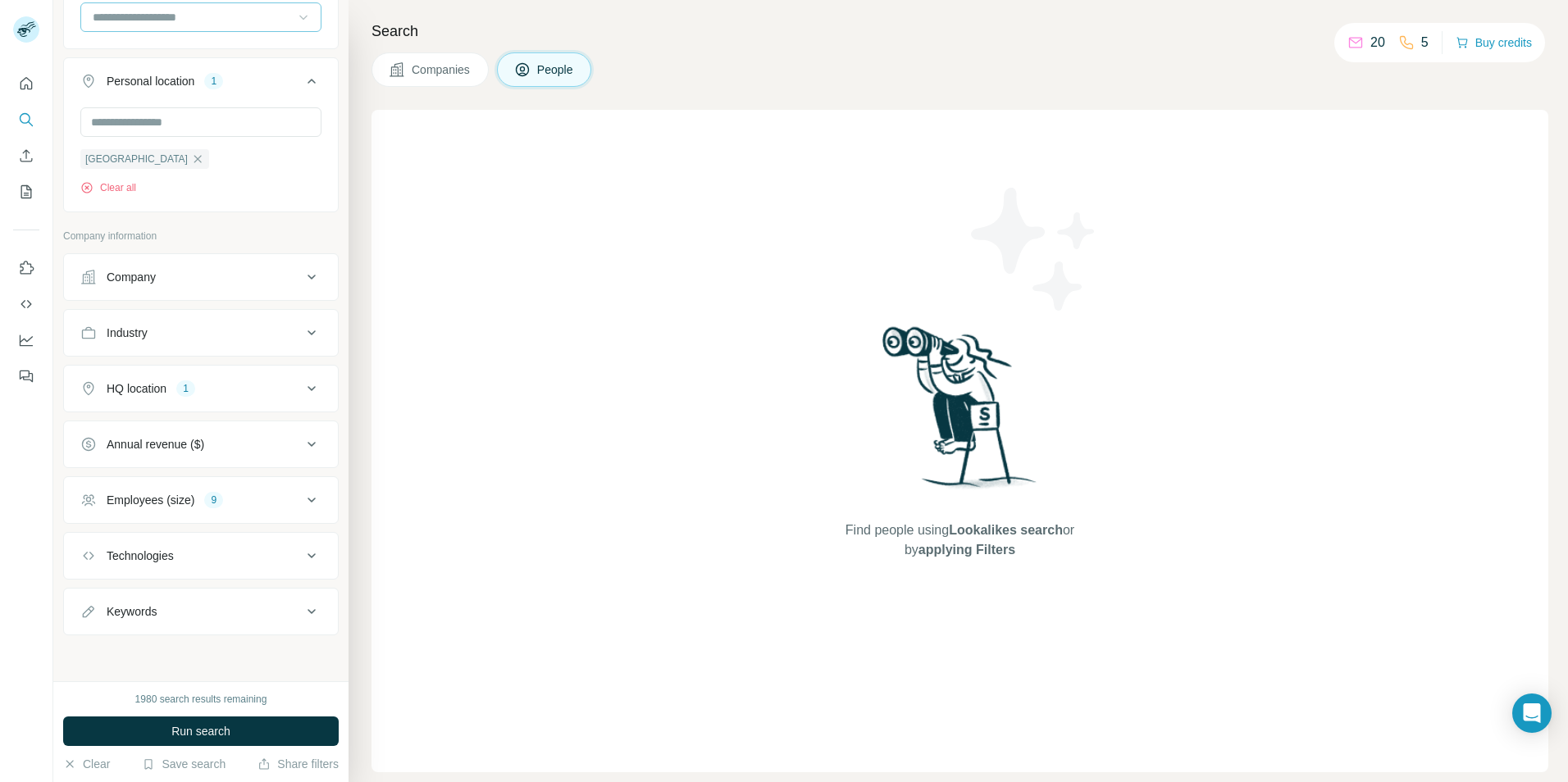
click at [301, 328] on icon at bounding box center [311, 332] width 20 height 20
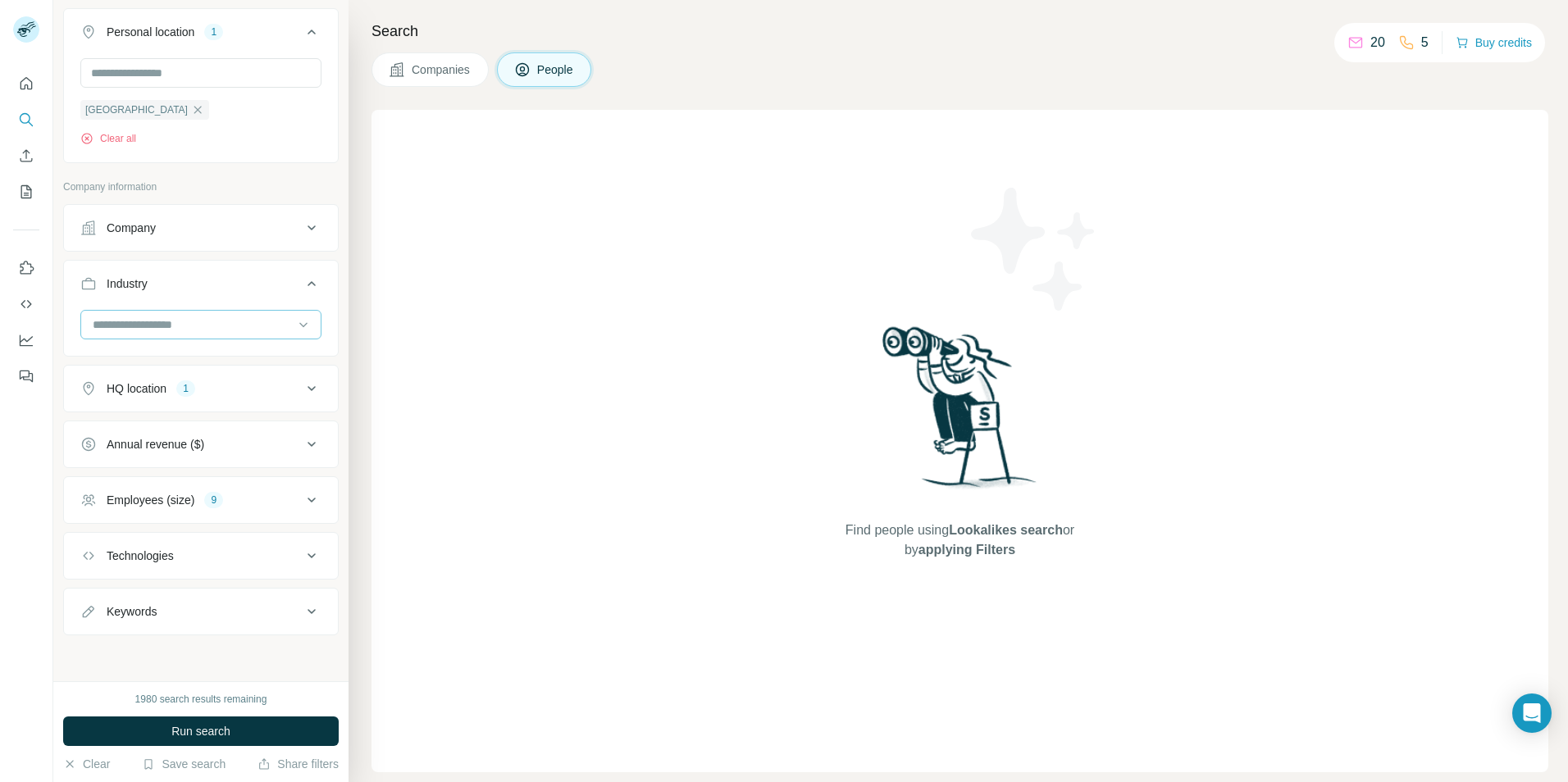
click at [179, 319] on input at bounding box center [192, 325] width 203 height 18
drag, startPoint x: 303, startPoint y: 328, endPoint x: 241, endPoint y: 319, distance: 62.6
click at [302, 328] on div at bounding box center [200, 325] width 241 height 29
click at [183, 312] on div at bounding box center [192, 325] width 203 height 28
type input "*****"
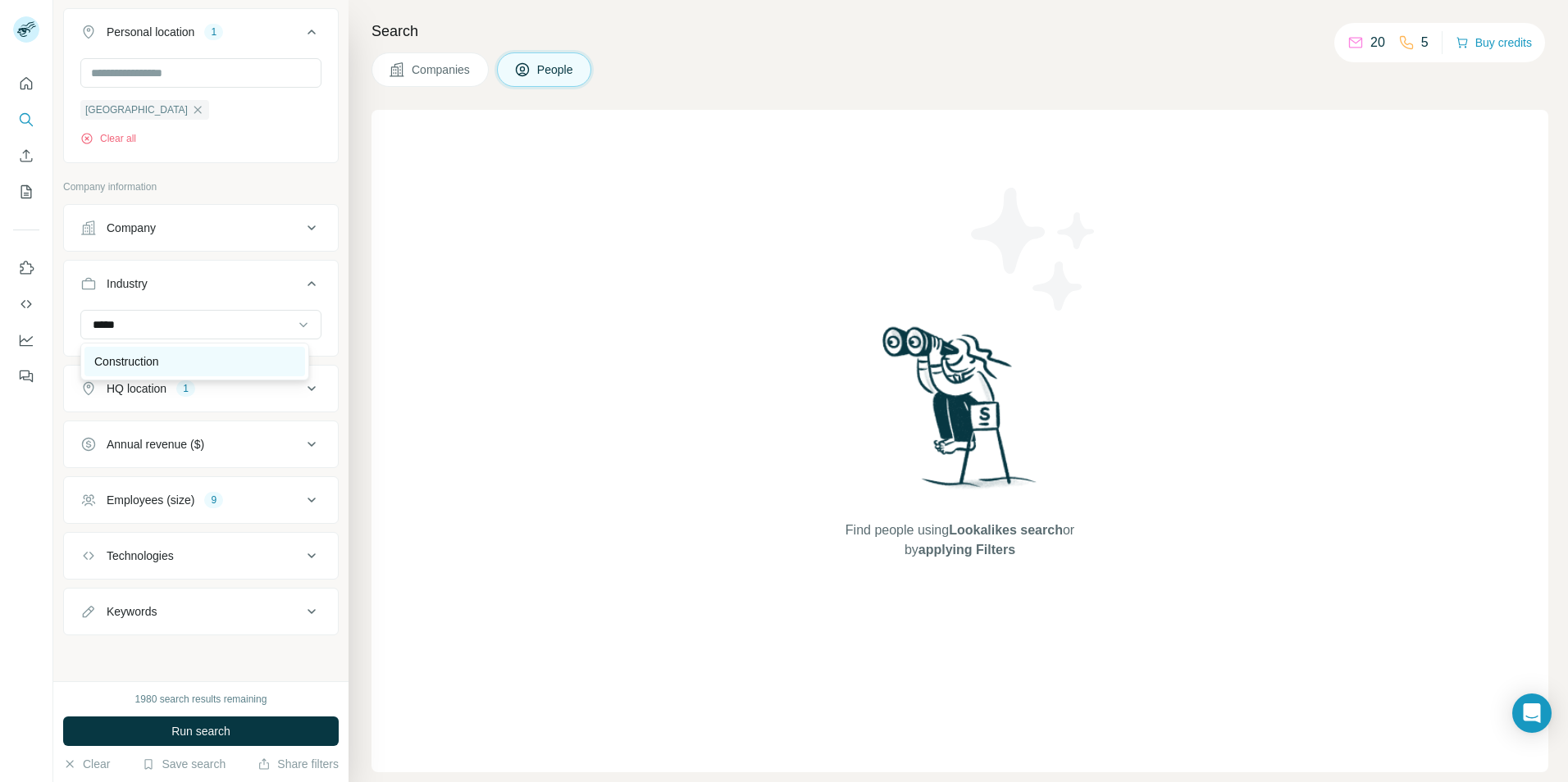
click at [153, 356] on p "Construction" at bounding box center [126, 361] width 65 height 16
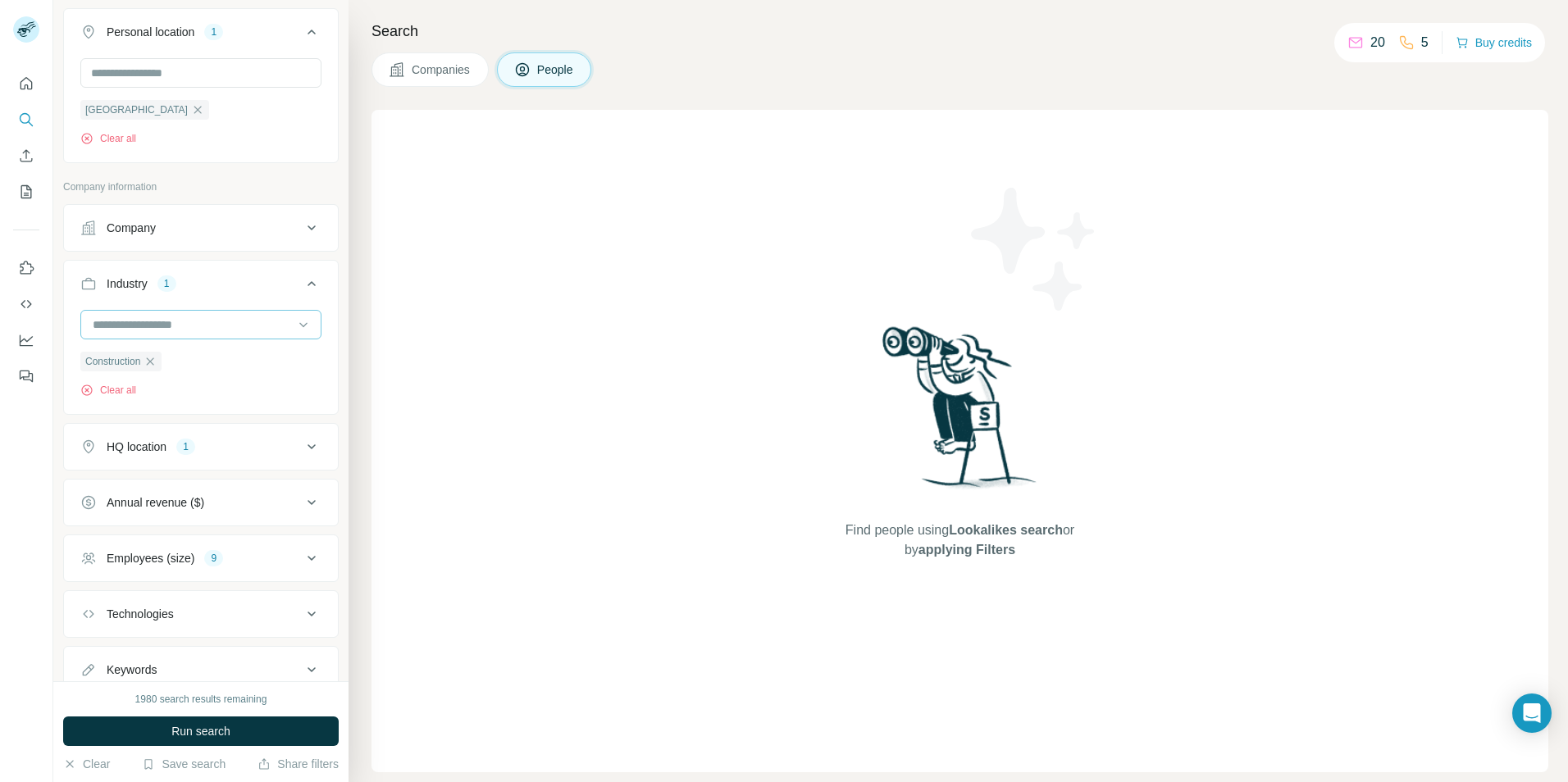
click at [122, 316] on input at bounding box center [192, 325] width 203 height 18
click at [122, 317] on input at bounding box center [192, 325] width 203 height 18
click at [132, 325] on input at bounding box center [192, 325] width 203 height 18
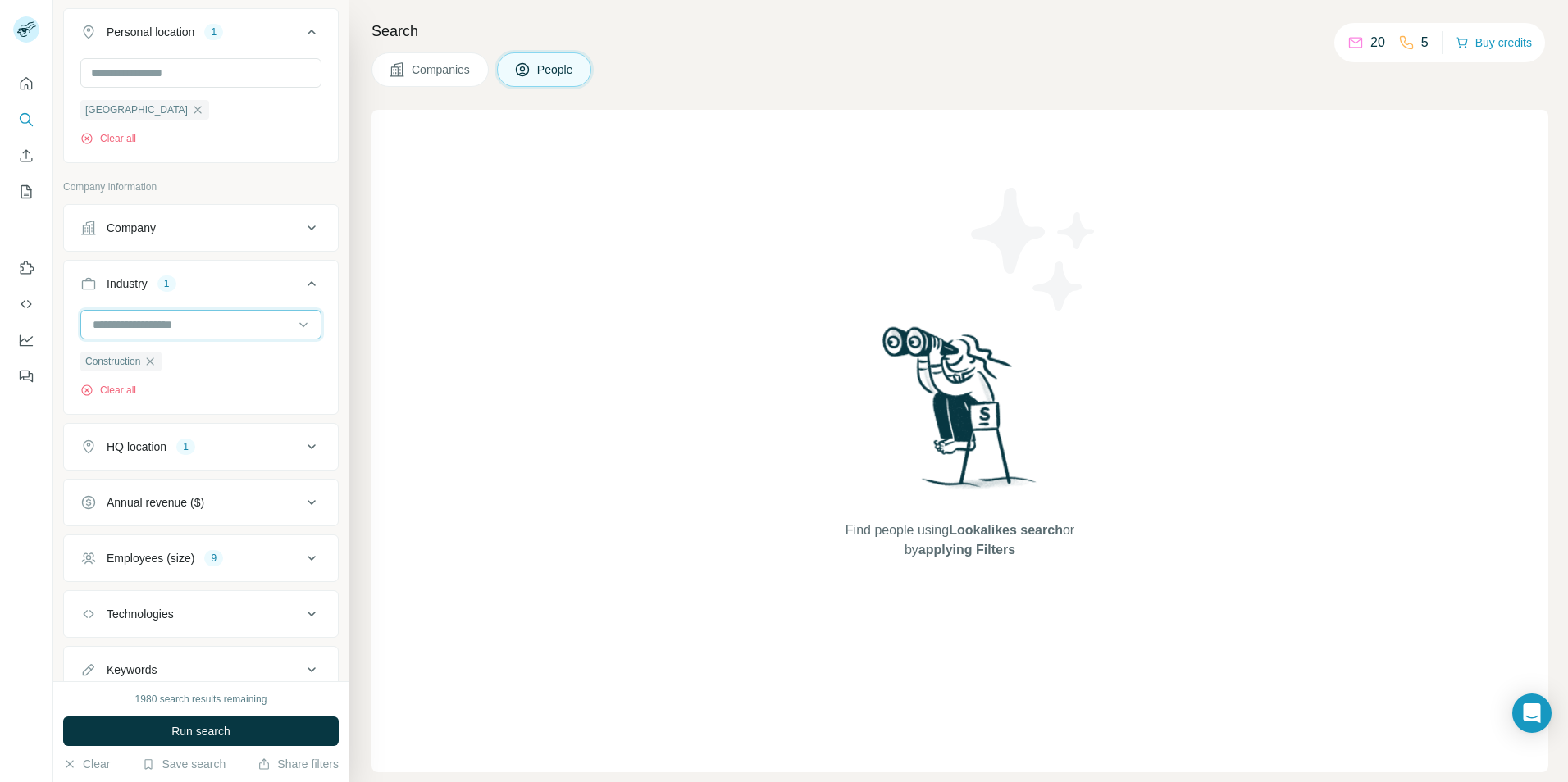
click at [132, 325] on input at bounding box center [192, 325] width 203 height 18
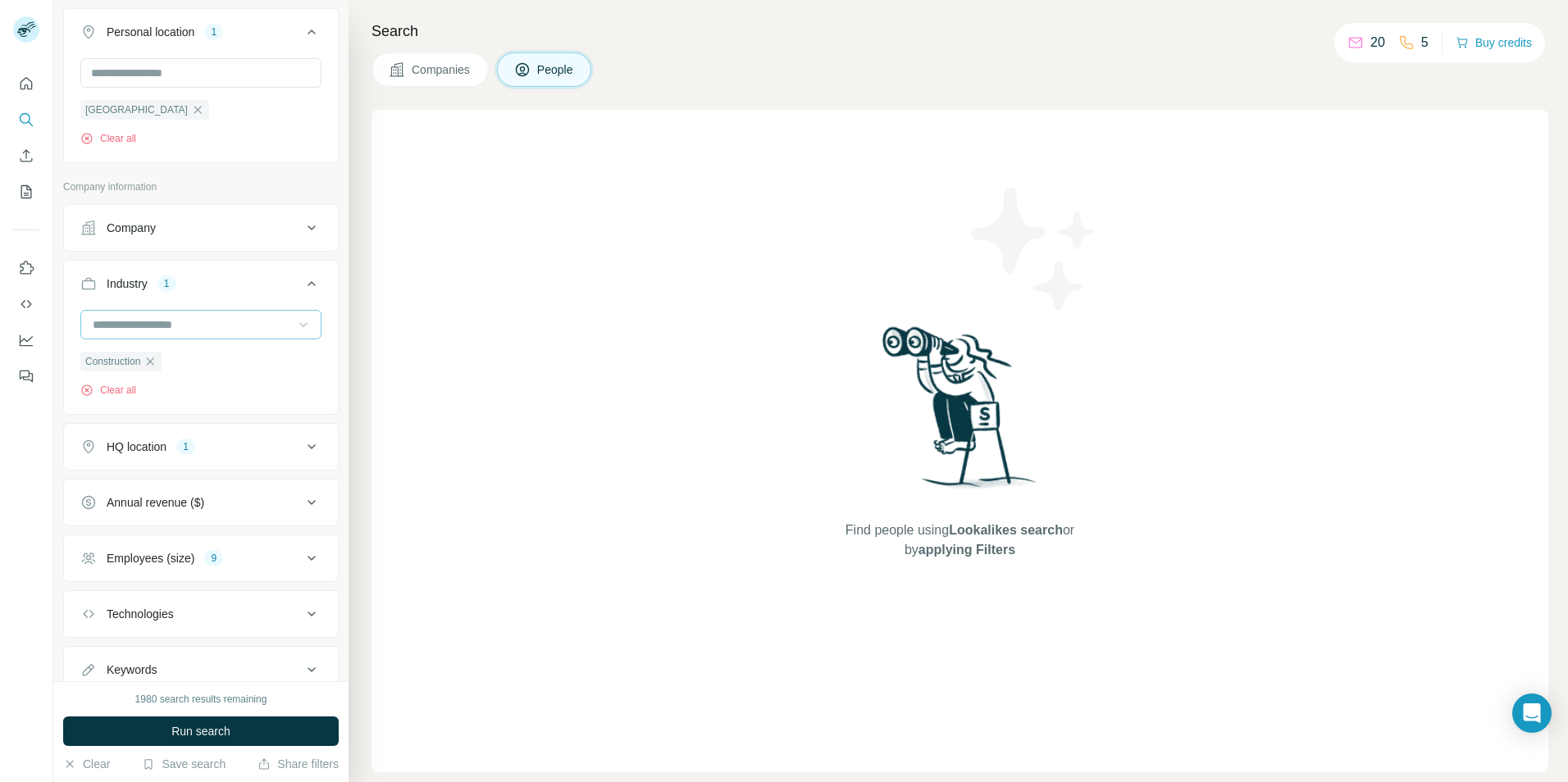
click at [295, 326] on icon at bounding box center [303, 325] width 16 height 16
click at [176, 404] on div "Advertising" at bounding box center [194, 404] width 201 height 16
click at [295, 325] on icon at bounding box center [303, 325] width 16 height 16
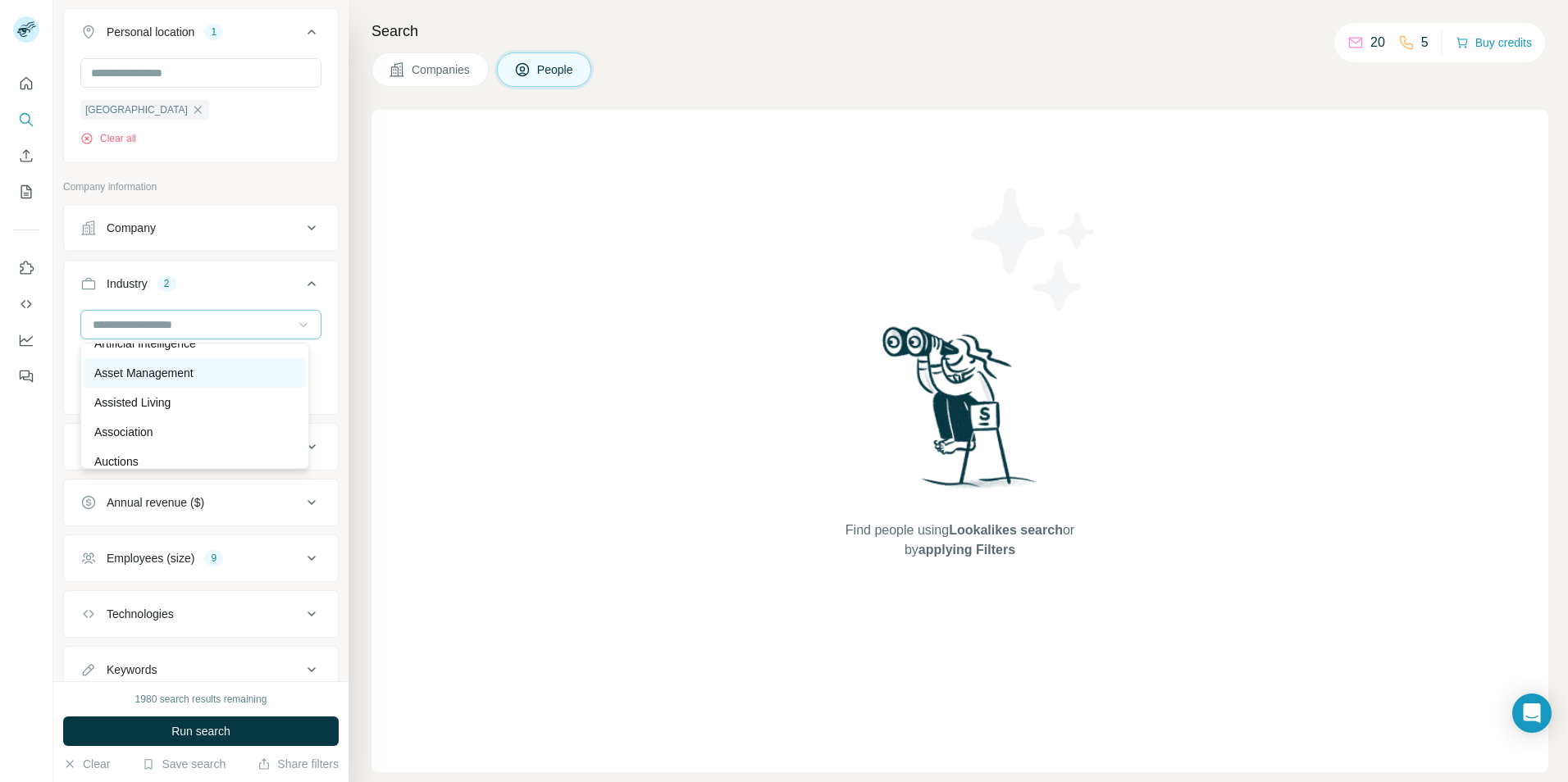
click at [207, 382] on div "Asset Management" at bounding box center [194, 373] width 201 height 16
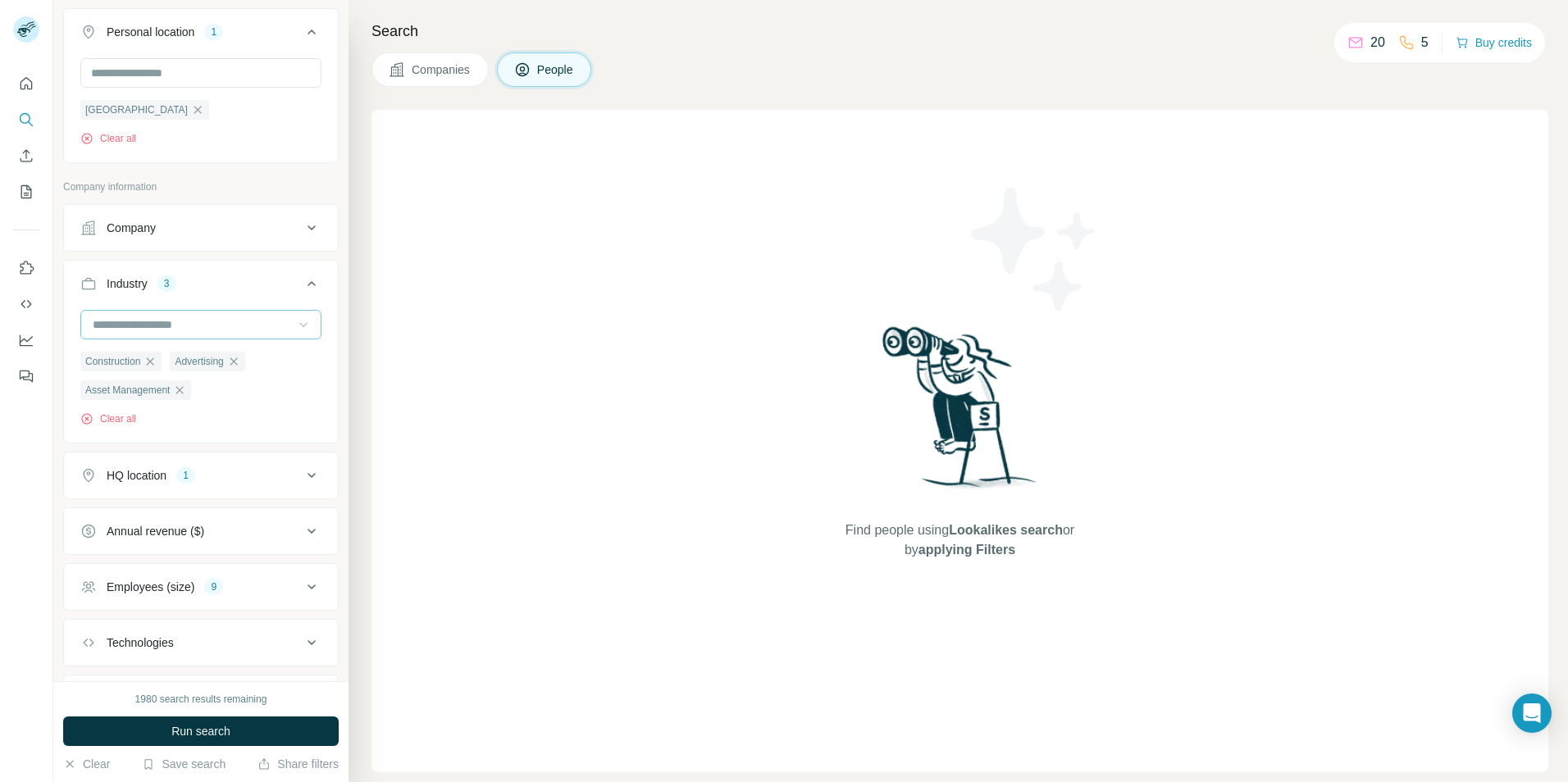
click at [300, 324] on icon at bounding box center [303, 325] width 8 height 5
click at [260, 378] on div "Business Information Systems" at bounding box center [194, 369] width 201 height 16
click at [267, 333] on input at bounding box center [192, 325] width 203 height 18
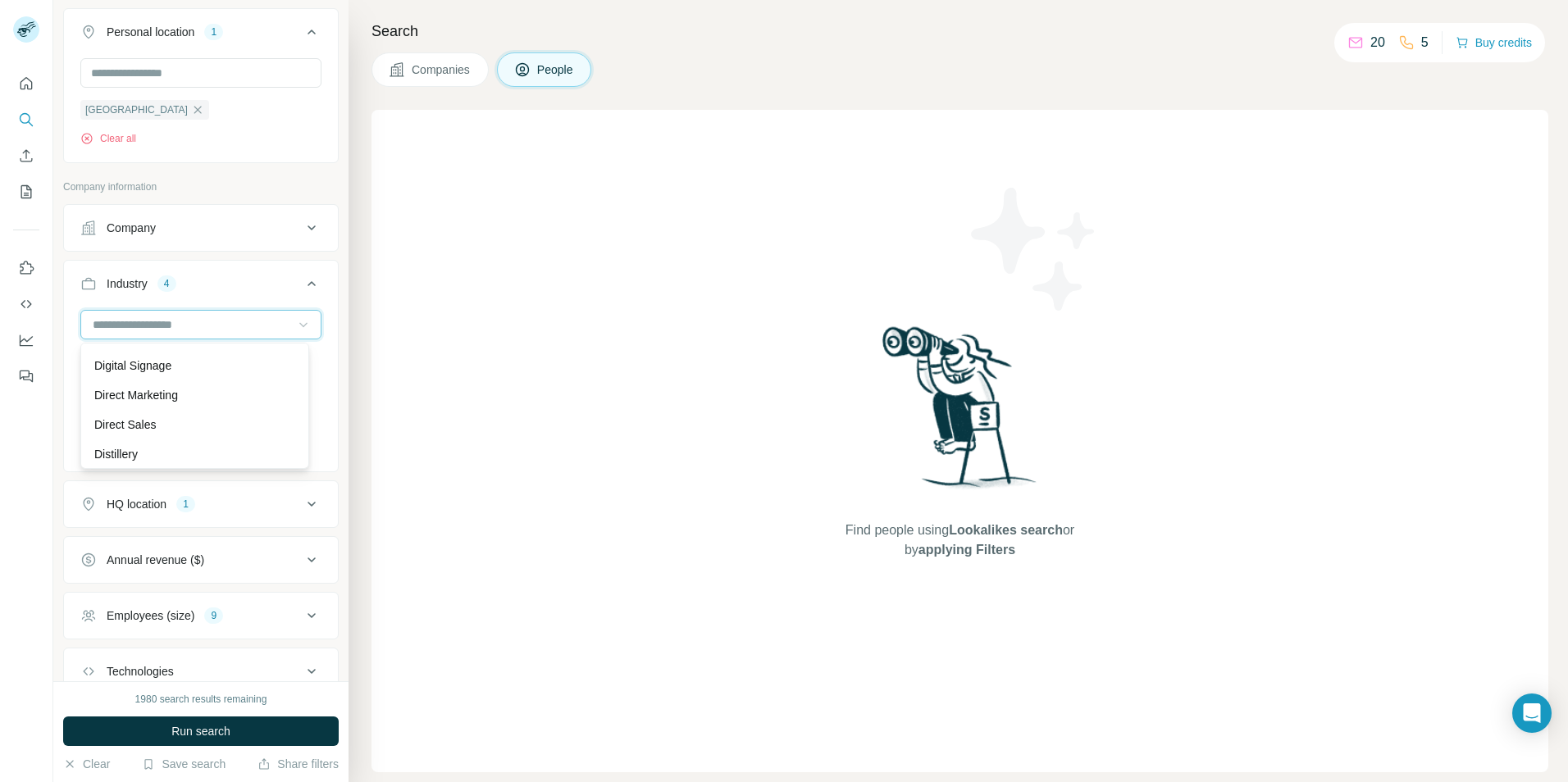
scroll to position [4861, 0]
click at [191, 348] on div "Digital Marketing" at bounding box center [194, 339] width 201 height 16
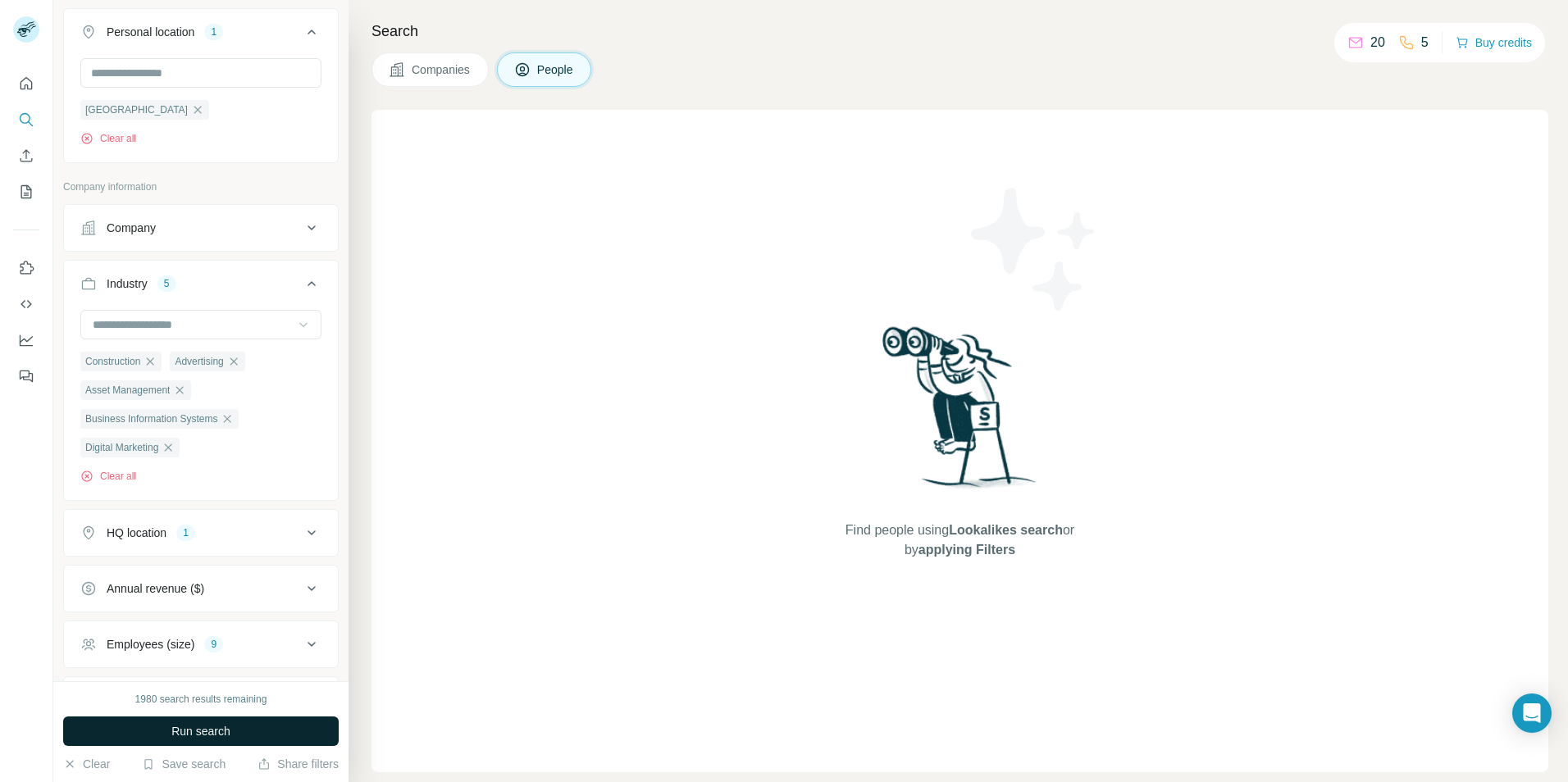
click at [248, 726] on button "Run search" at bounding box center [200, 731] width 275 height 29
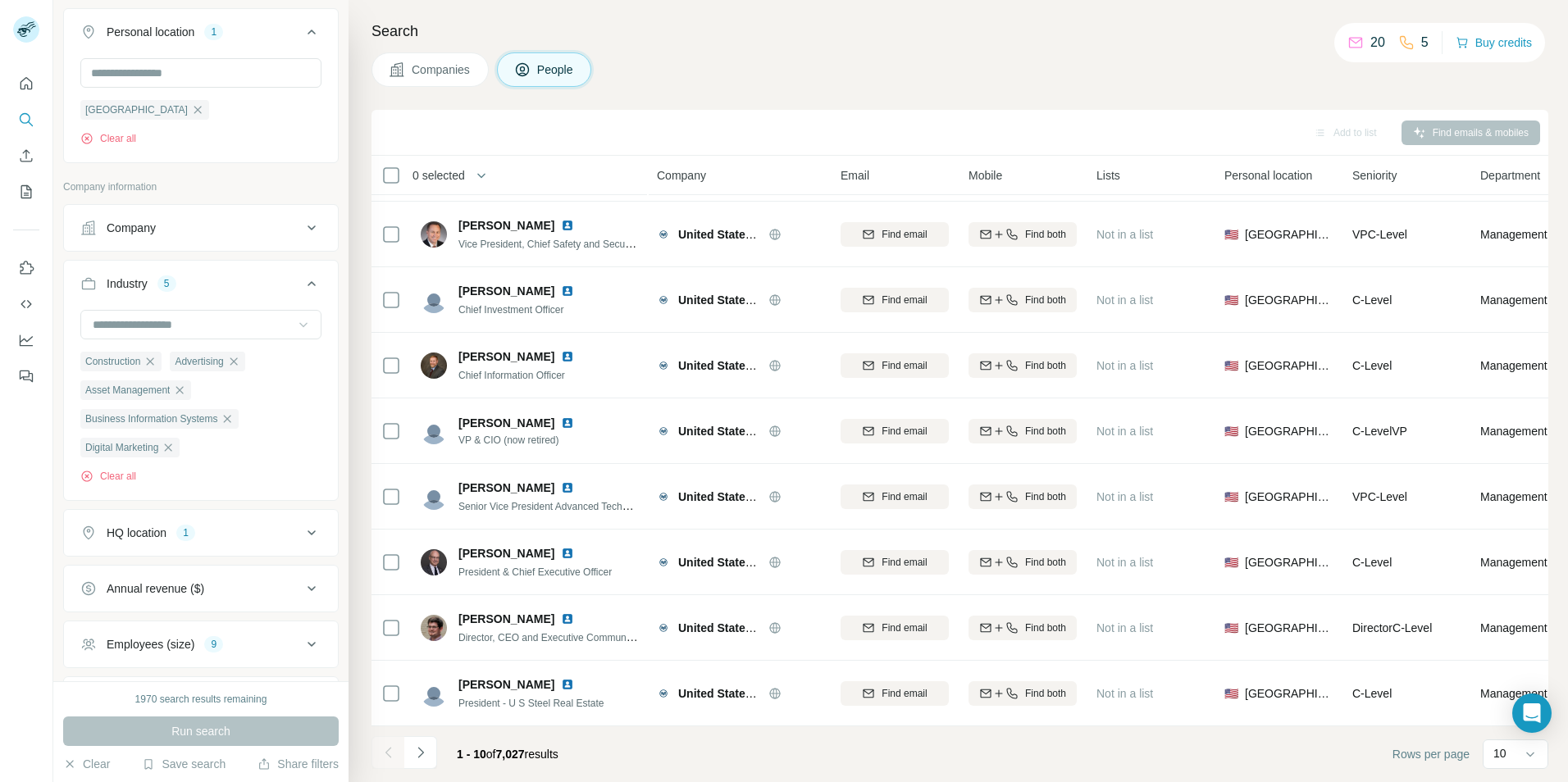
scroll to position [133, 242]
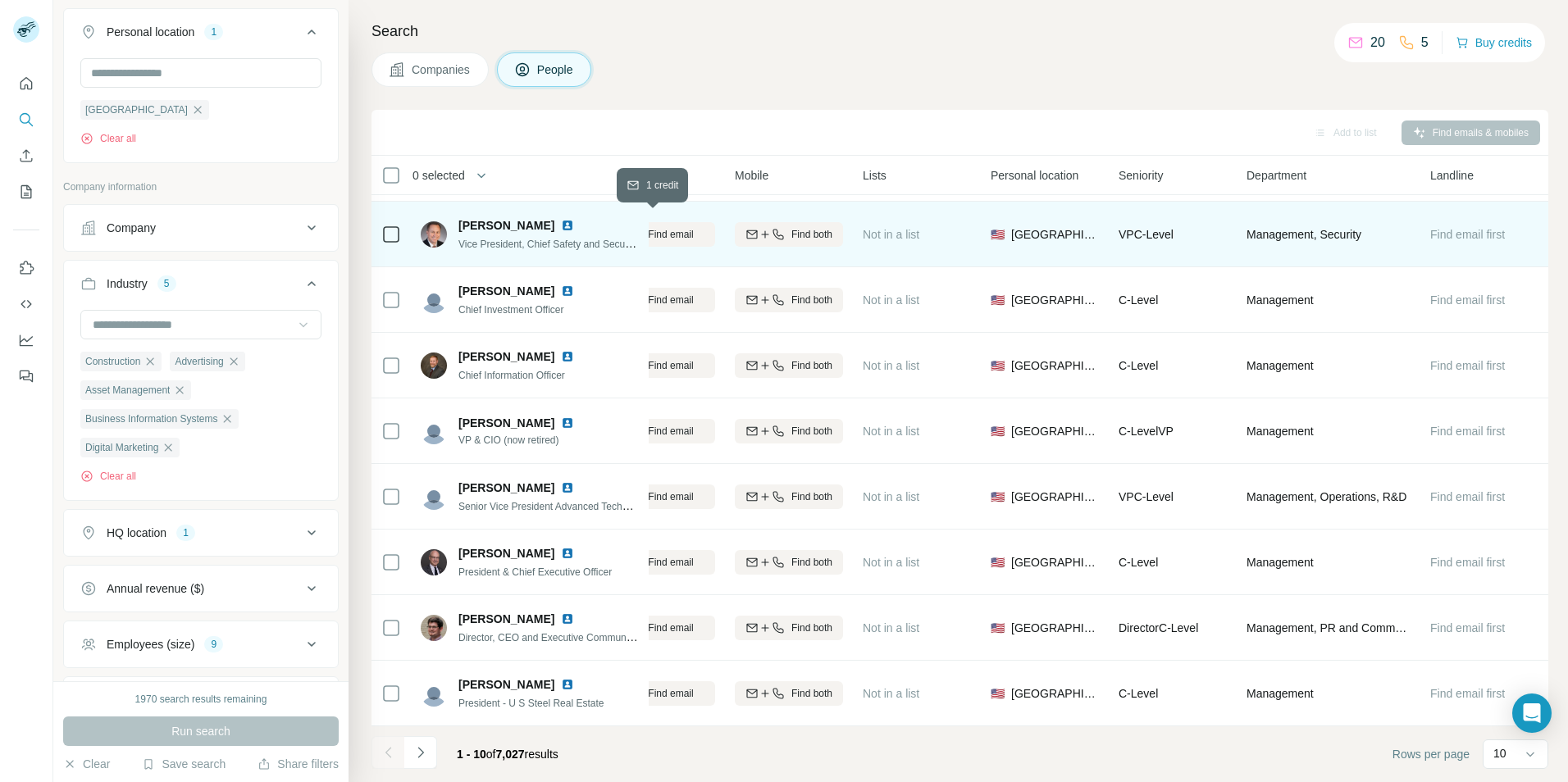
click at [678, 227] on span "Find email" at bounding box center [670, 234] width 45 height 15
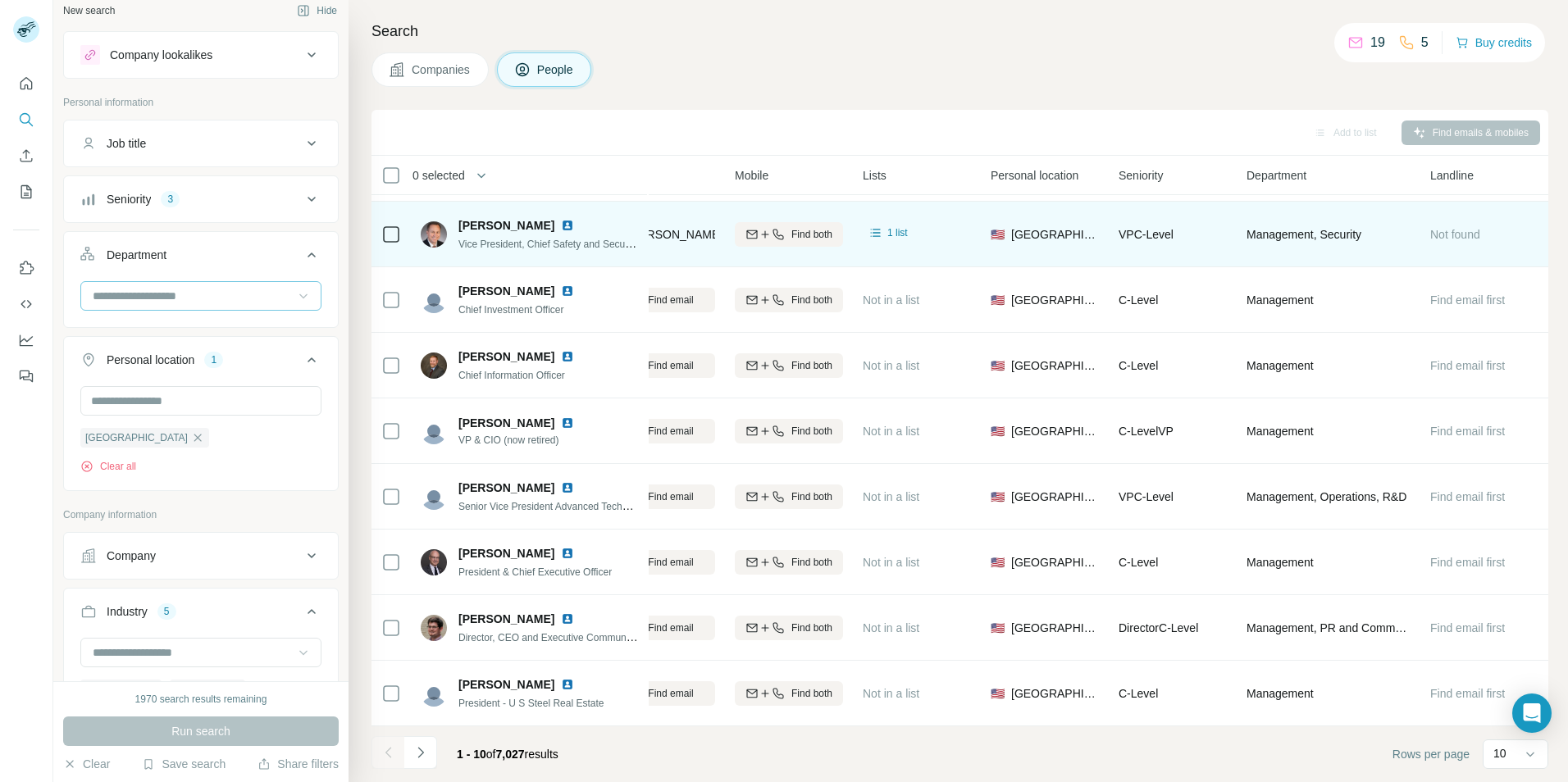
scroll to position [0, 0]
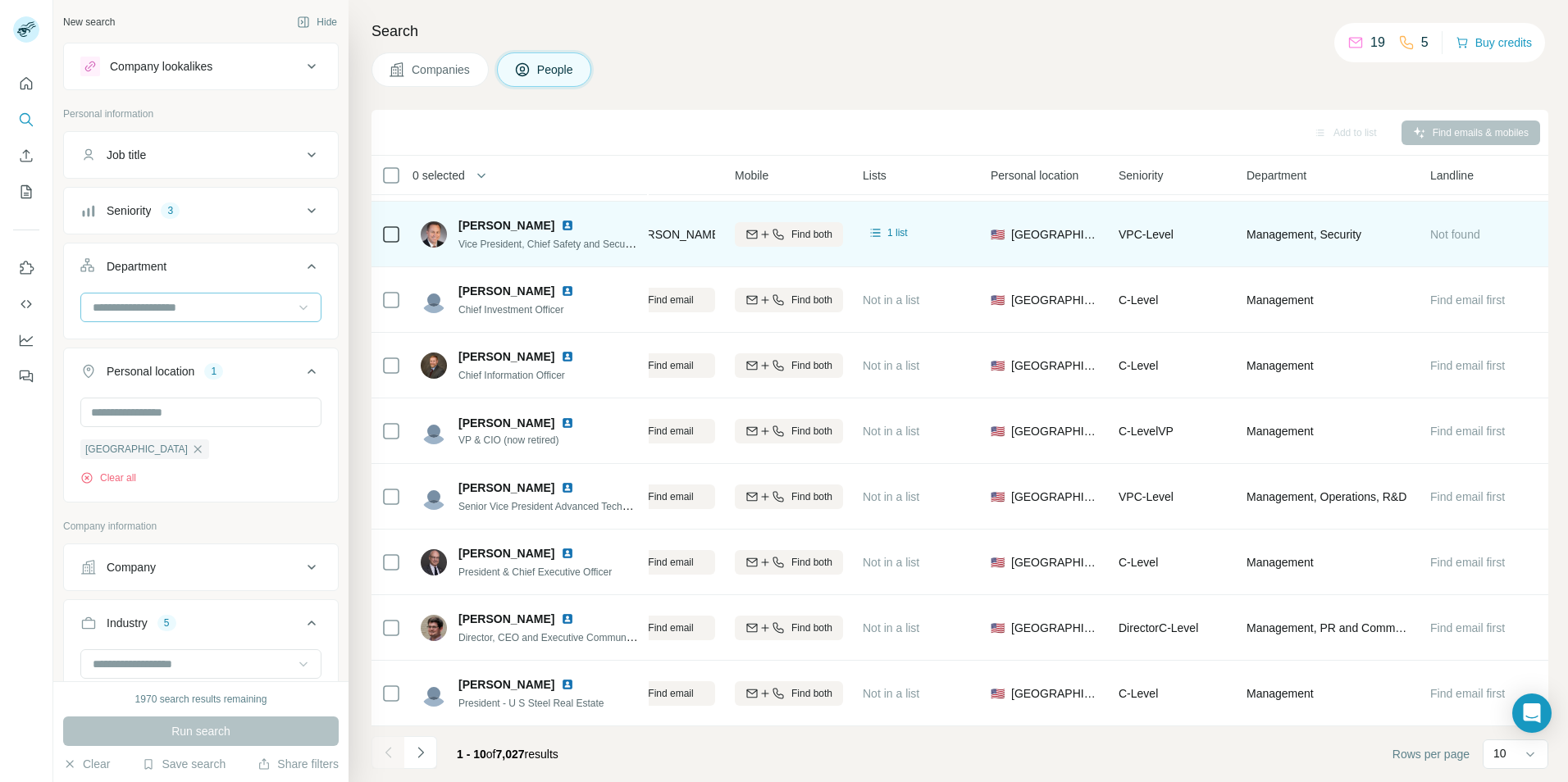
click at [422, 62] on span "Companies" at bounding box center [441, 69] width 60 height 16
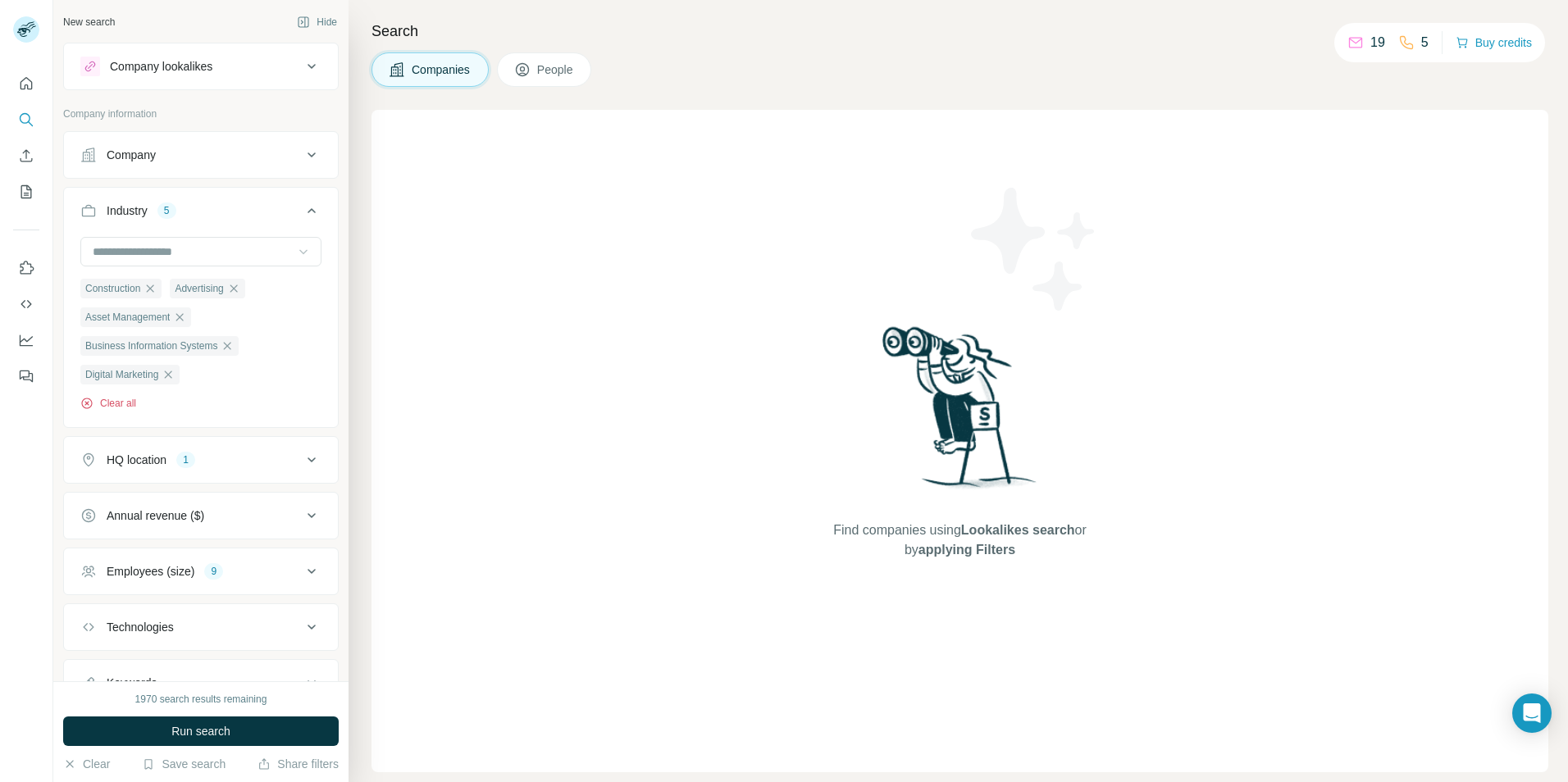
click at [120, 402] on button "Clear all" at bounding box center [108, 403] width 56 height 15
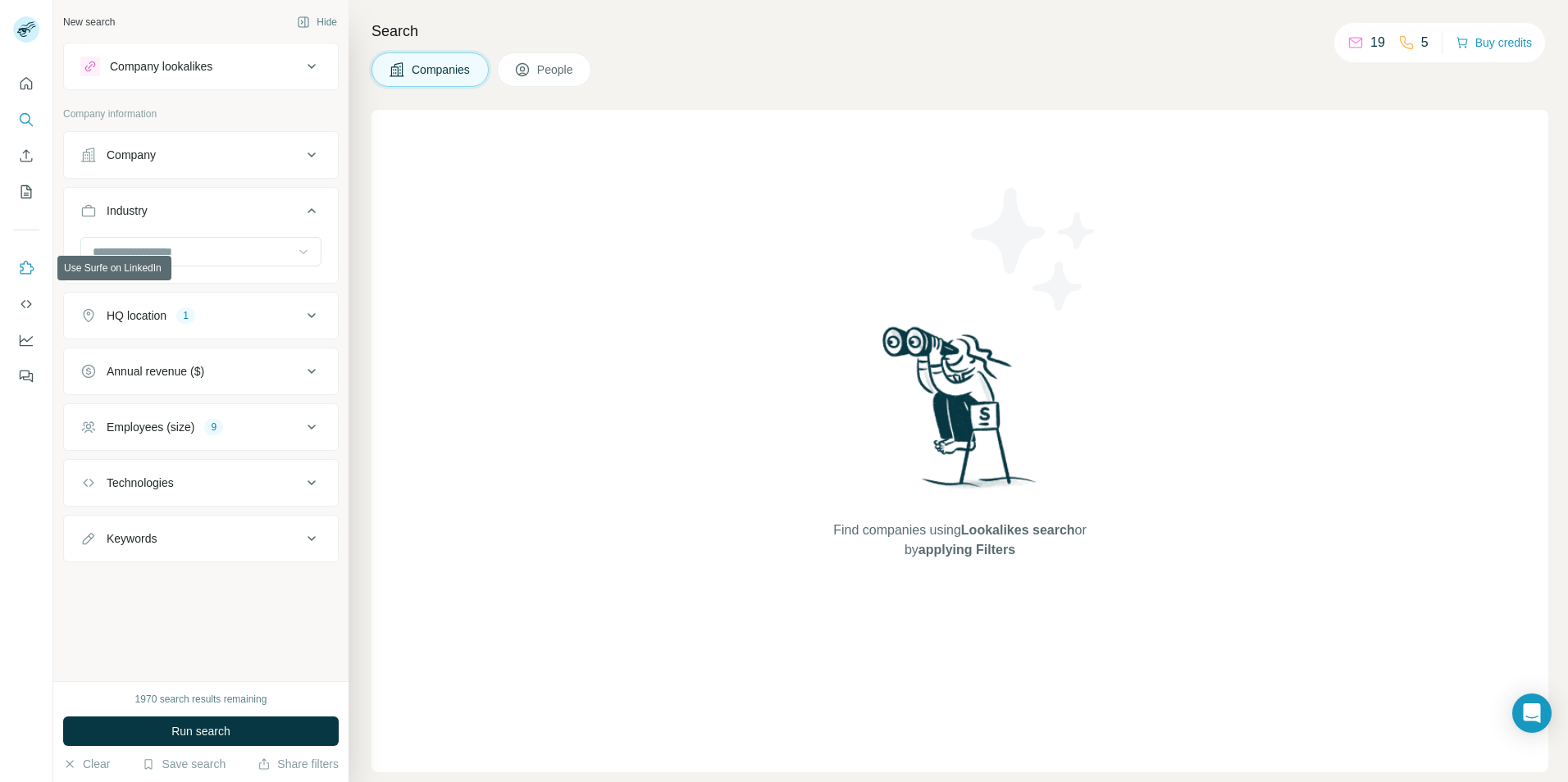
click at [22, 262] on icon "Use Surfe on LinkedIn" at bounding box center [26, 268] width 16 height 16
click at [31, 155] on icon "Enrich CSV" at bounding box center [26, 155] width 16 height 16
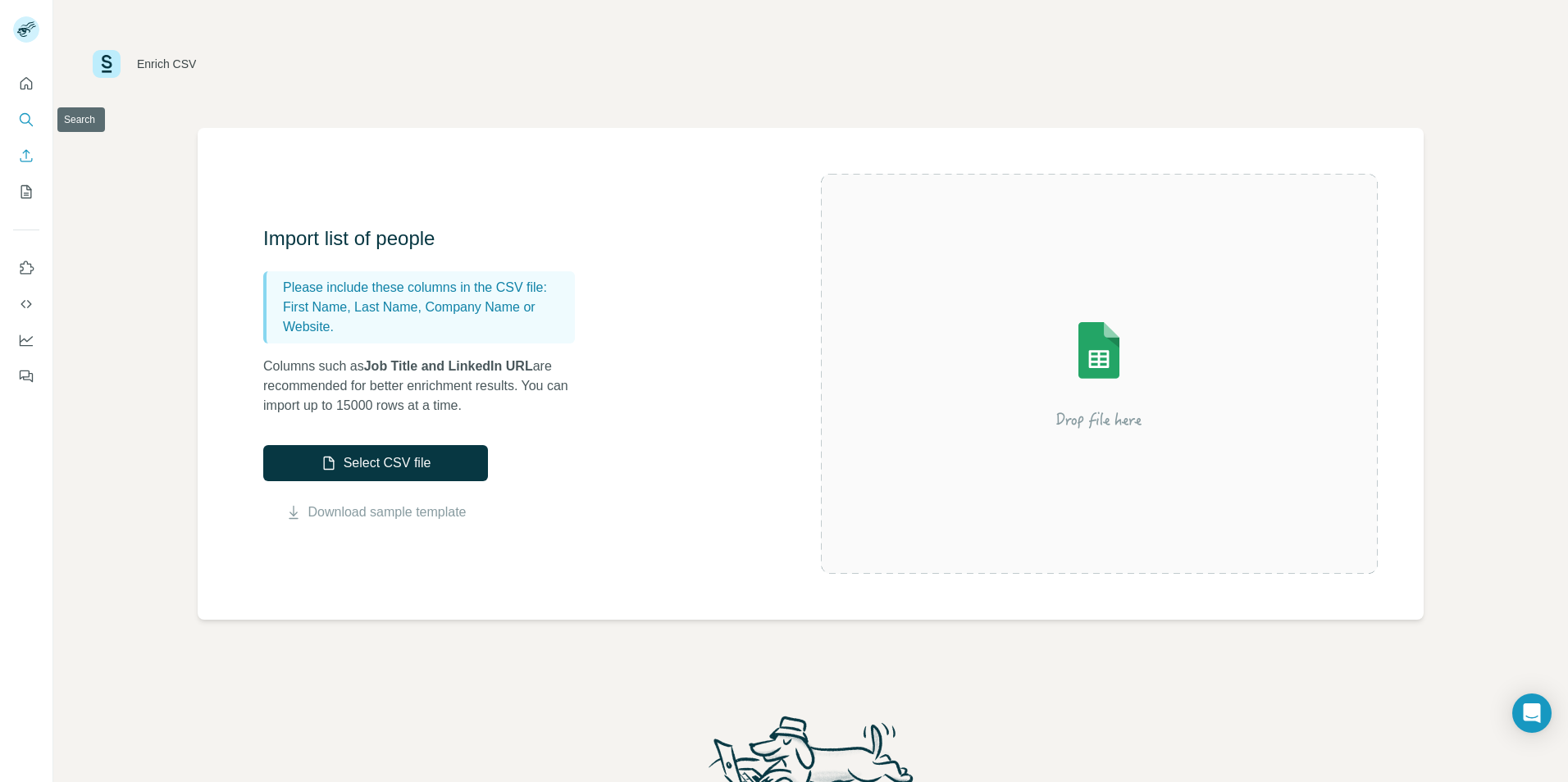
click at [26, 114] on icon "Search" at bounding box center [25, 118] width 10 height 10
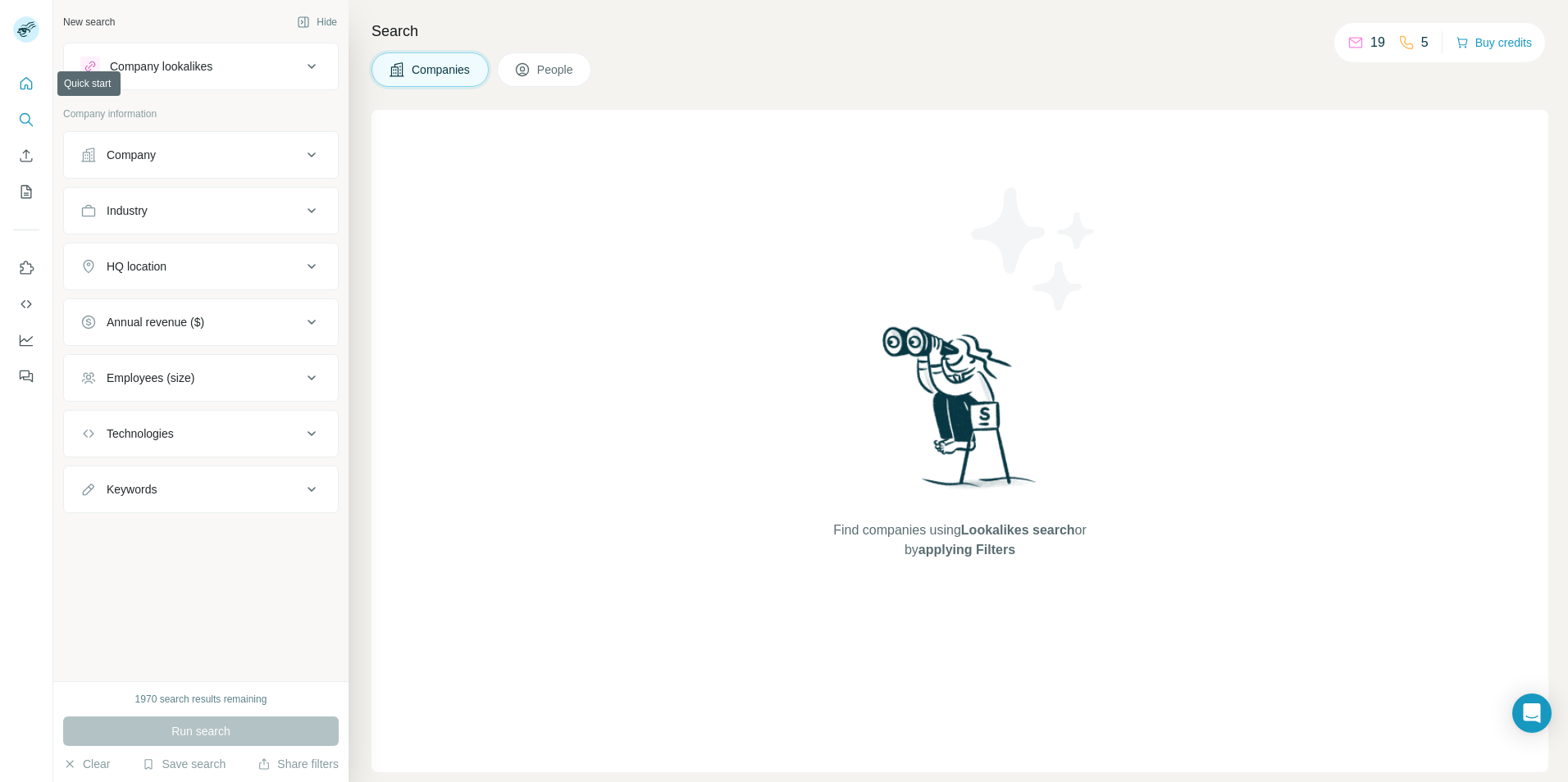
click at [24, 85] on icon "Quick start" at bounding box center [26, 83] width 16 height 16
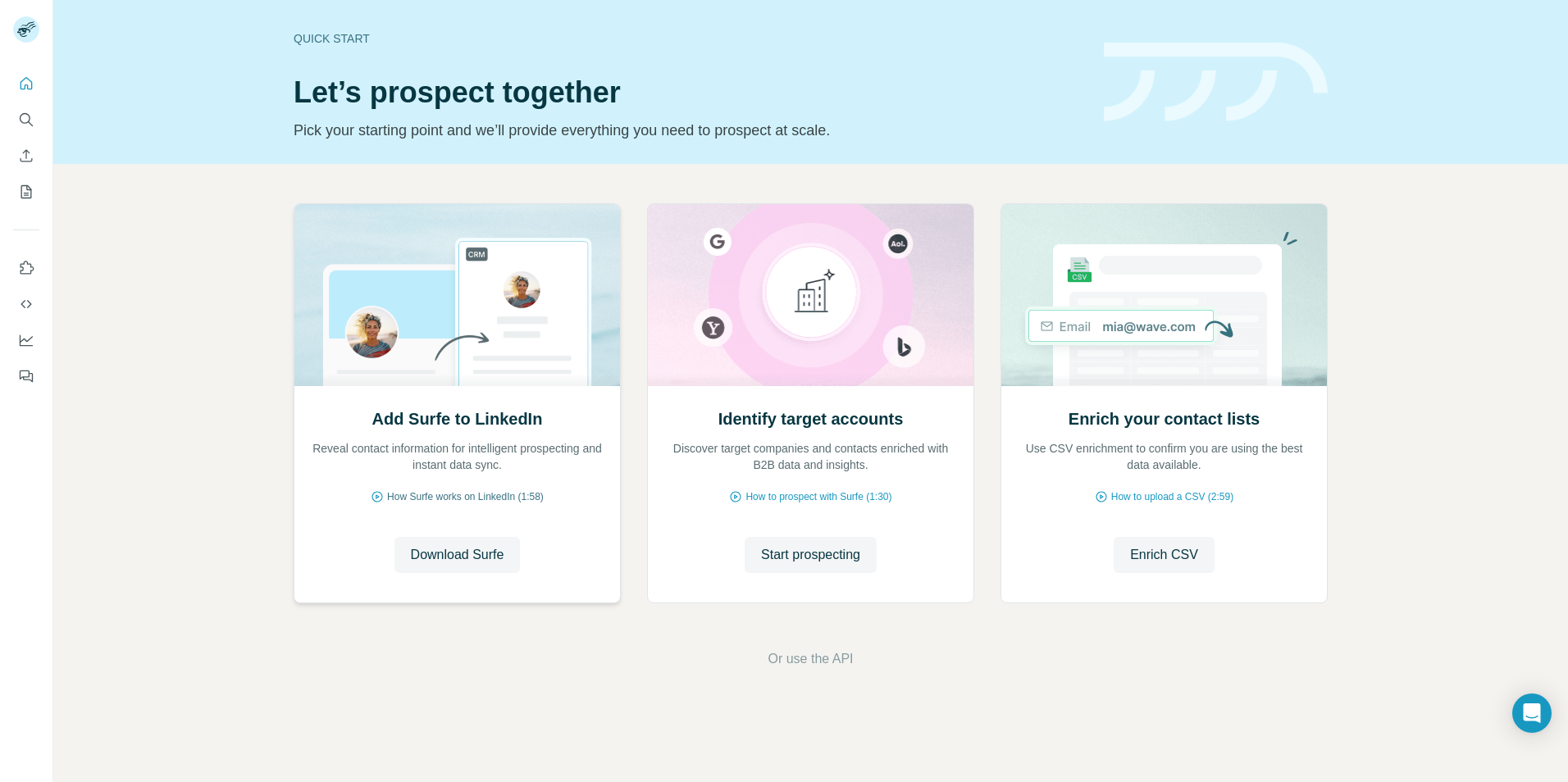
click at [446, 495] on span "How Surfe works on LinkedIn (1:58)" at bounding box center [465, 496] width 156 height 15
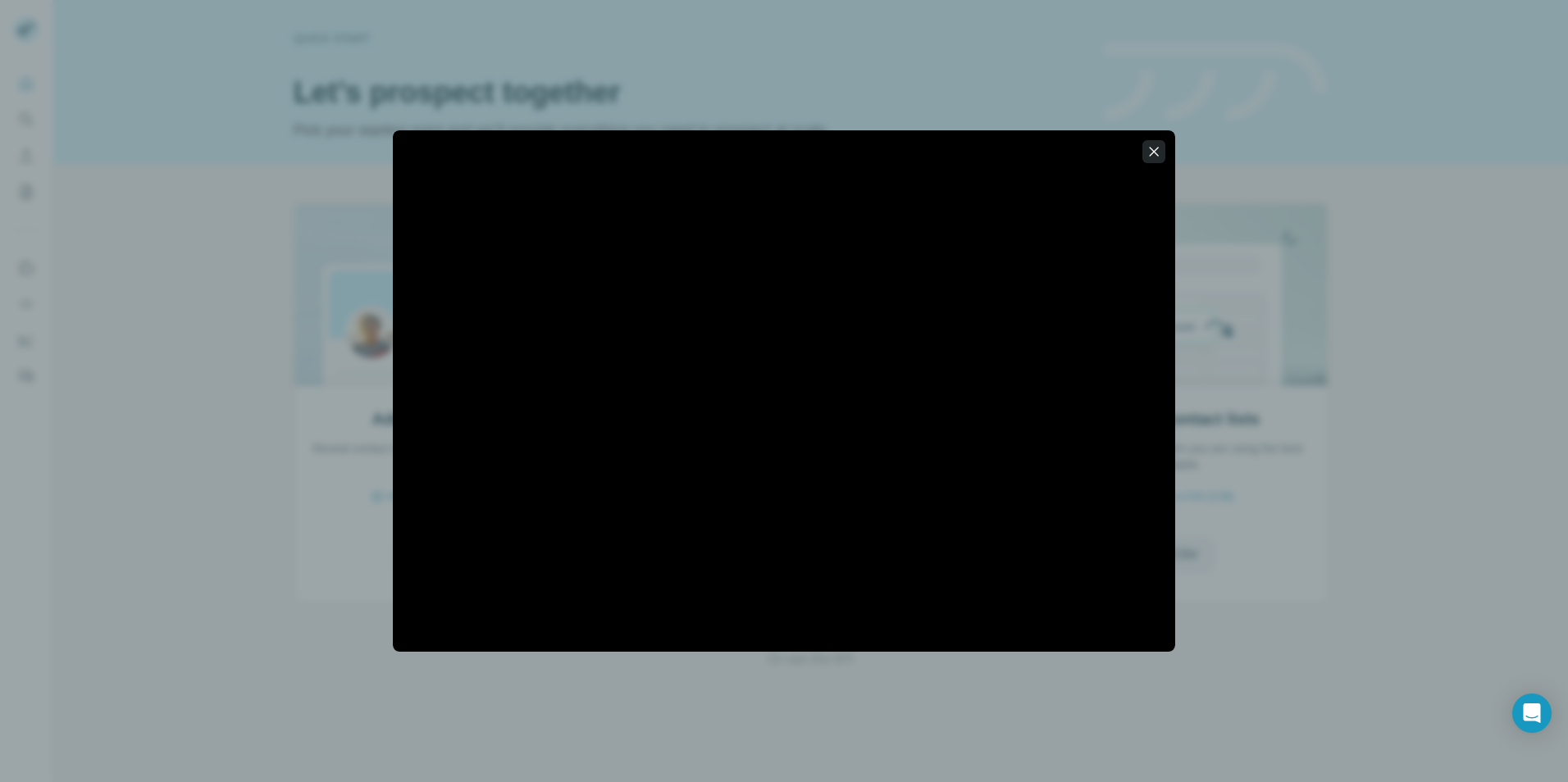
click at [1152, 149] on icon "button" at bounding box center [1154, 151] width 9 height 9
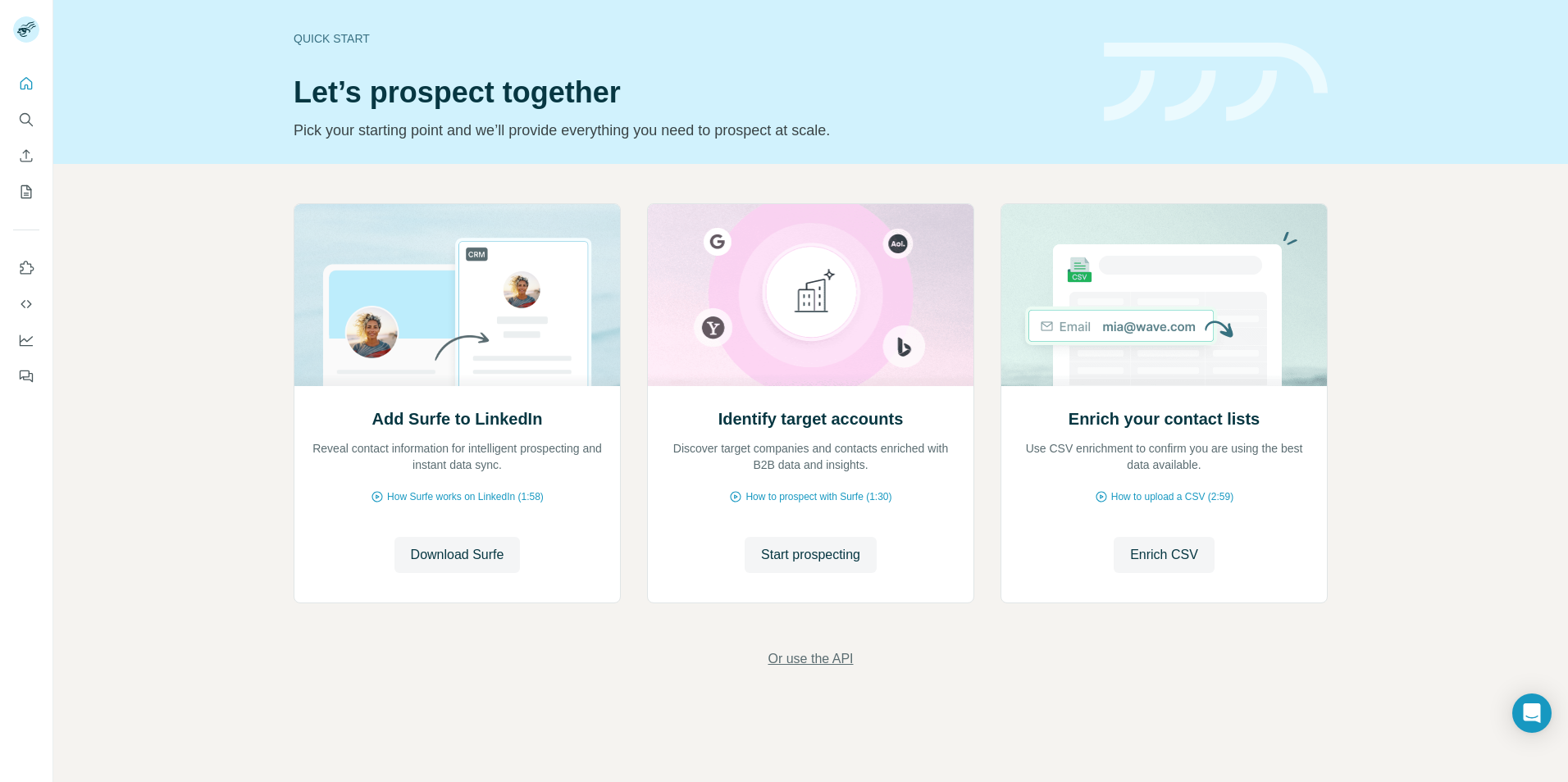
click at [787, 658] on span "Or use the API" at bounding box center [810, 659] width 85 height 20
click at [1173, 495] on span "How to upload a CSV (2:59)" at bounding box center [1172, 496] width 122 height 15
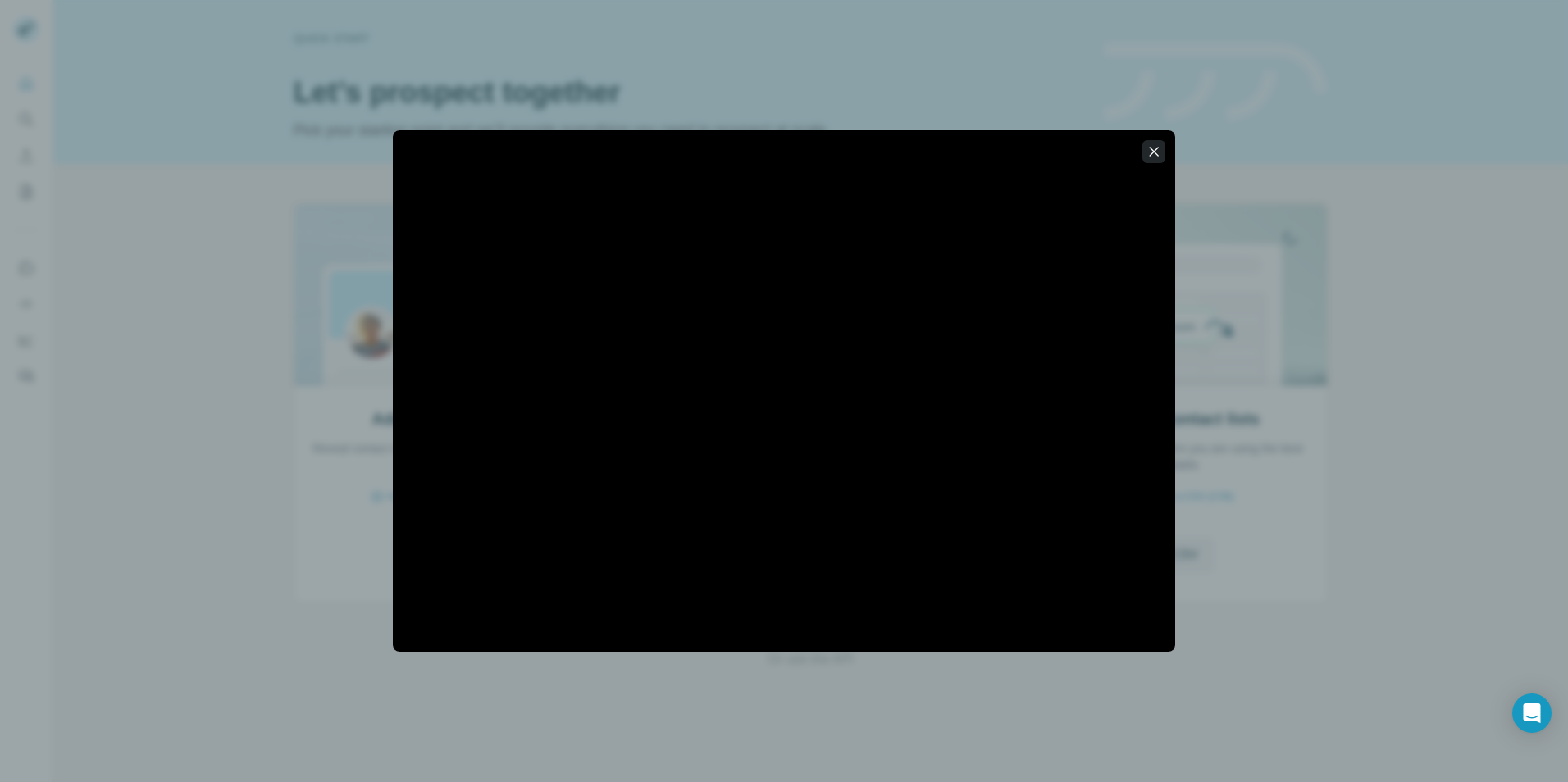
click at [1159, 151] on icon "button" at bounding box center [1153, 151] width 16 height 16
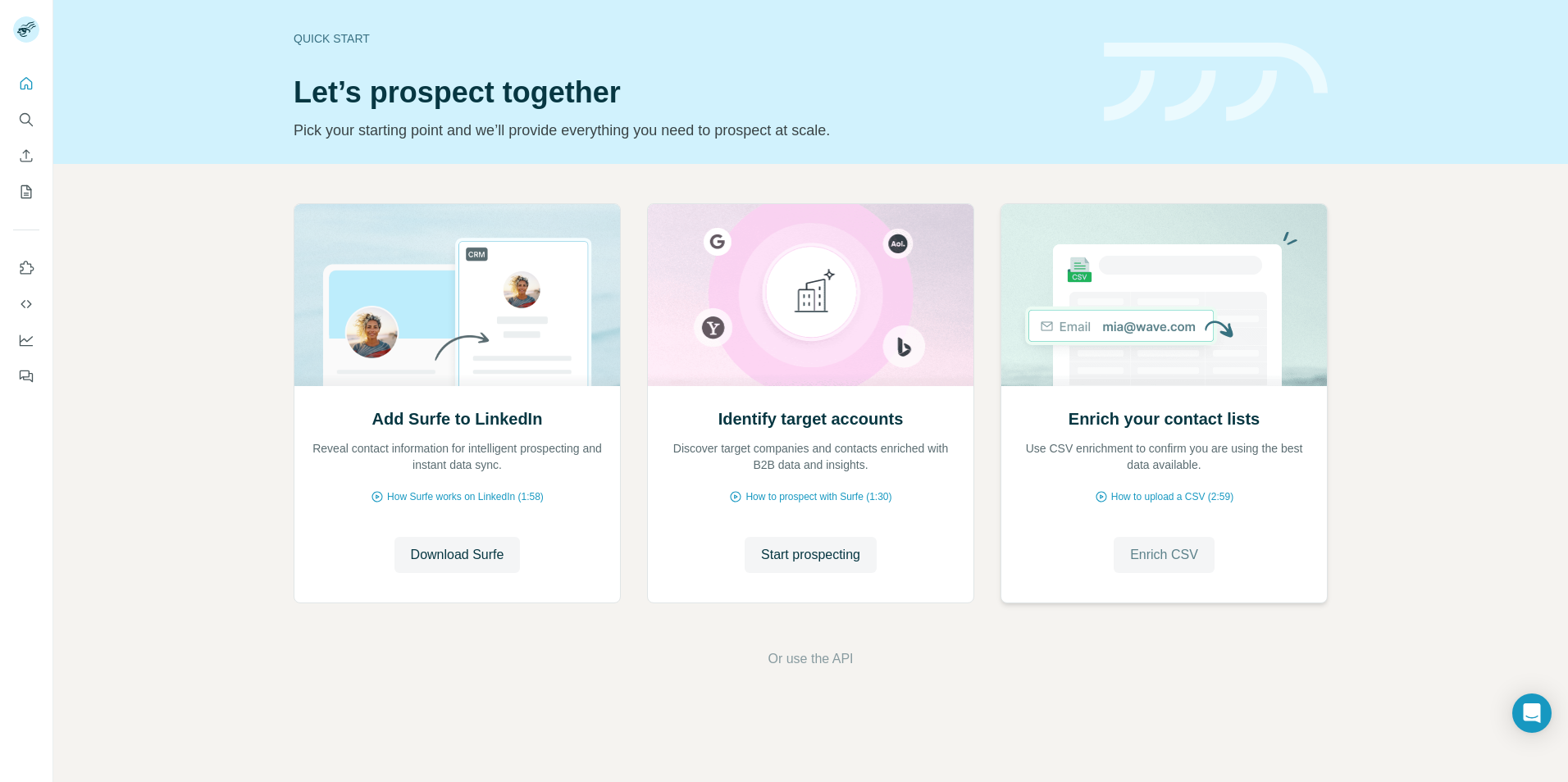
click at [1166, 560] on span "Enrich CSV" at bounding box center [1163, 554] width 68 height 20
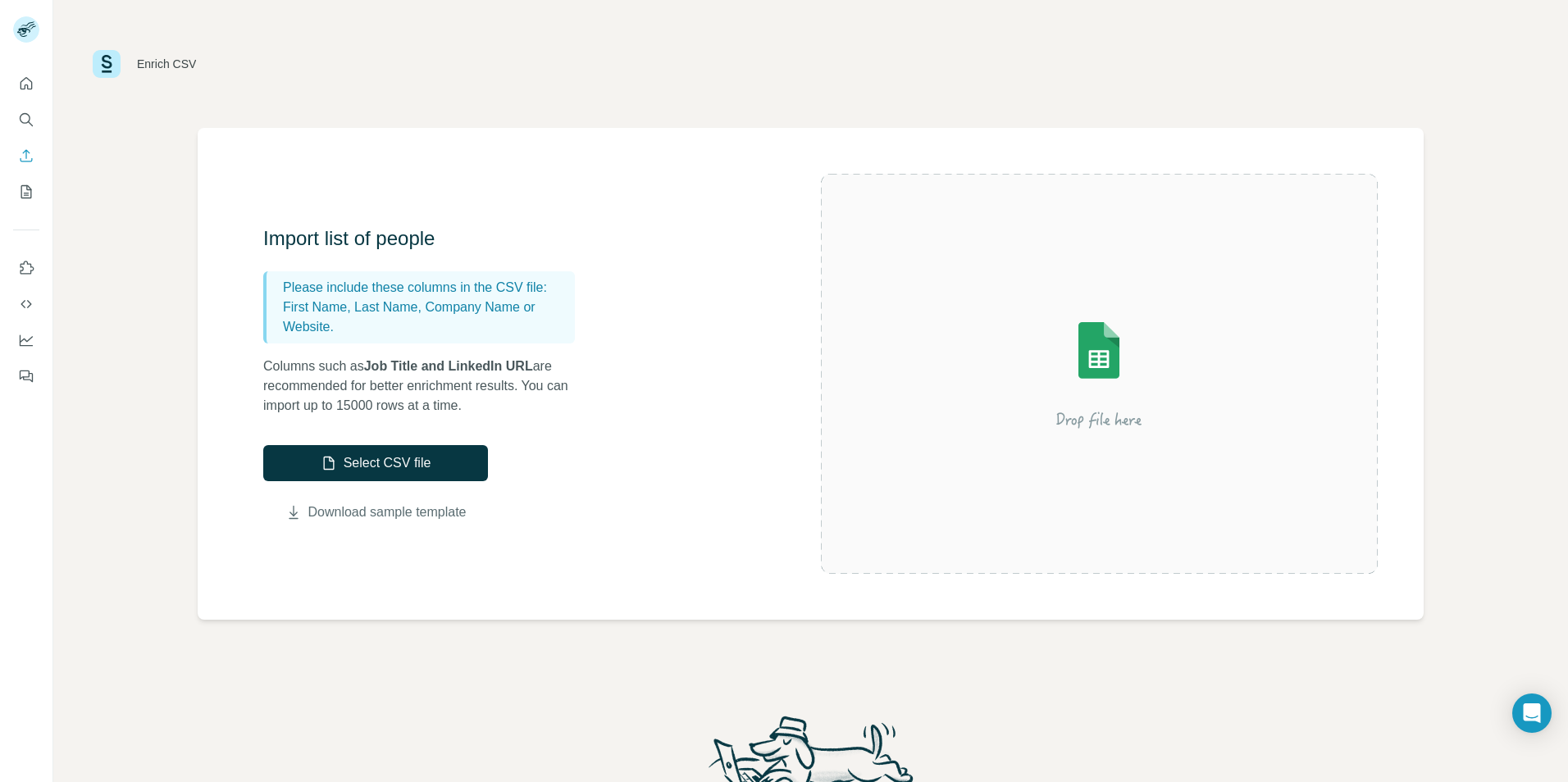
click at [414, 512] on link "Download sample template" at bounding box center [387, 512] width 158 height 20
click at [28, 88] on icon "Quick start" at bounding box center [26, 83] width 16 height 16
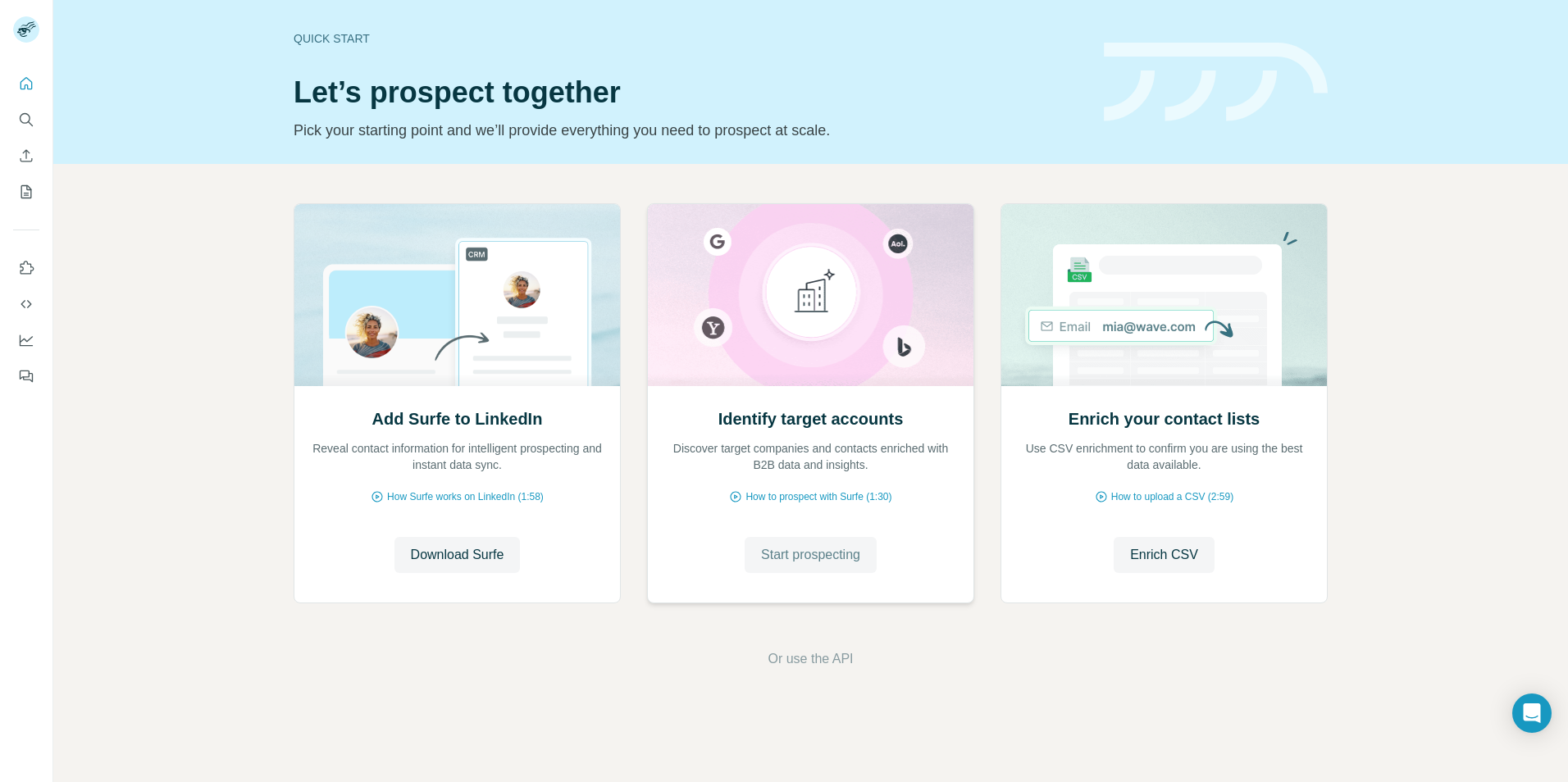
click at [812, 559] on span "Start prospecting" at bounding box center [810, 554] width 99 height 20
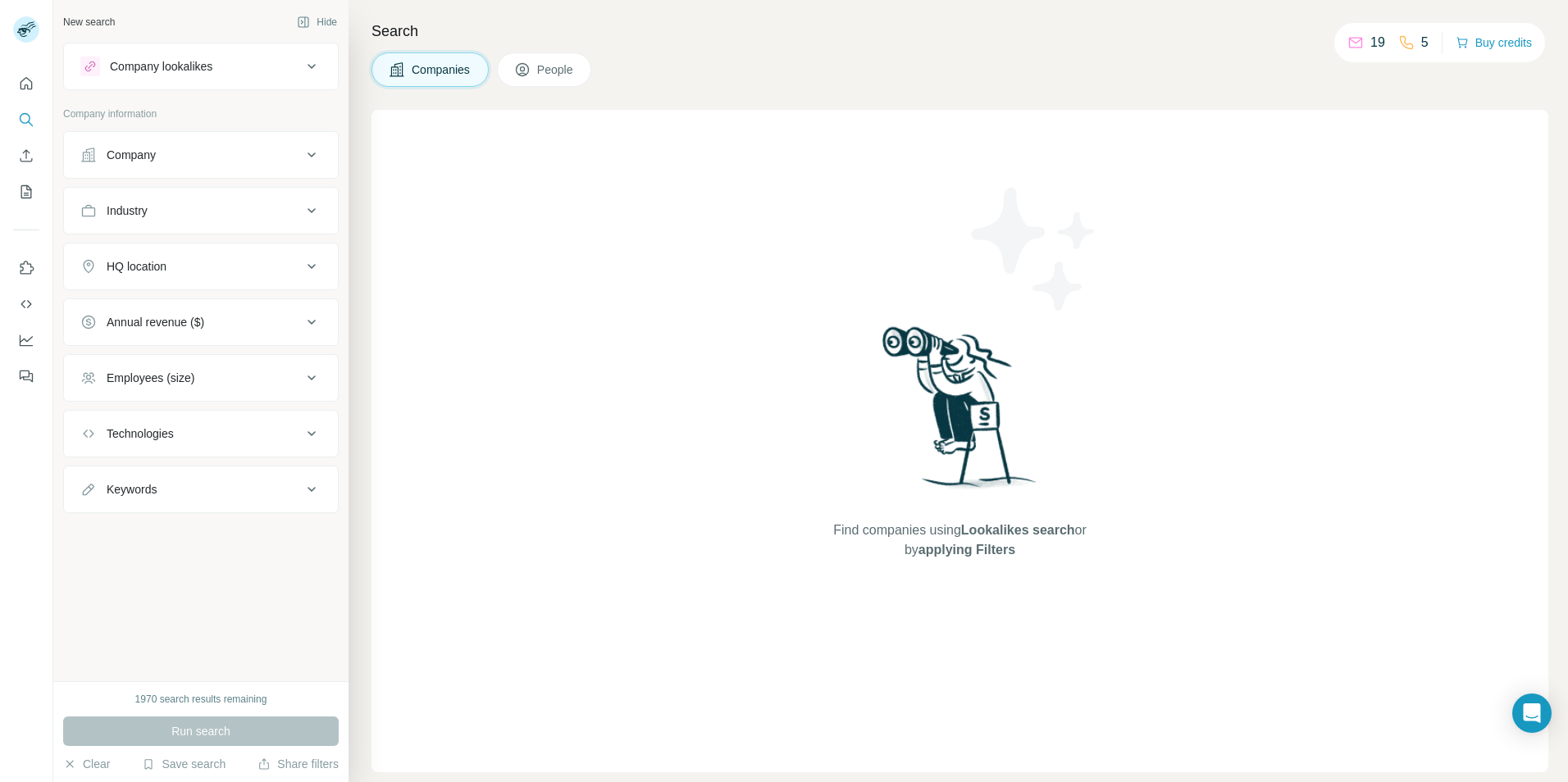
click at [312, 62] on icon at bounding box center [311, 66] width 20 height 20
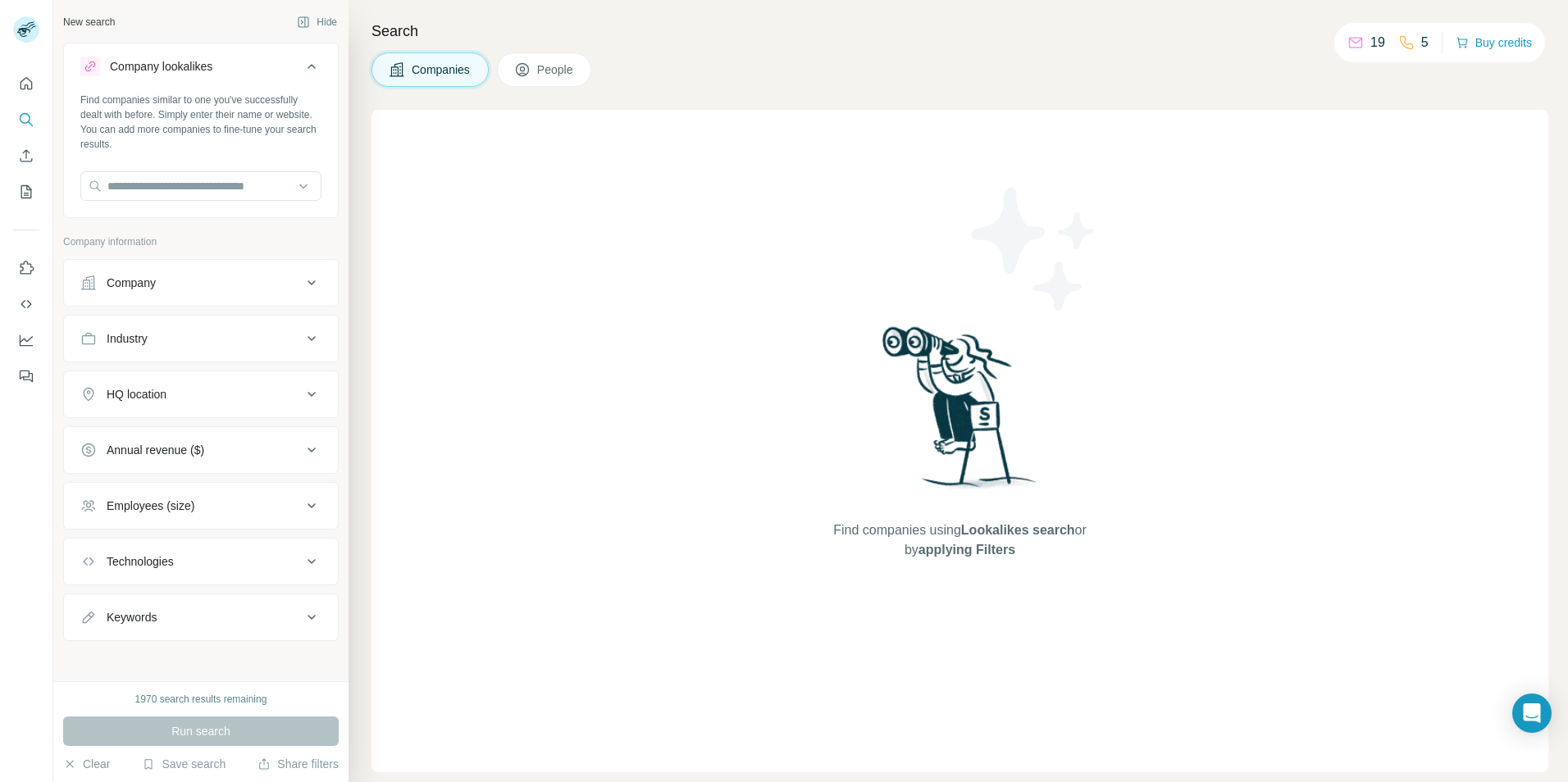
click at [301, 280] on icon at bounding box center [311, 282] width 20 height 20
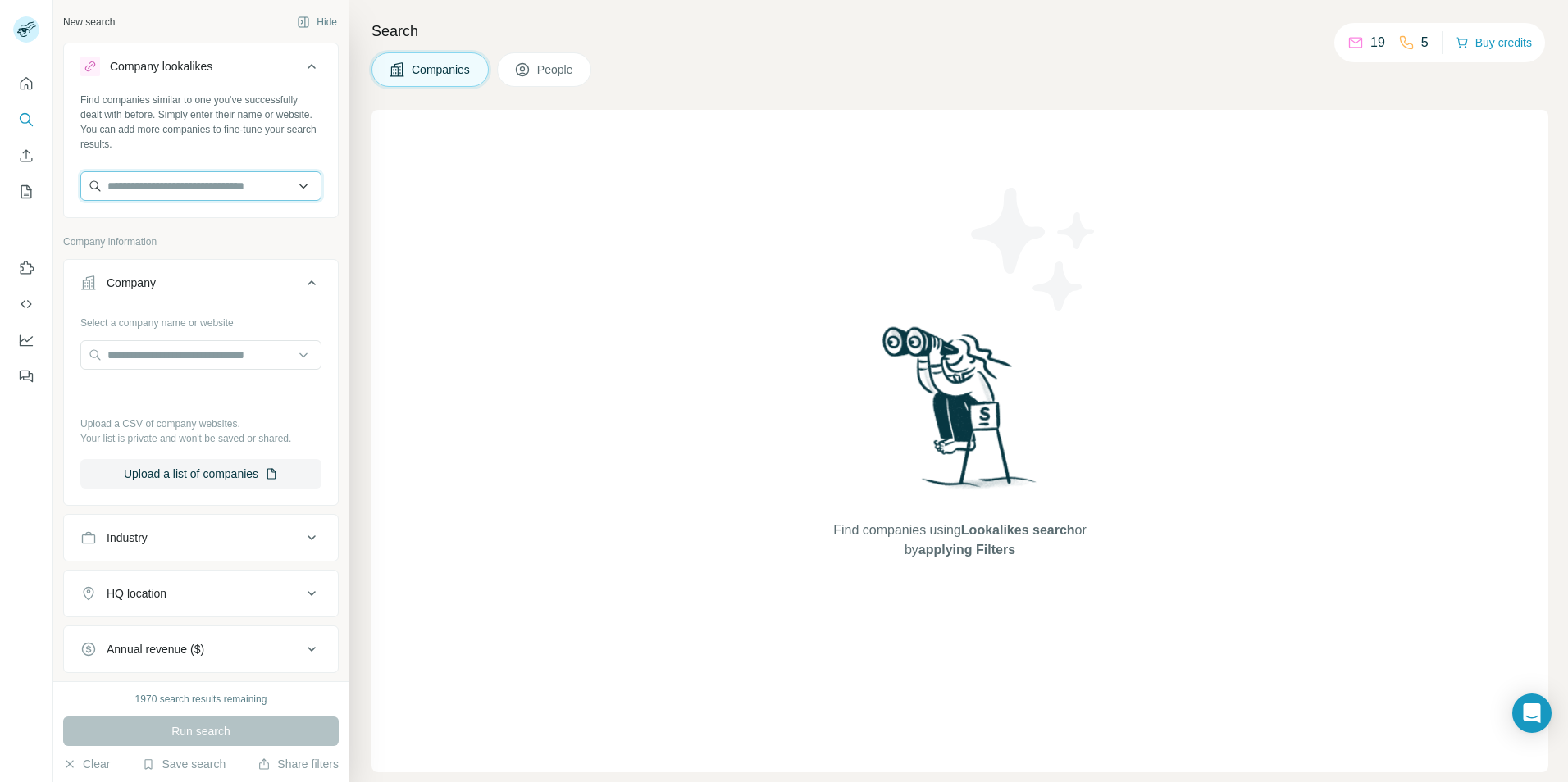
click at [250, 188] on input "text" at bounding box center [200, 186] width 241 height 29
type input "**********"
click at [193, 231] on p "[DOMAIN_NAME]" at bounding box center [189, 238] width 125 height 15
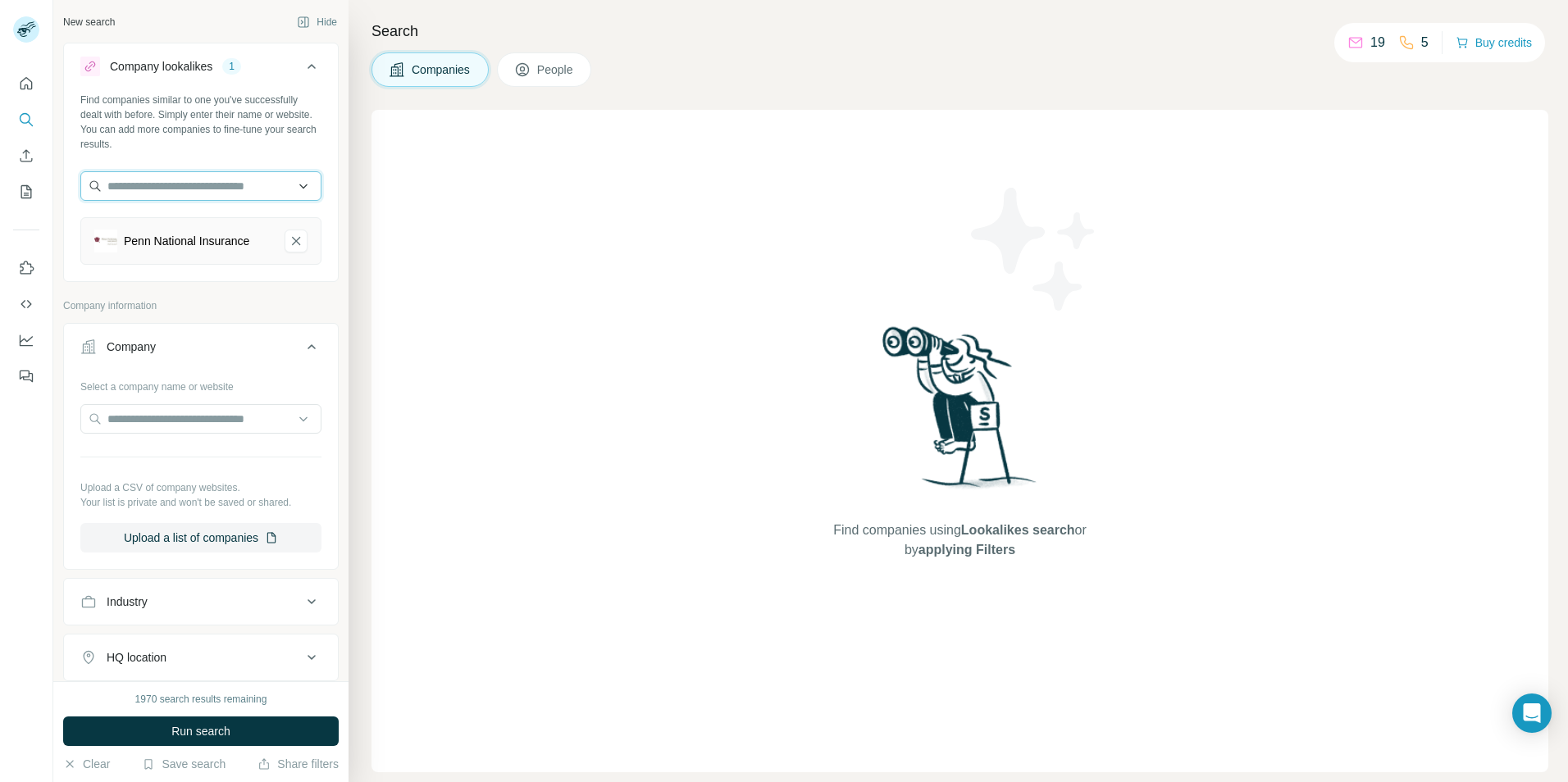
click at [172, 187] on input "text" at bounding box center [200, 186] width 241 height 29
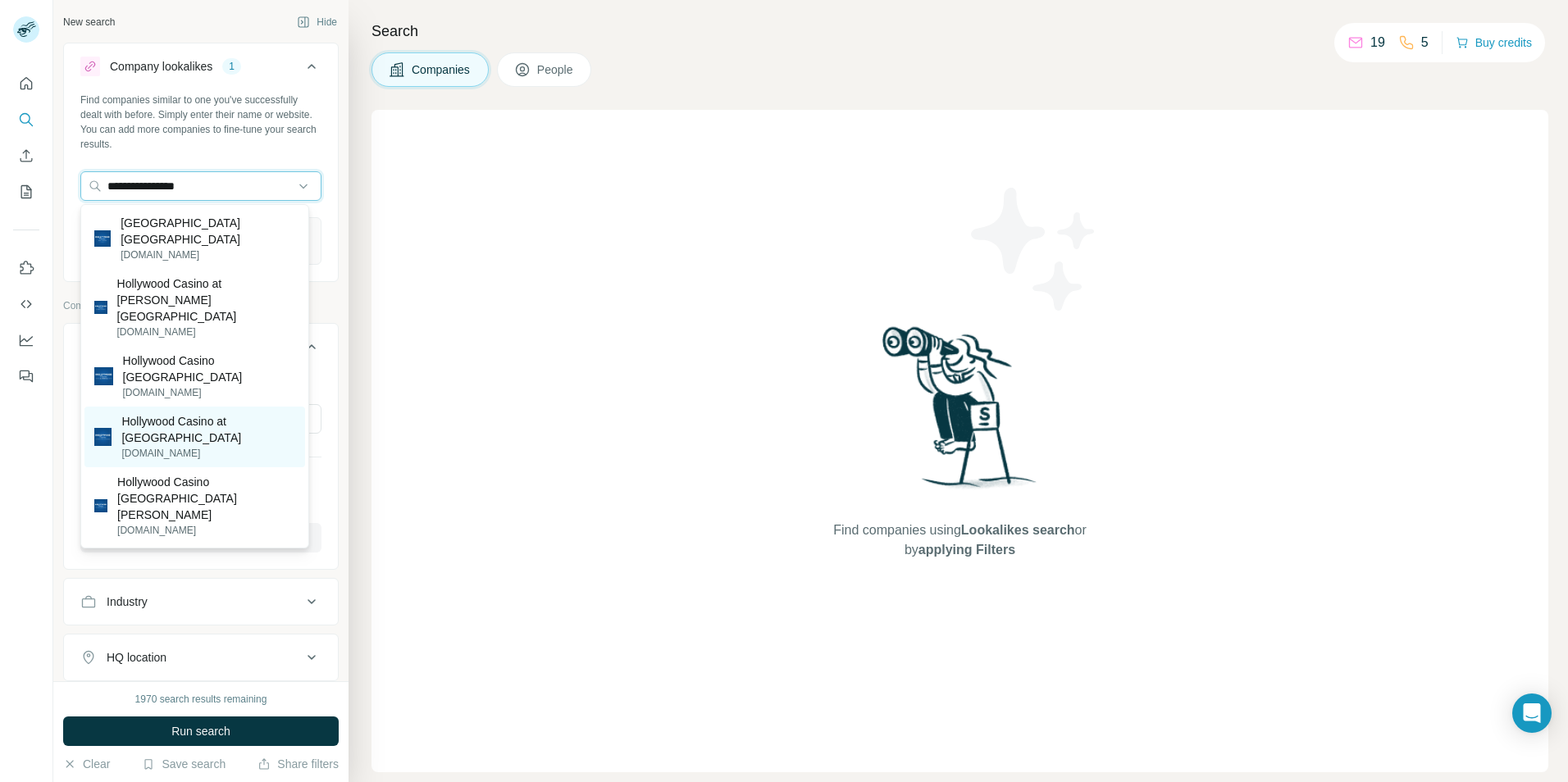
type input "**********"
click at [183, 413] on p "Hollywood Casino at [GEOGRAPHIC_DATA]" at bounding box center [208, 430] width 174 height 33
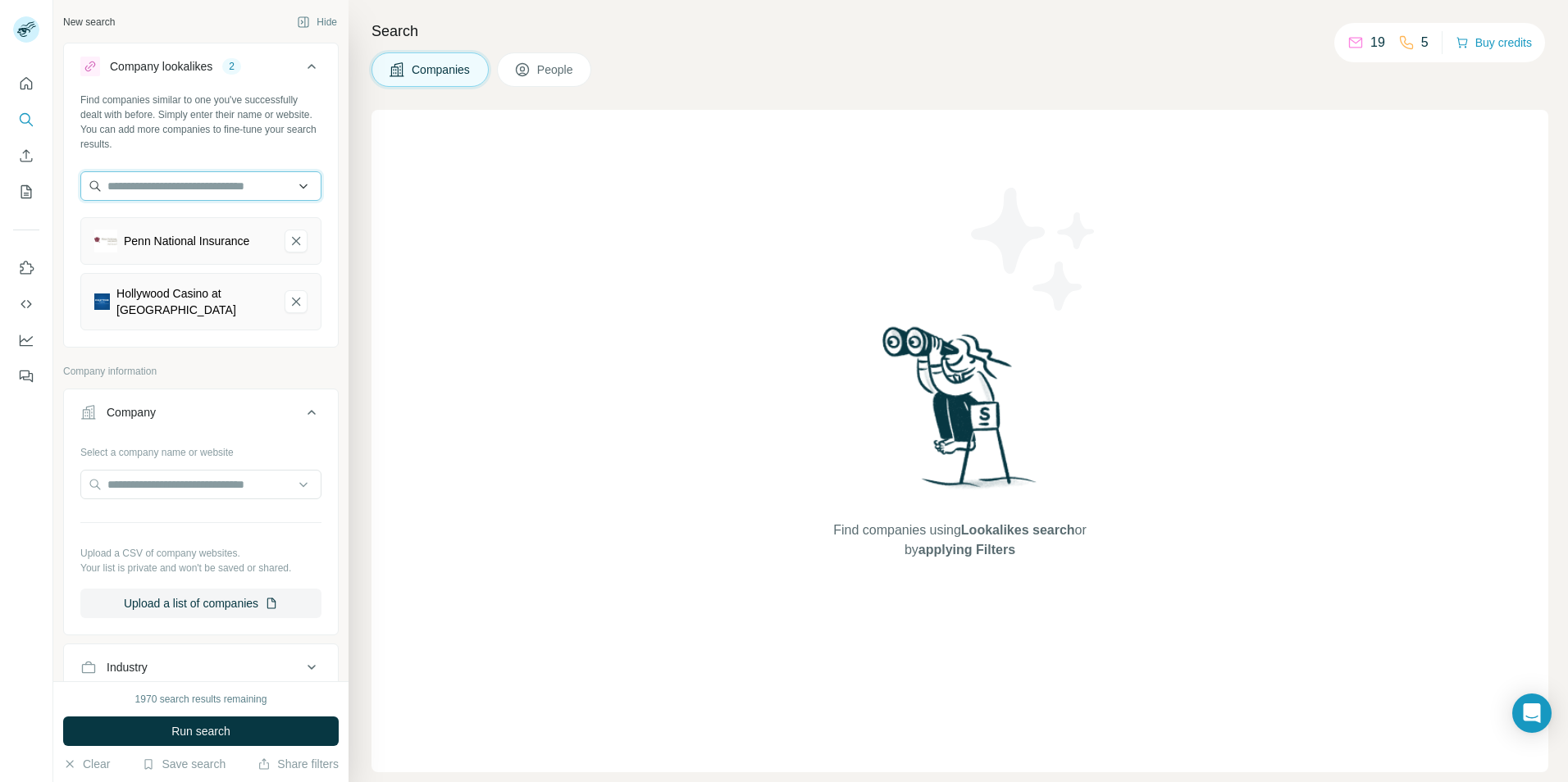
click at [163, 193] on input "text" at bounding box center [200, 186] width 241 height 29
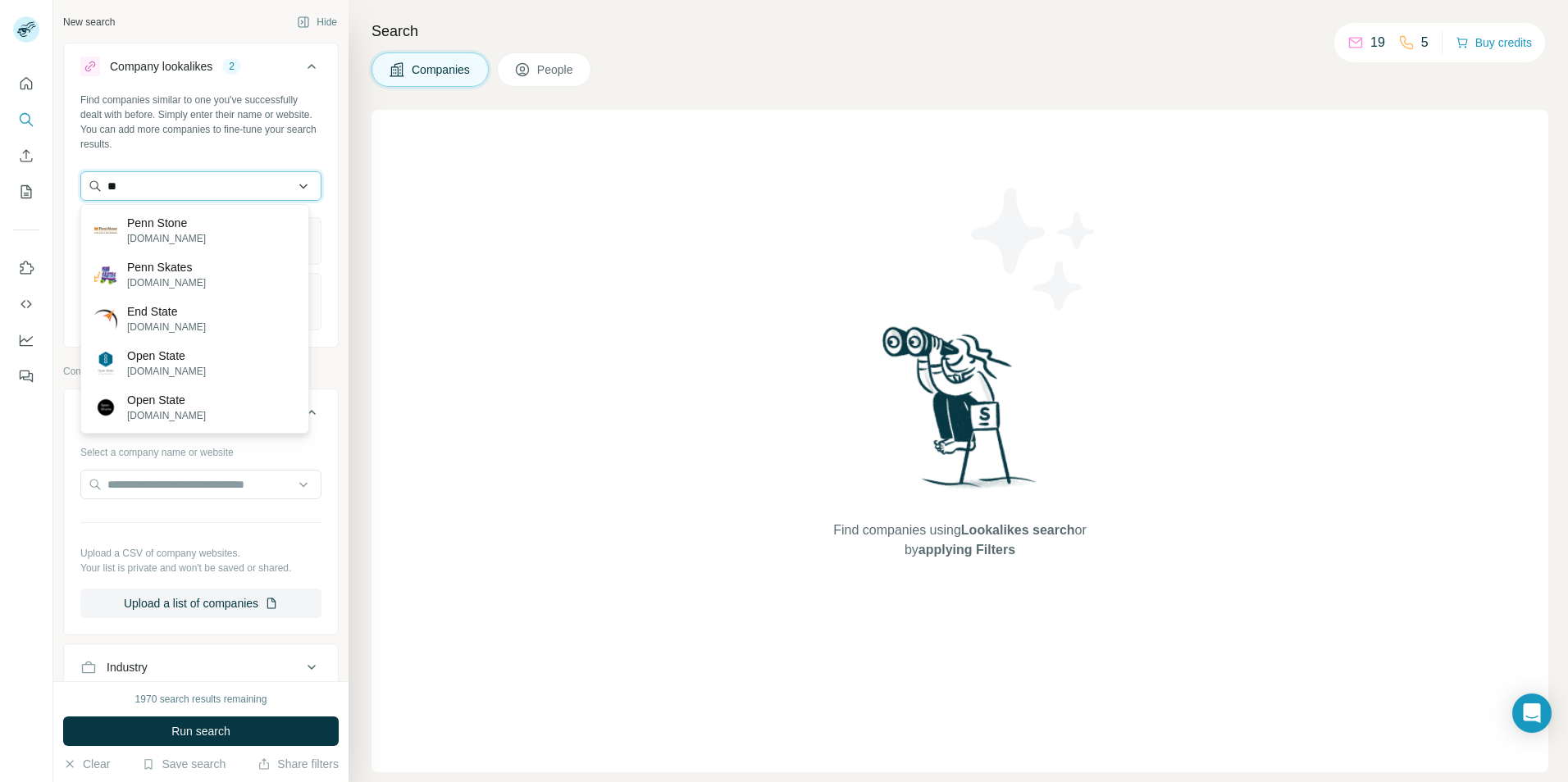
type input "*"
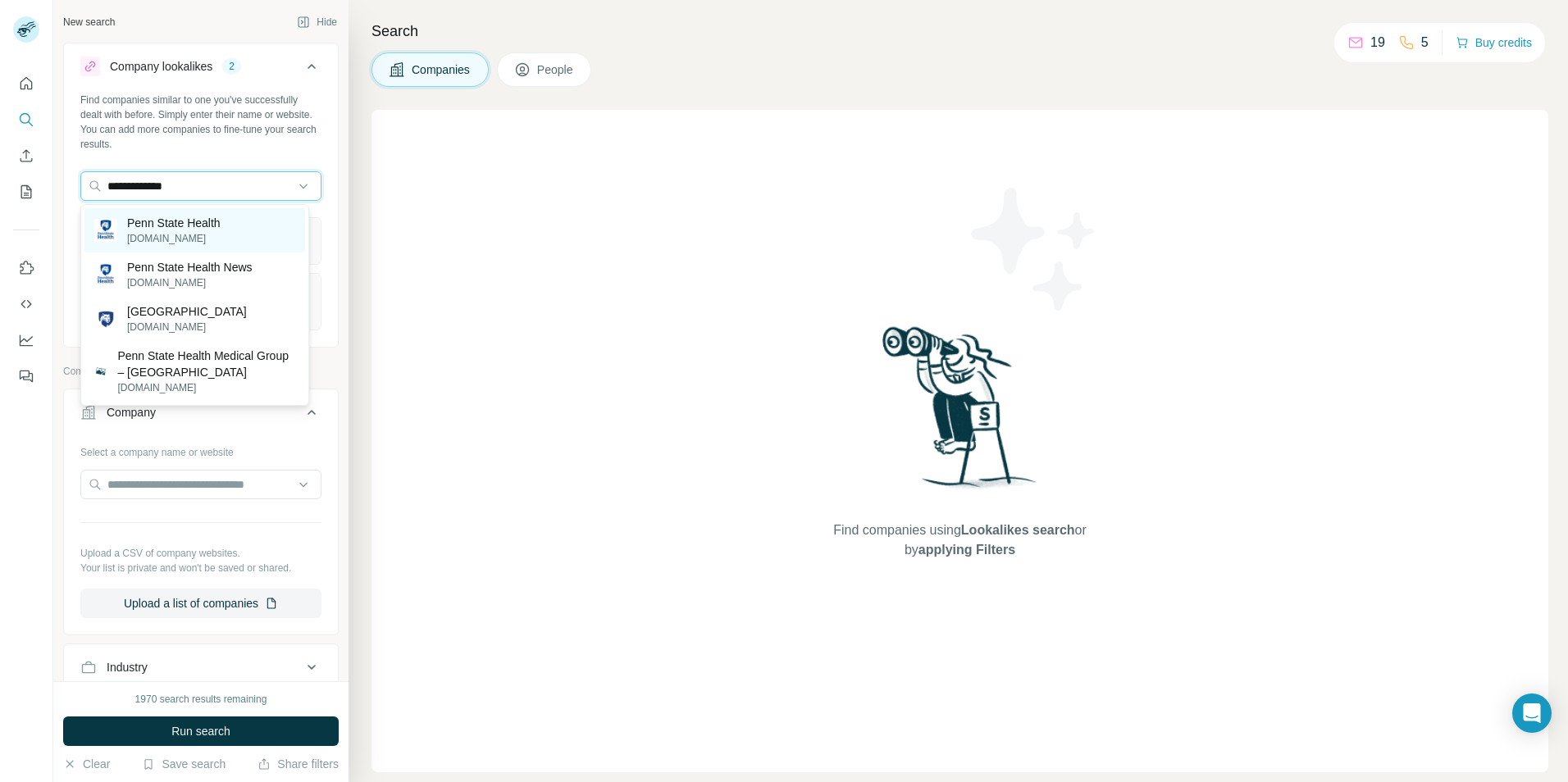
type input "**********"
click at [193, 226] on p "Penn State Health" at bounding box center [174, 223] width 93 height 16
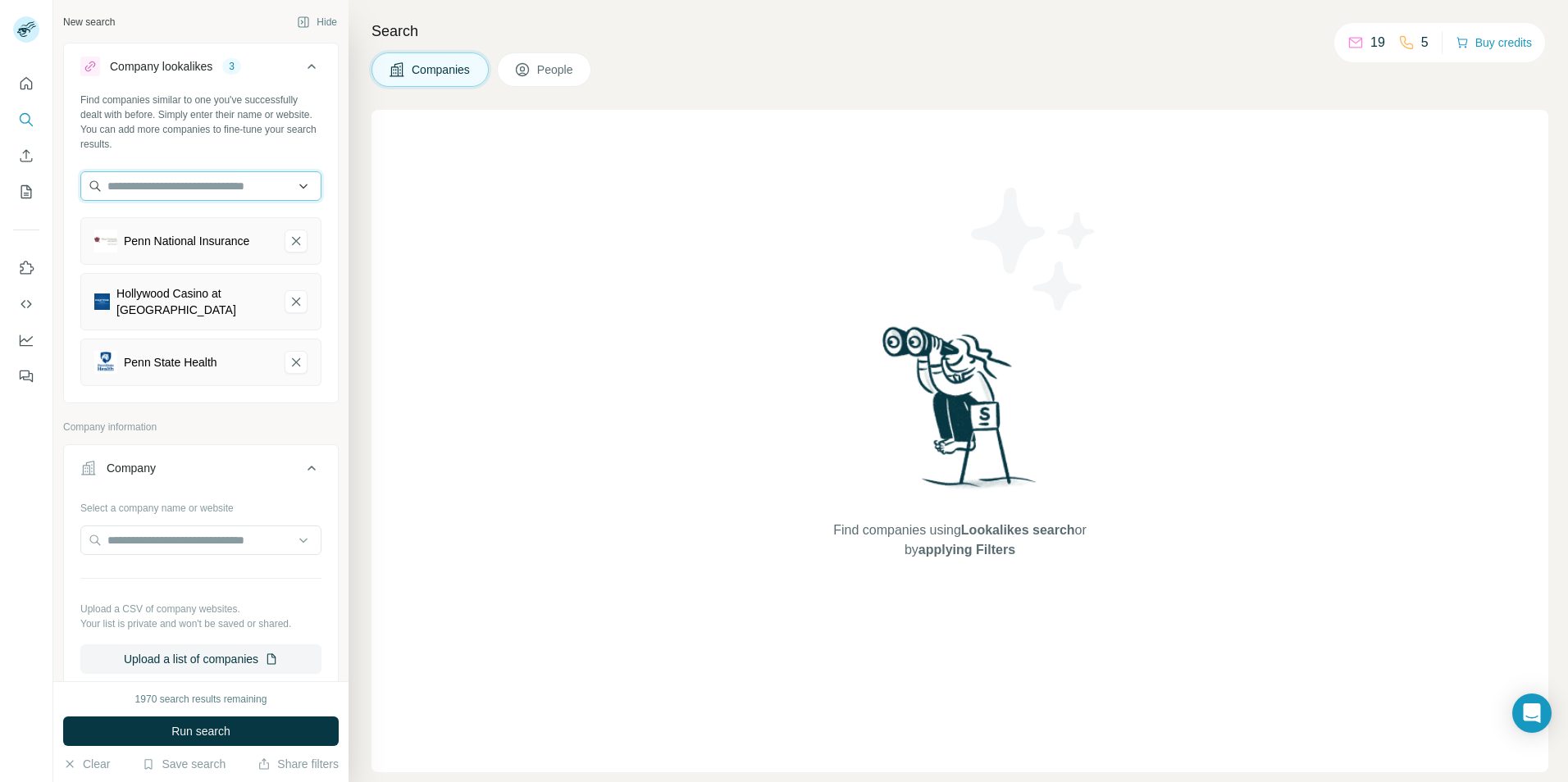
click at [232, 186] on input "text" at bounding box center [200, 186] width 241 height 29
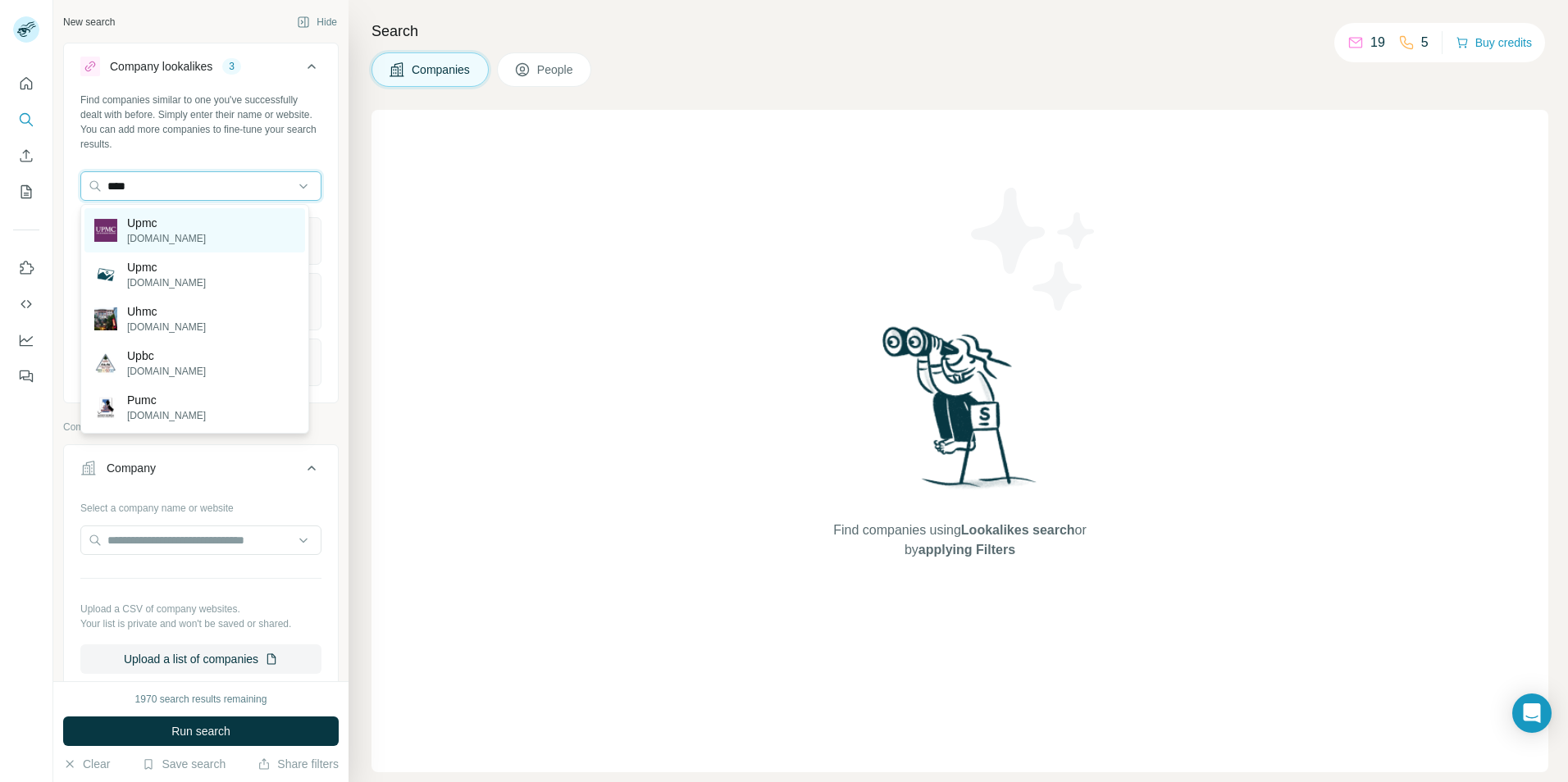
type input "****"
click at [174, 230] on div "Upmc [DOMAIN_NAME]" at bounding box center [194, 230] width 220 height 44
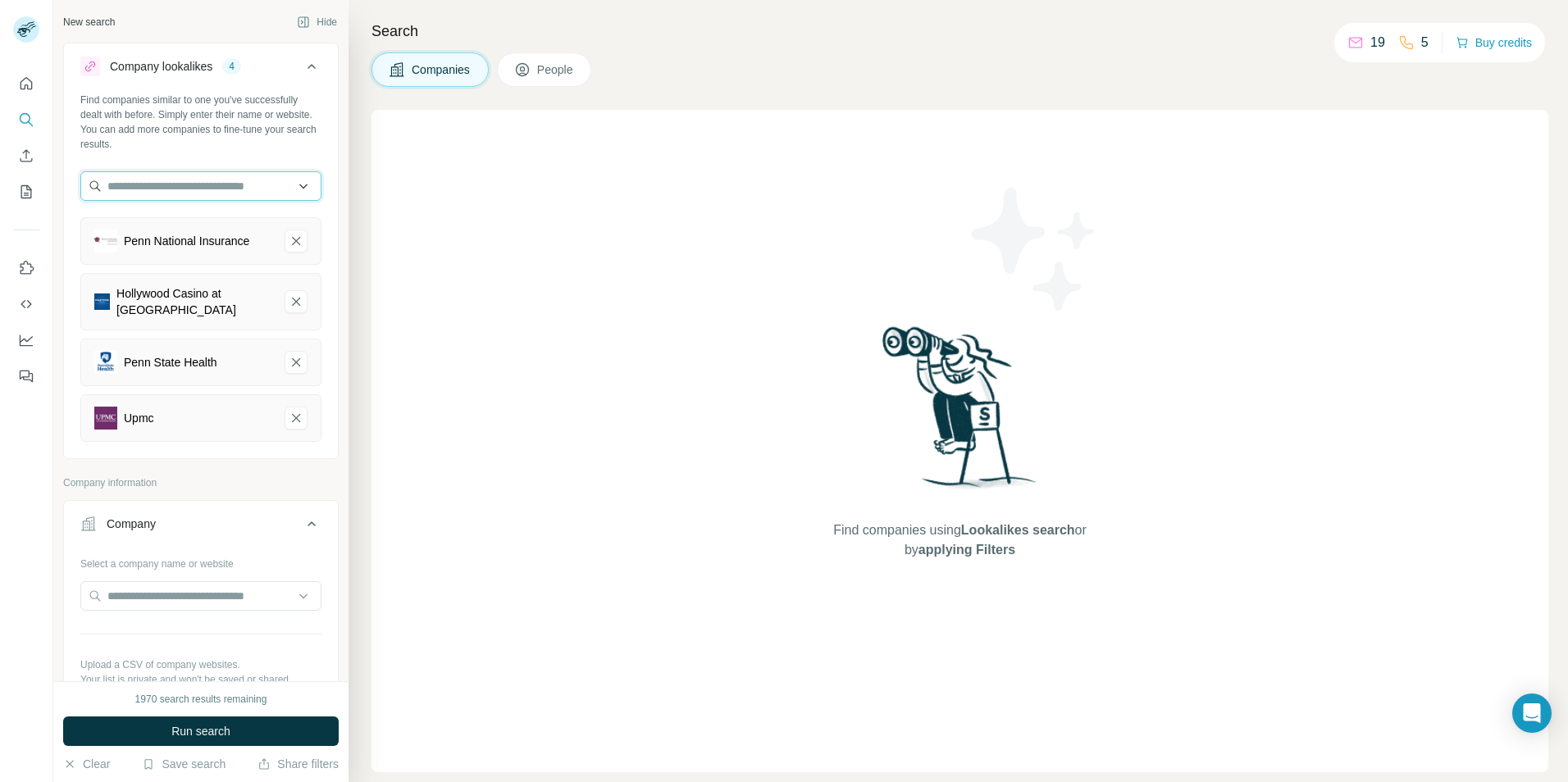
click at [184, 186] on input "text" at bounding box center [200, 186] width 241 height 29
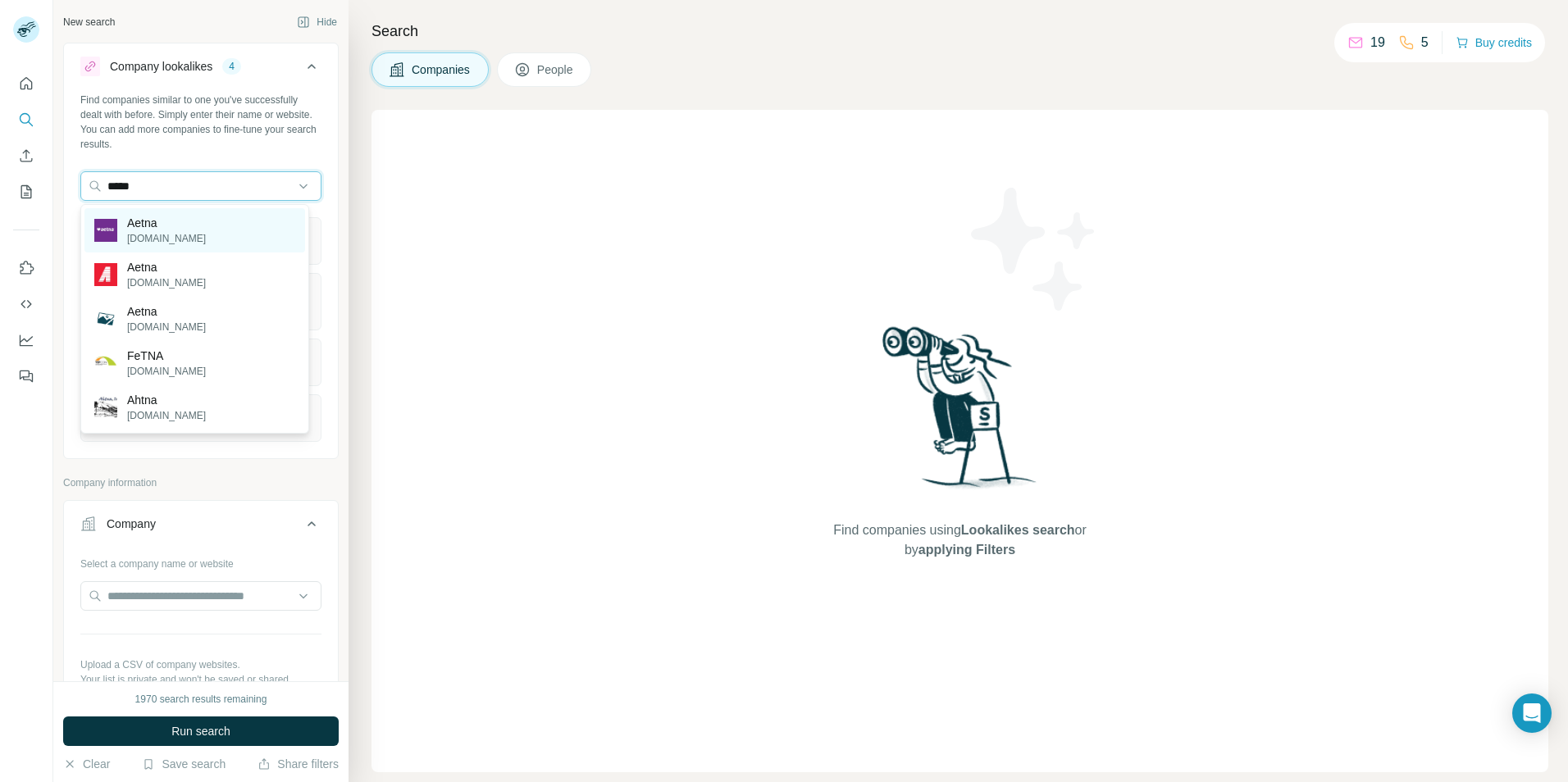
type input "*****"
click at [168, 226] on p "Aetna" at bounding box center [166, 223] width 79 height 16
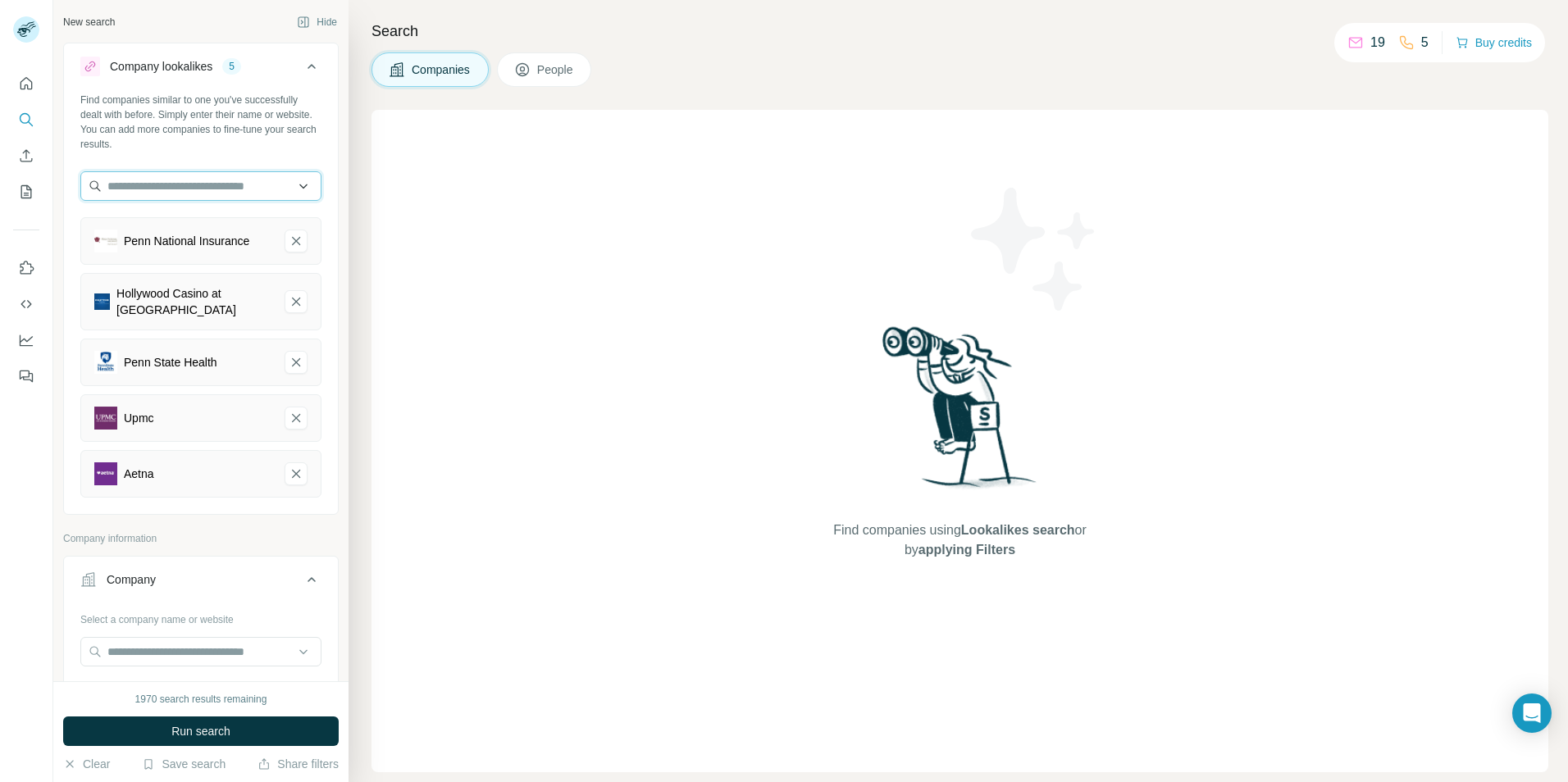
click at [167, 185] on input "text" at bounding box center [200, 186] width 241 height 29
type input "**********"
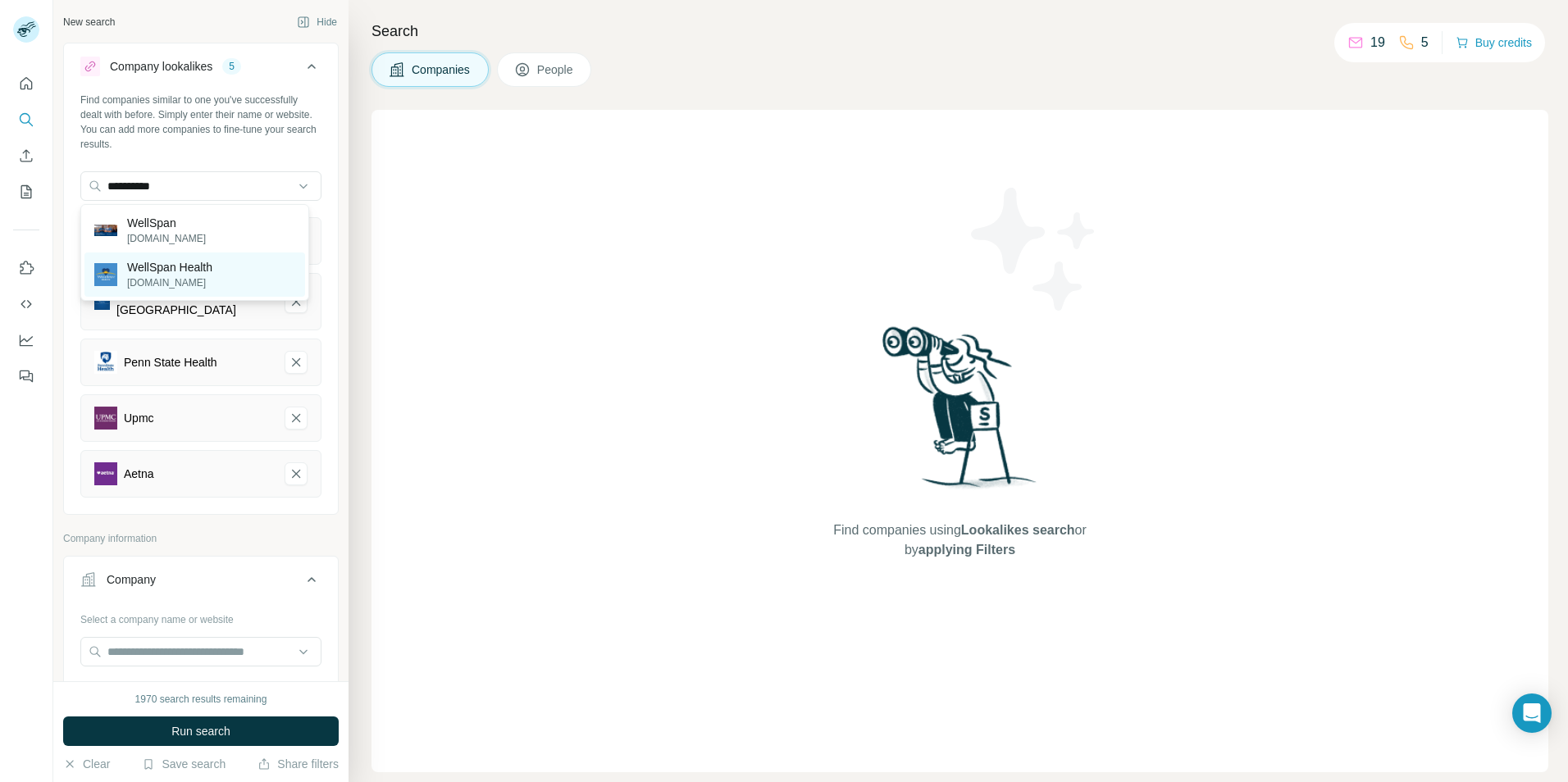
click at [175, 271] on p "WellSpan Health" at bounding box center [169, 267] width 85 height 16
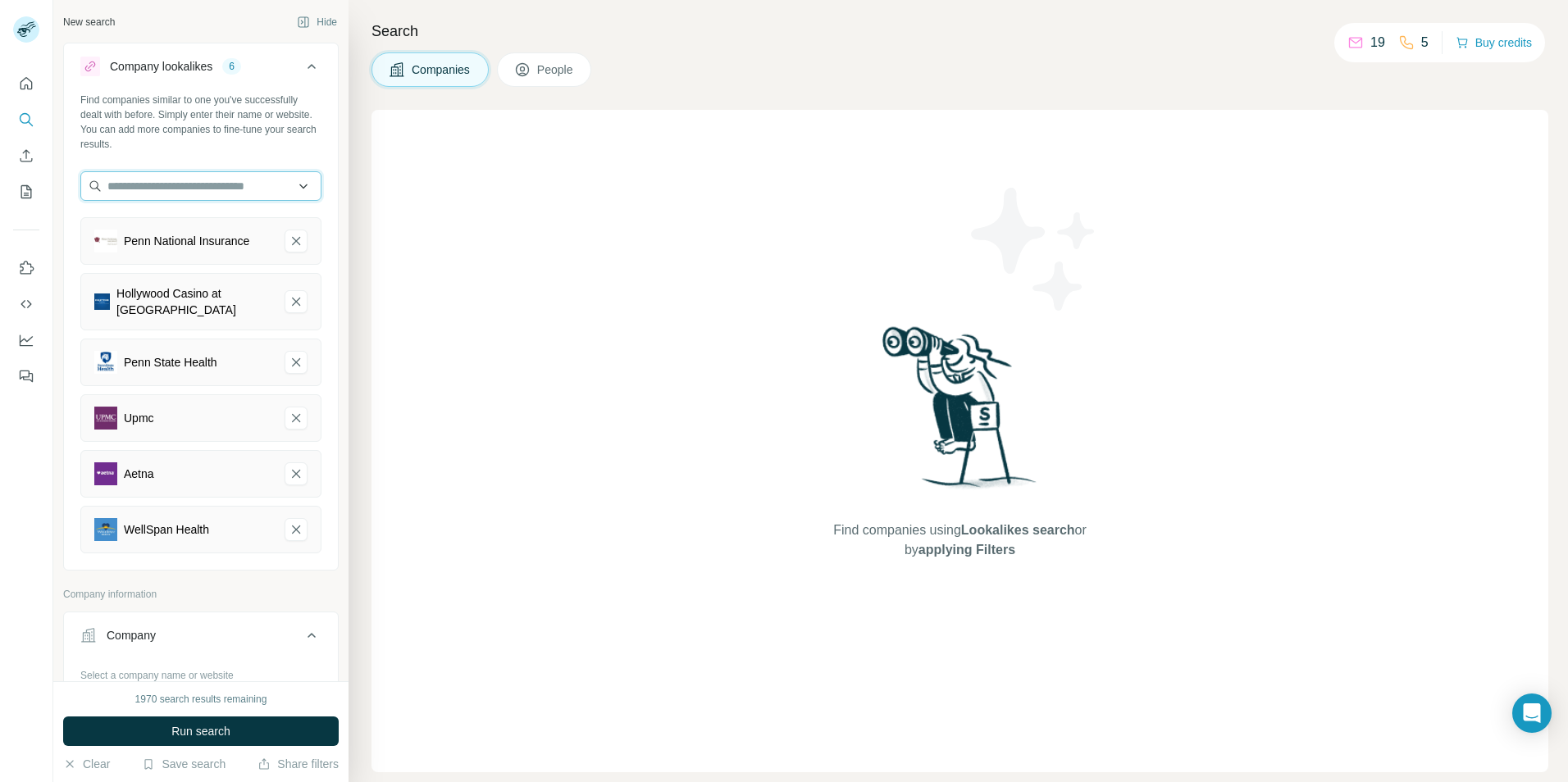
click at [130, 197] on input "text" at bounding box center [200, 186] width 241 height 29
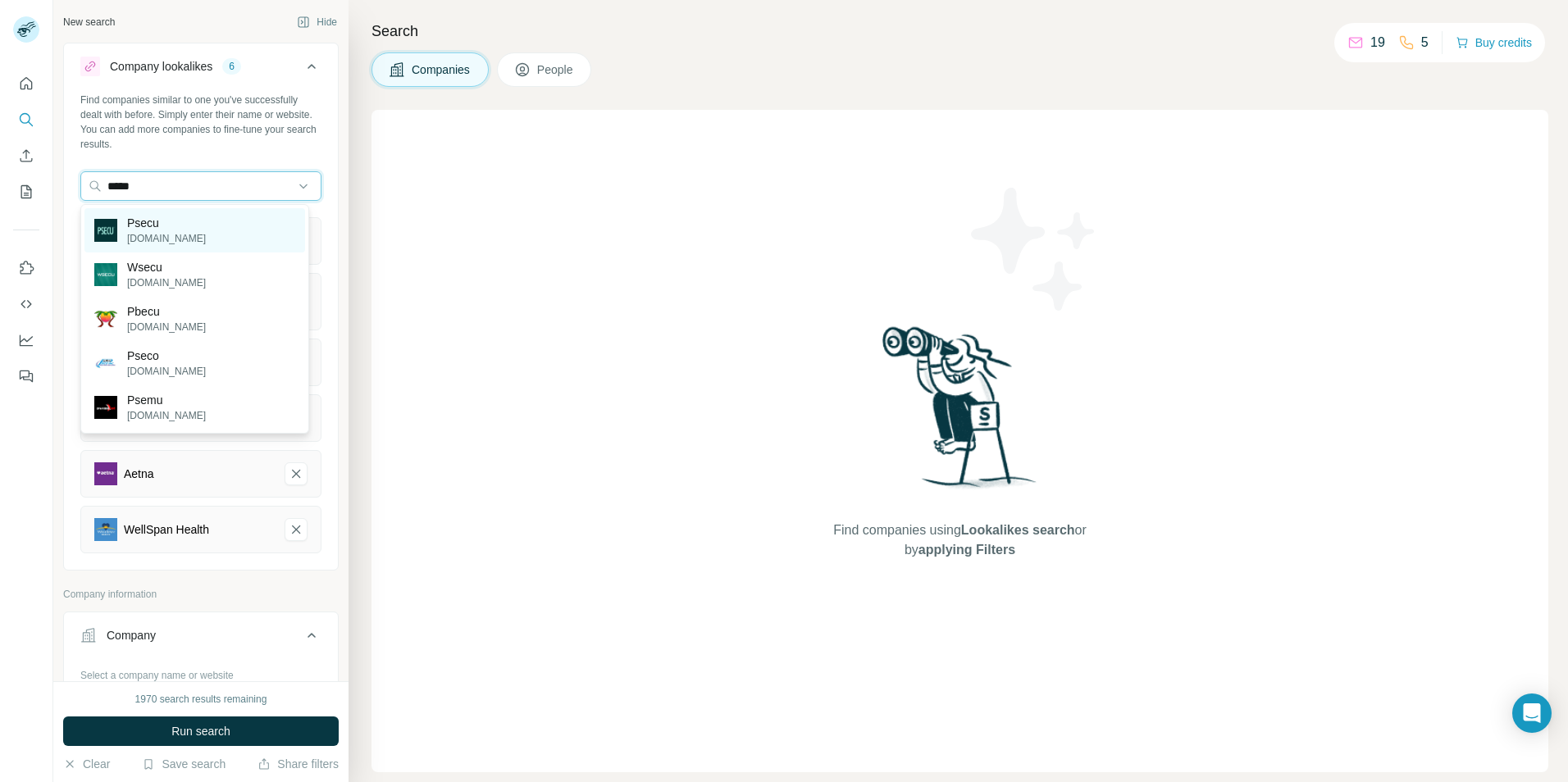
type input "*****"
drag, startPoint x: 161, startPoint y: 219, endPoint x: 168, endPoint y: 206, distance: 14.8
click at [161, 219] on p "Psecu" at bounding box center [166, 223] width 79 height 16
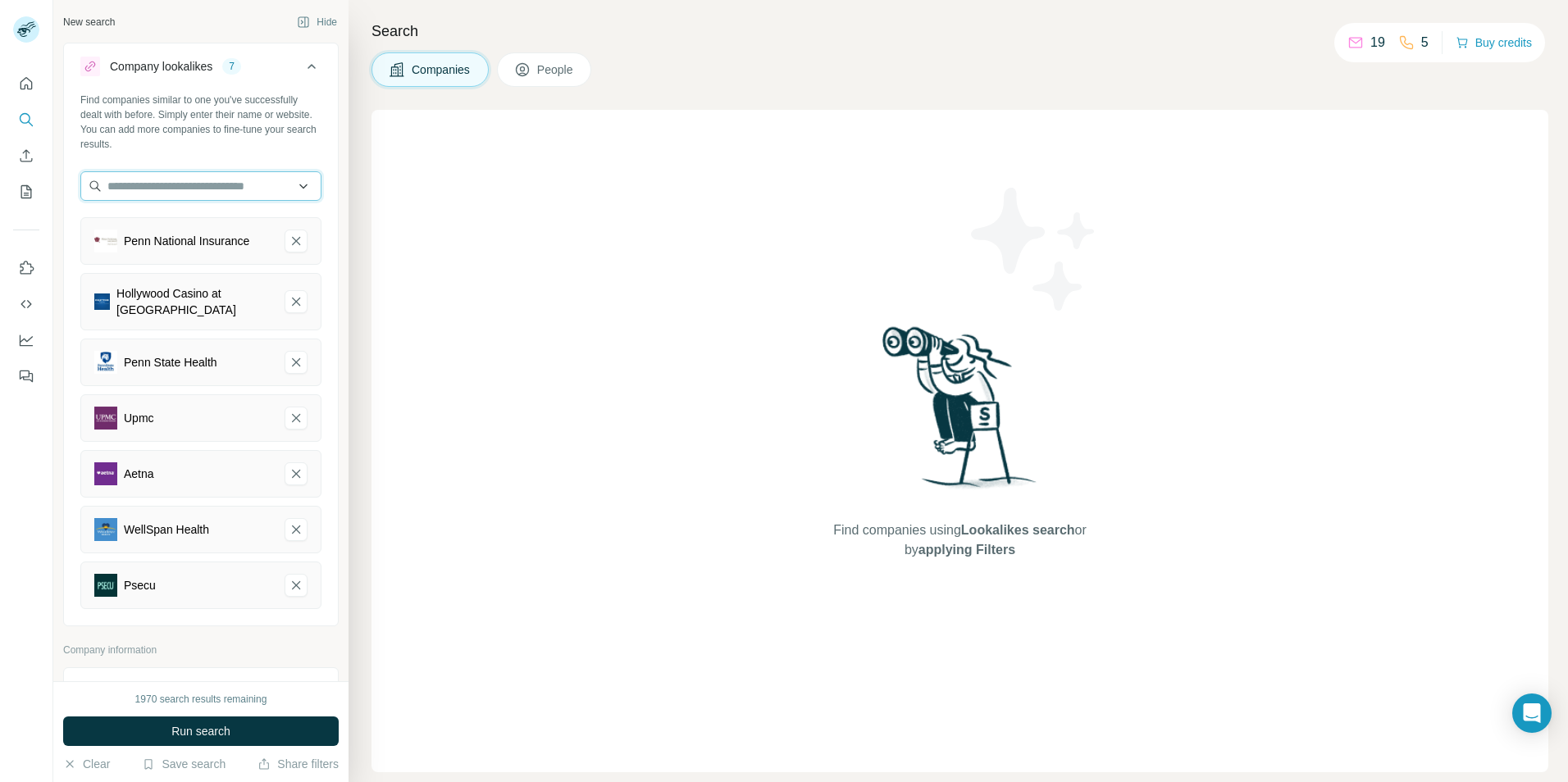
click at [172, 180] on input "text" at bounding box center [200, 186] width 241 height 29
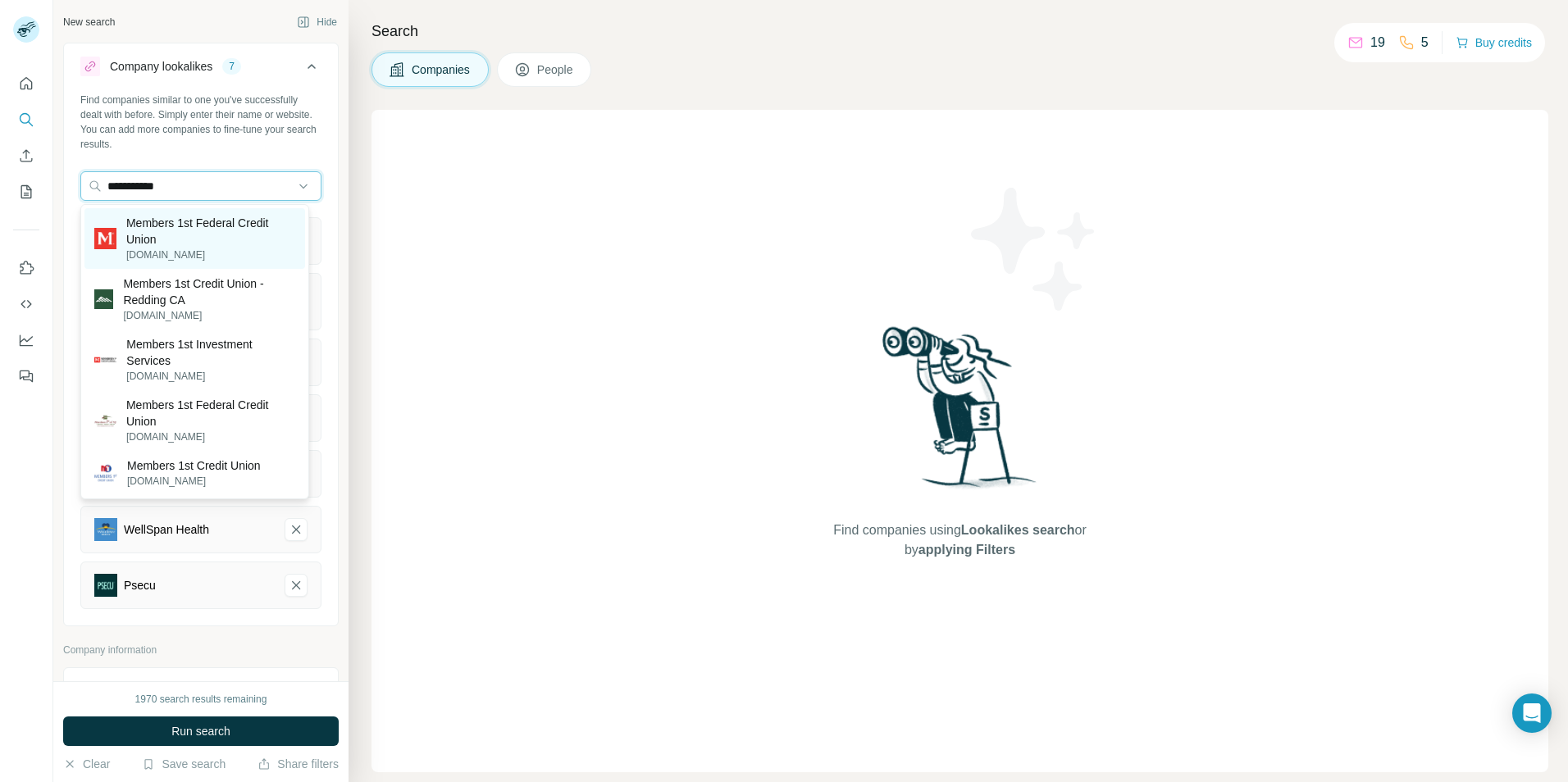
type input "**********"
click at [176, 242] on p "Members 1st Federal Credit Union" at bounding box center [211, 231] width 169 height 33
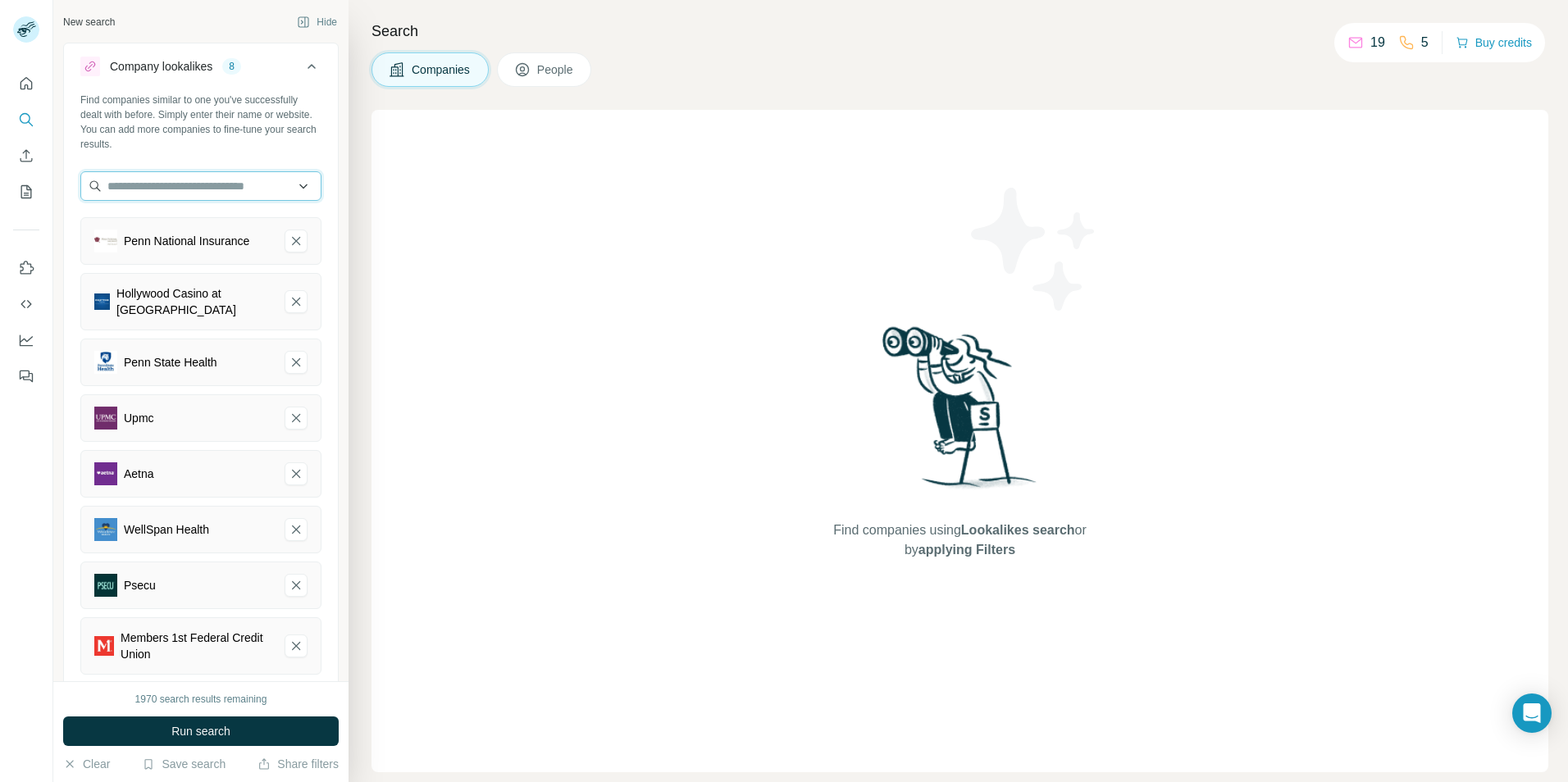
click at [139, 189] on input "text" at bounding box center [200, 186] width 241 height 29
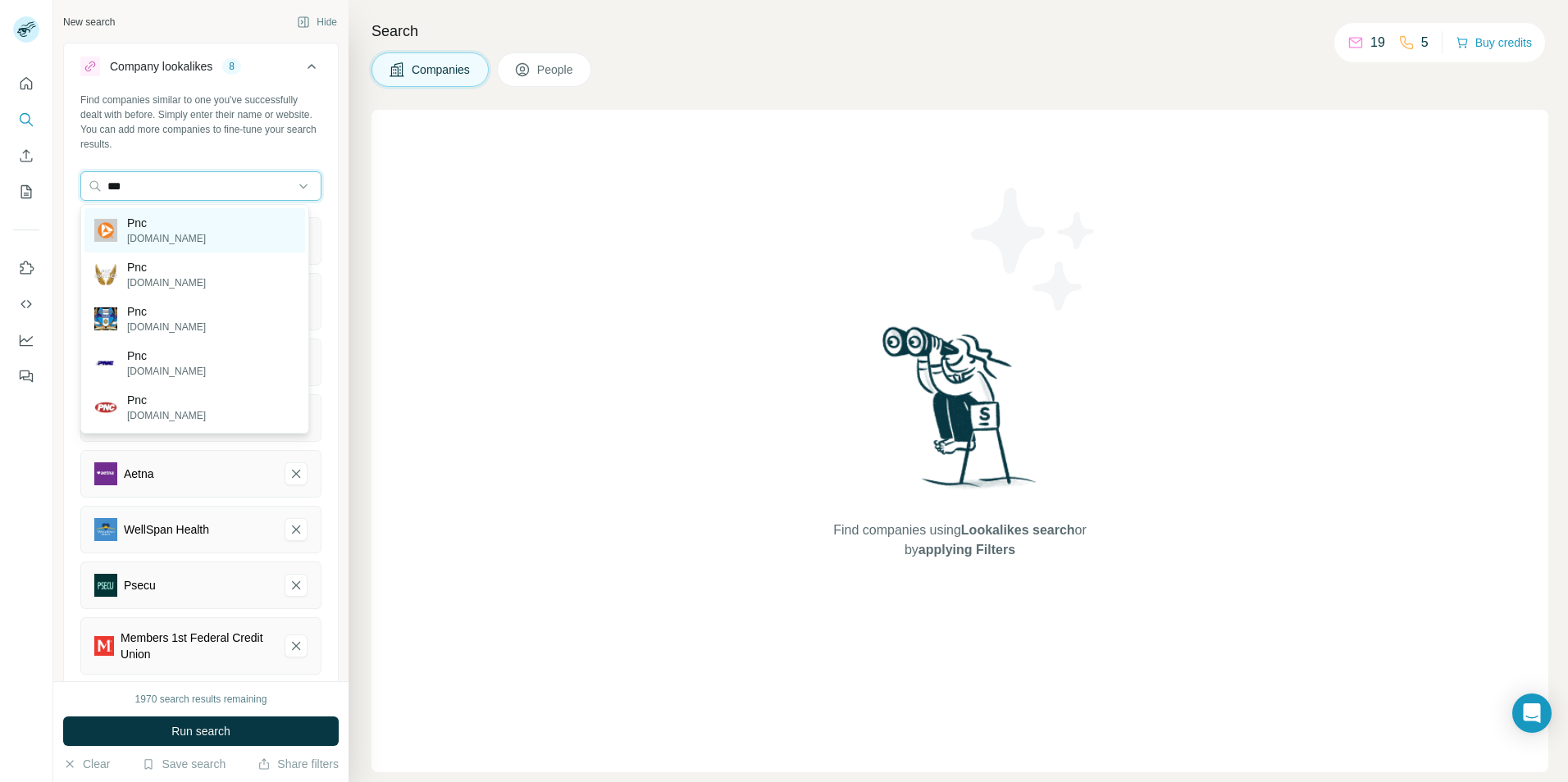
type input "***"
click at [144, 225] on p "Pnc" at bounding box center [166, 223] width 79 height 16
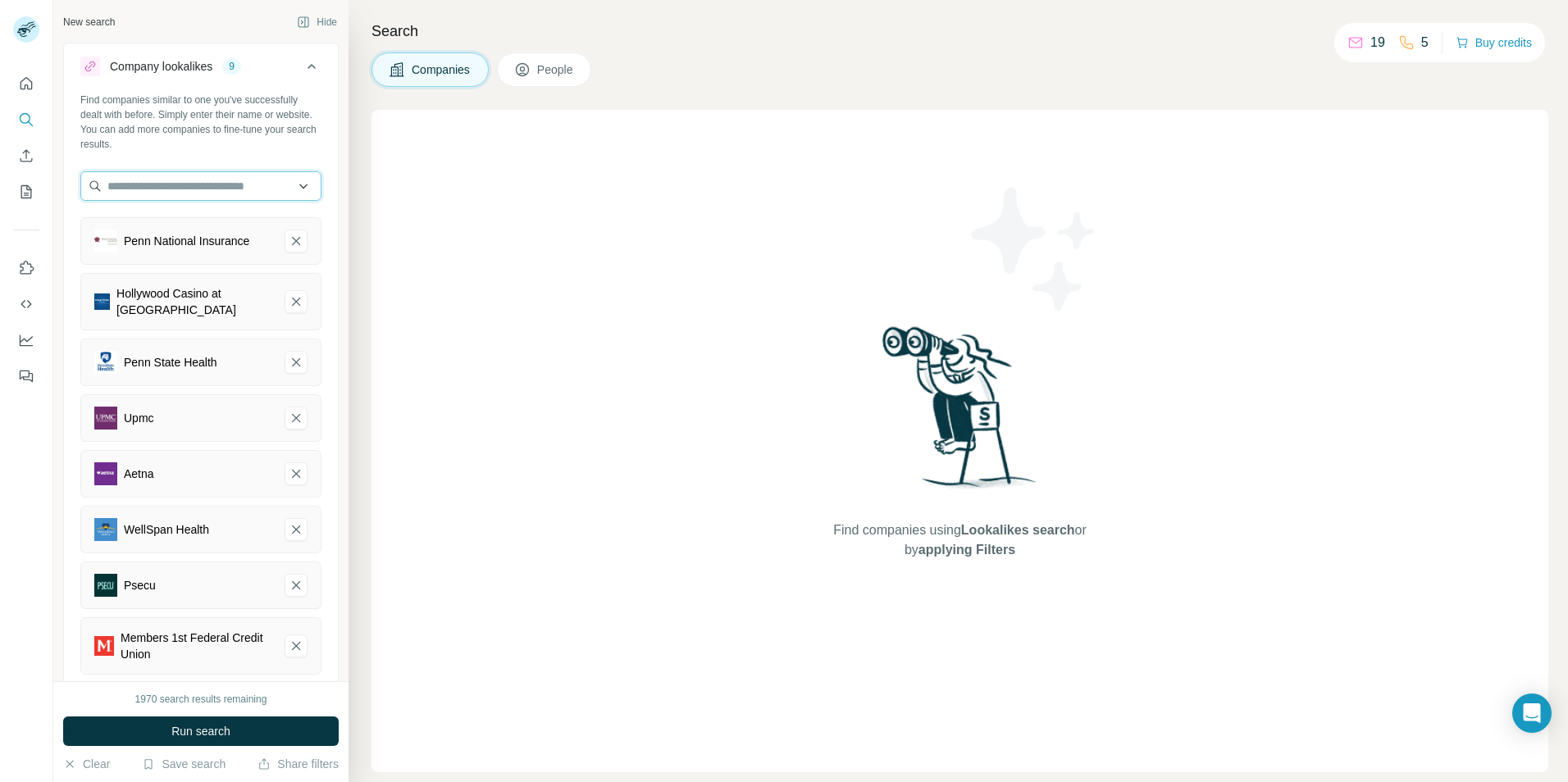
click at [159, 186] on input "text" at bounding box center [200, 186] width 241 height 29
type input "***"
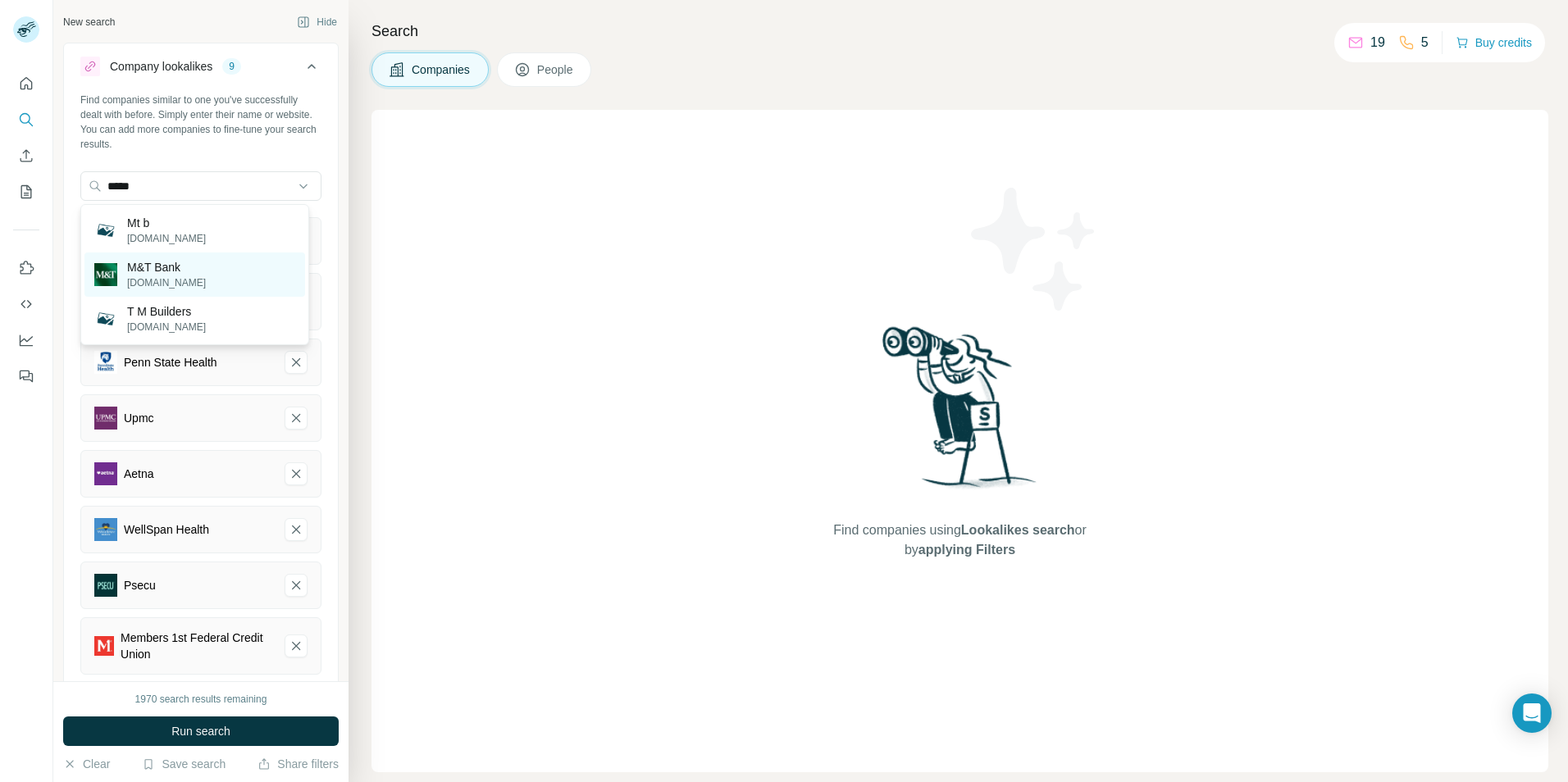
type input "*****"
click at [143, 269] on p "M&T Bank" at bounding box center [166, 267] width 79 height 16
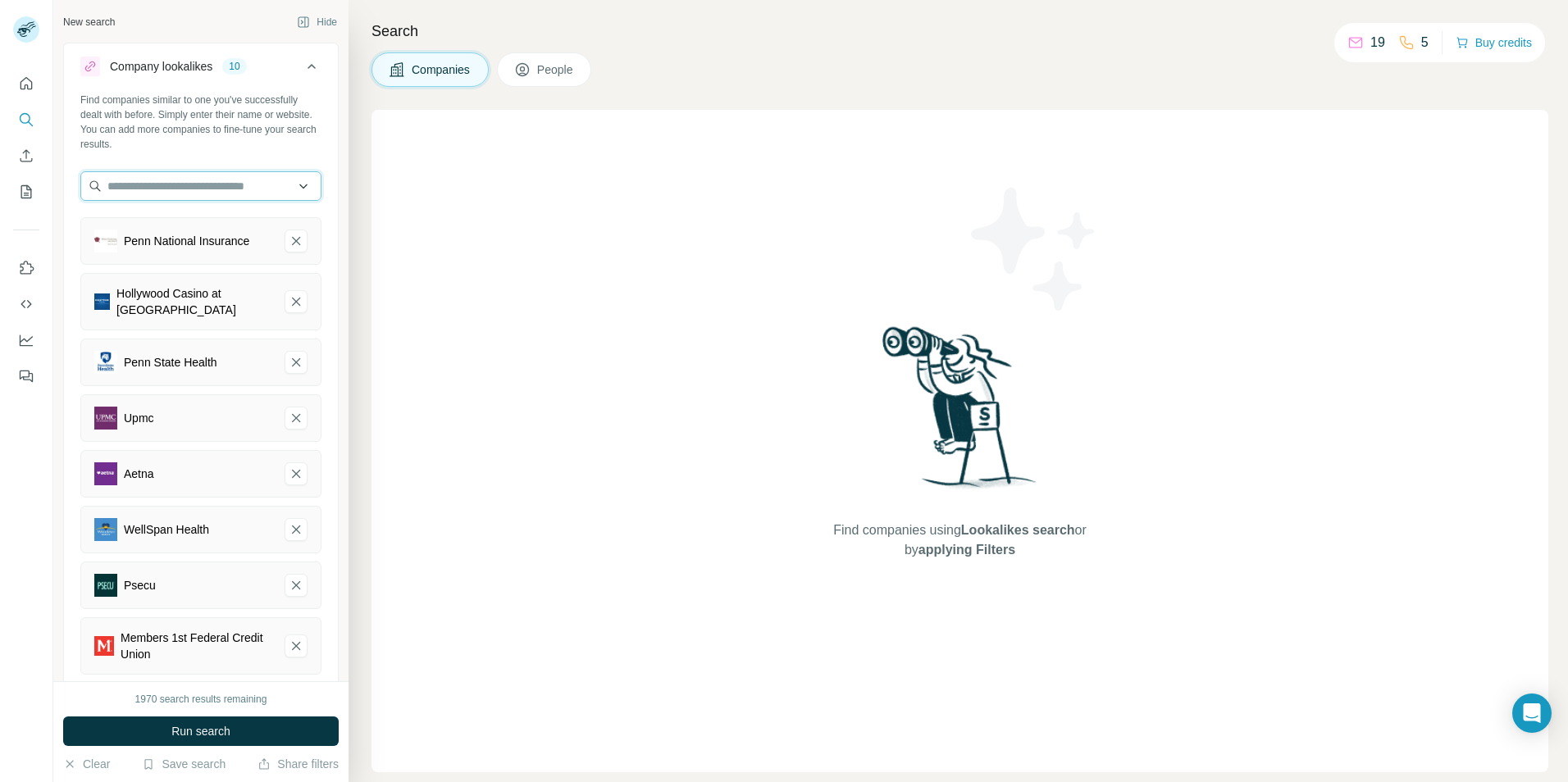
click at [218, 185] on input "text" at bounding box center [200, 186] width 241 height 29
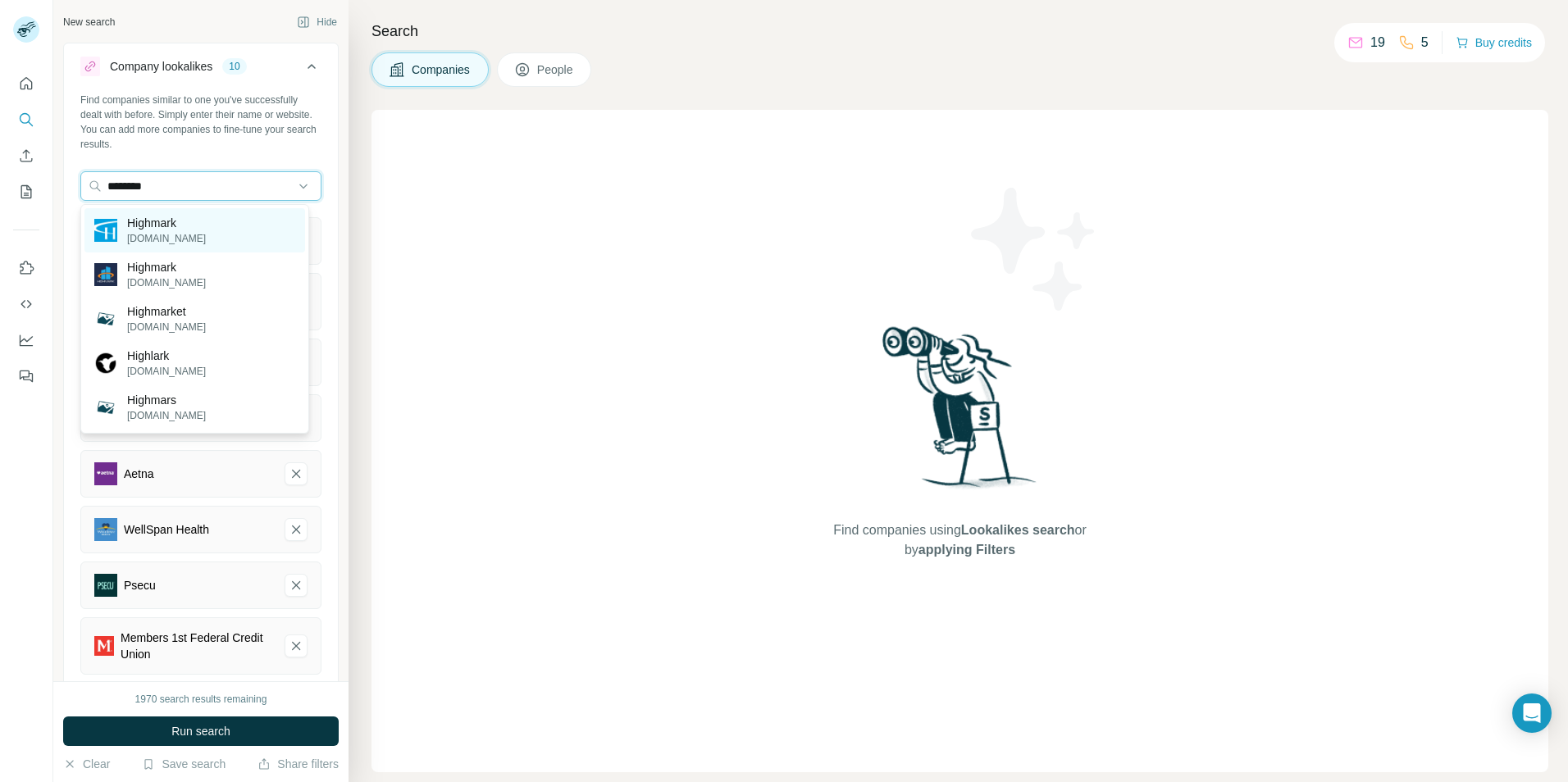
type input "********"
click at [173, 225] on p "Highmark" at bounding box center [166, 223] width 79 height 16
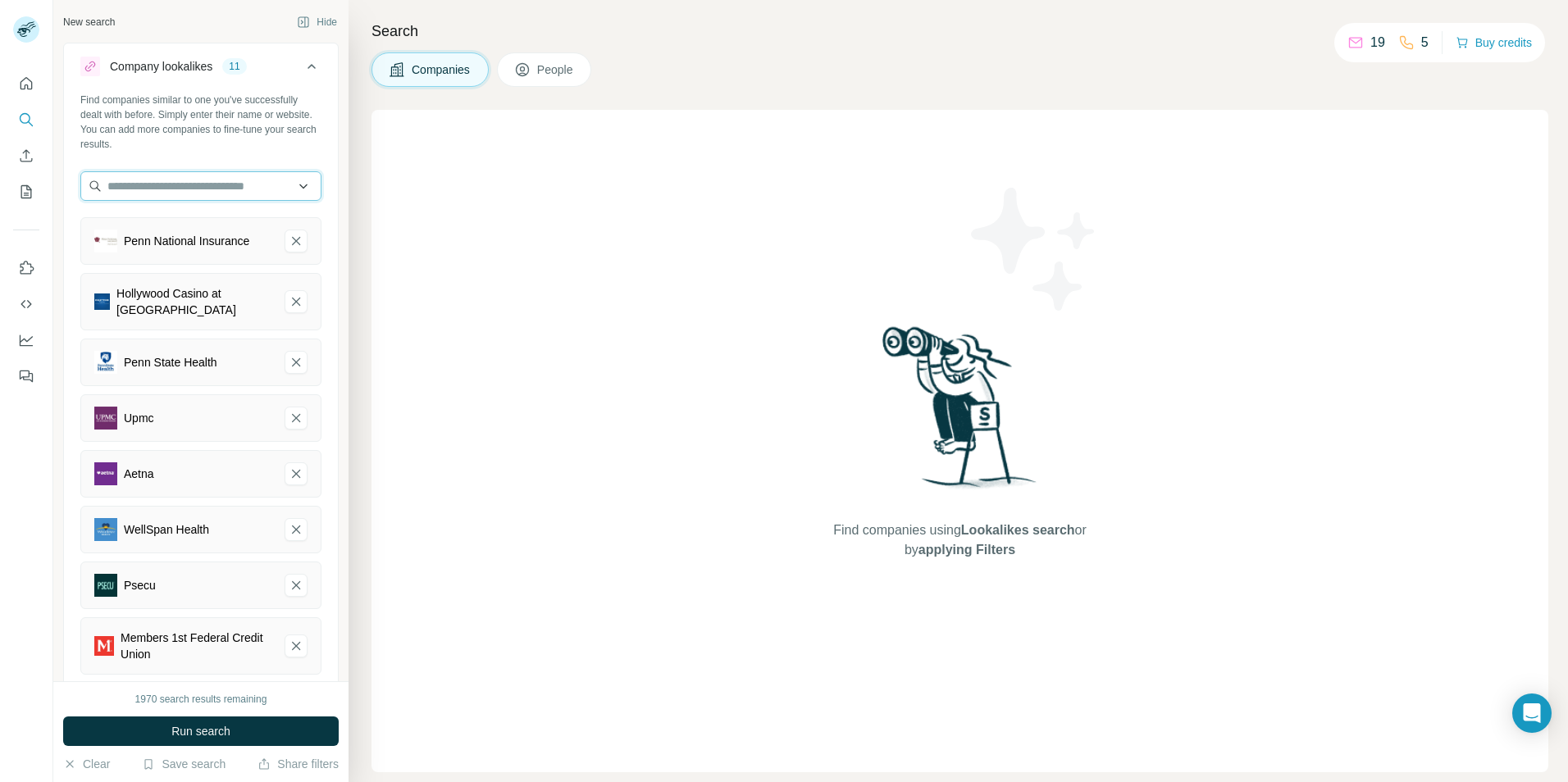
click at [196, 186] on input "text" at bounding box center [200, 186] width 241 height 29
type input "**********"
click at [187, 230] on p "Capital Blue Cross" at bounding box center [174, 223] width 95 height 16
click at [154, 186] on input "text" at bounding box center [200, 186] width 241 height 29
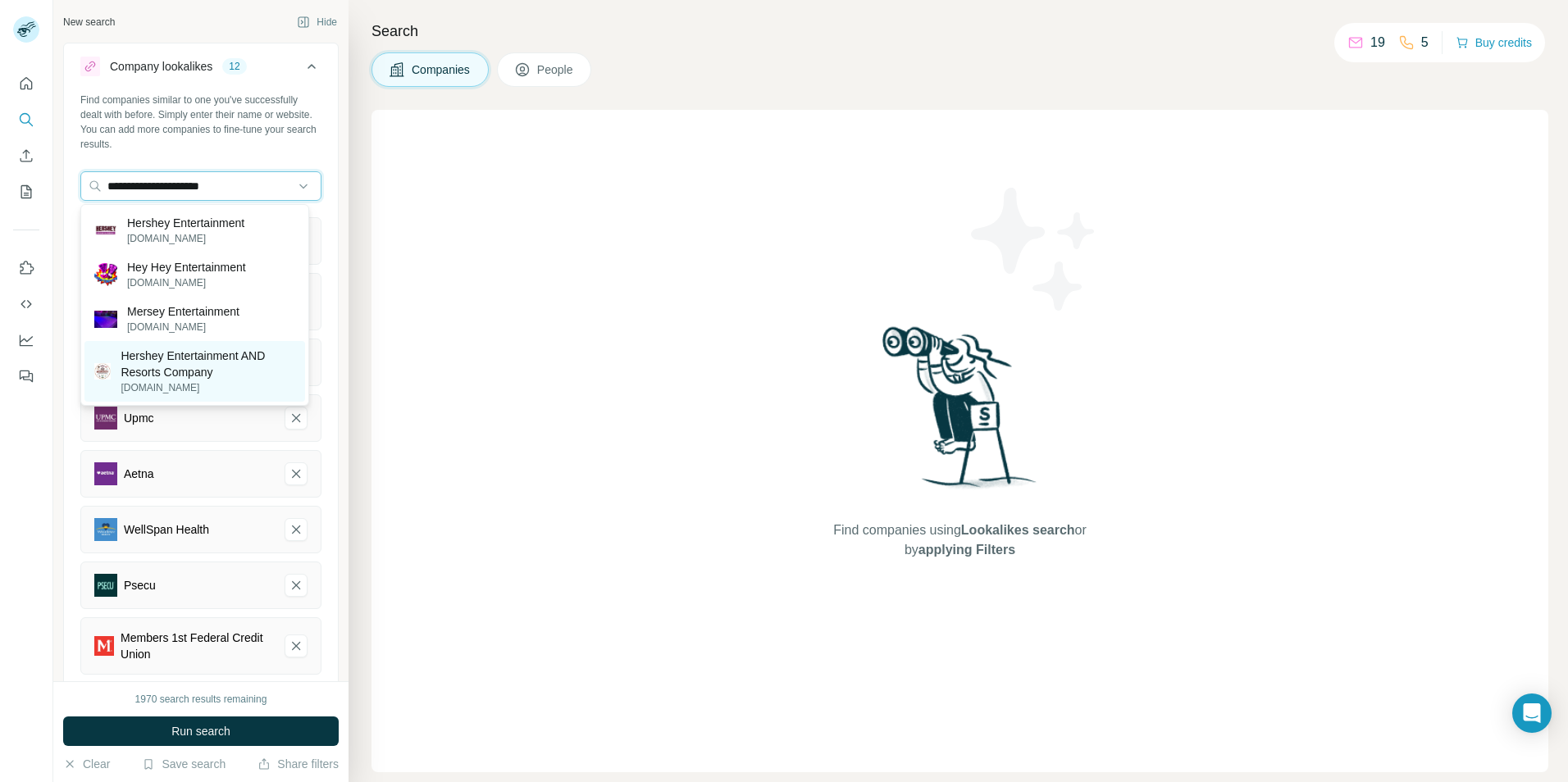
type input "**********"
click at [187, 369] on p "Hershey Entertainment AND Resorts Company" at bounding box center [208, 364] width 174 height 33
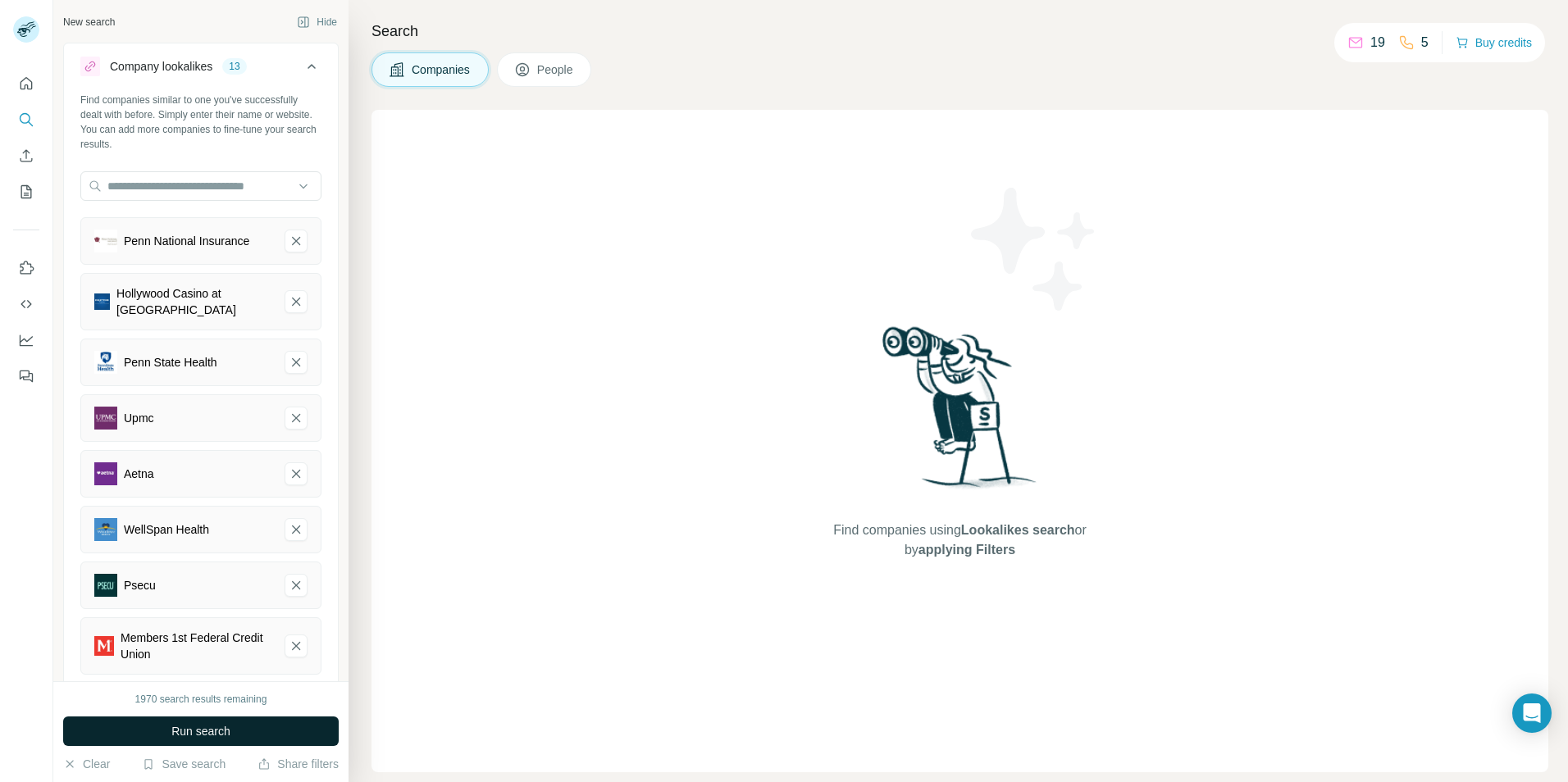
click at [212, 728] on span "Run search" at bounding box center [200, 730] width 59 height 16
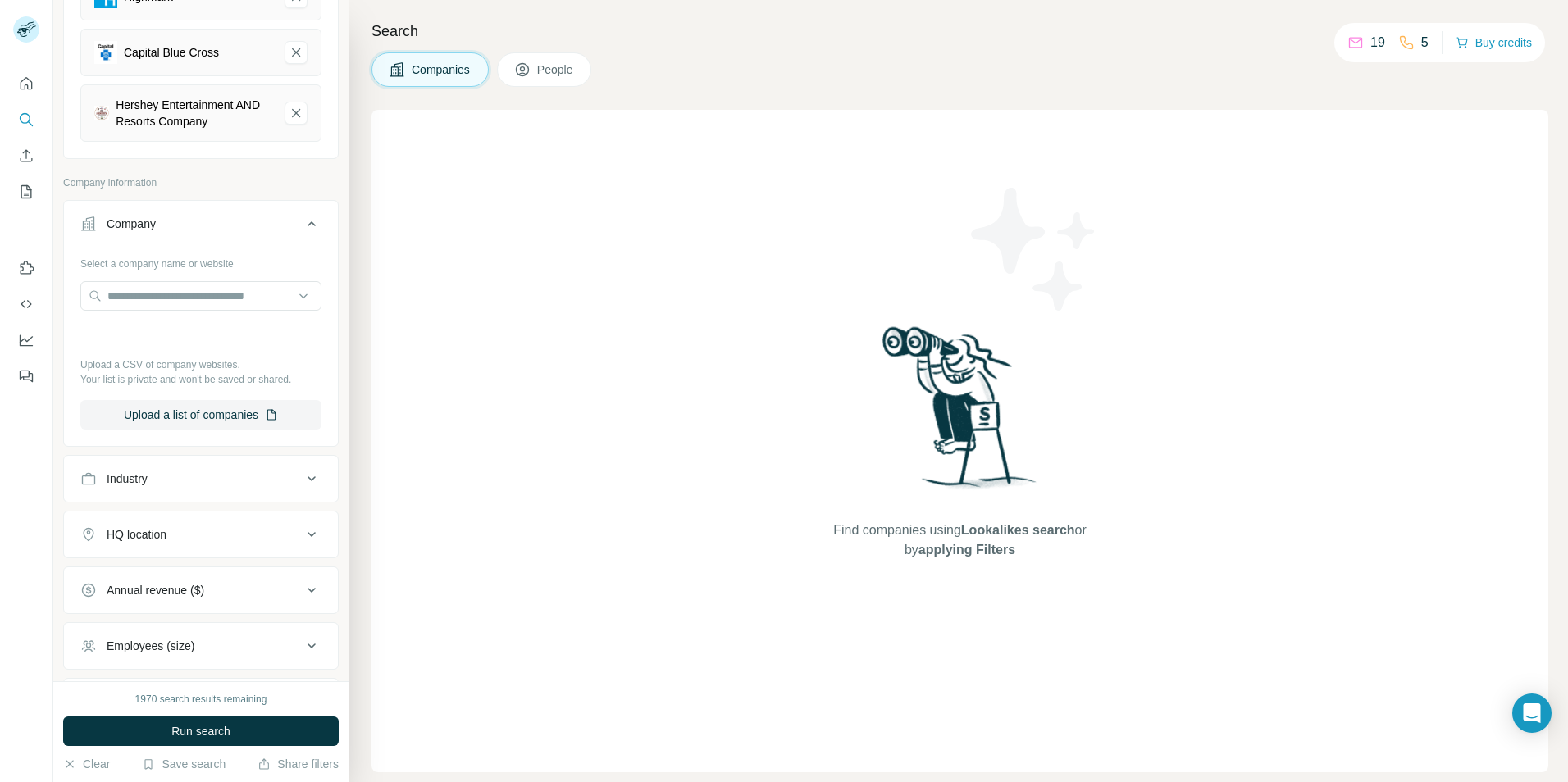
scroll to position [804, 0]
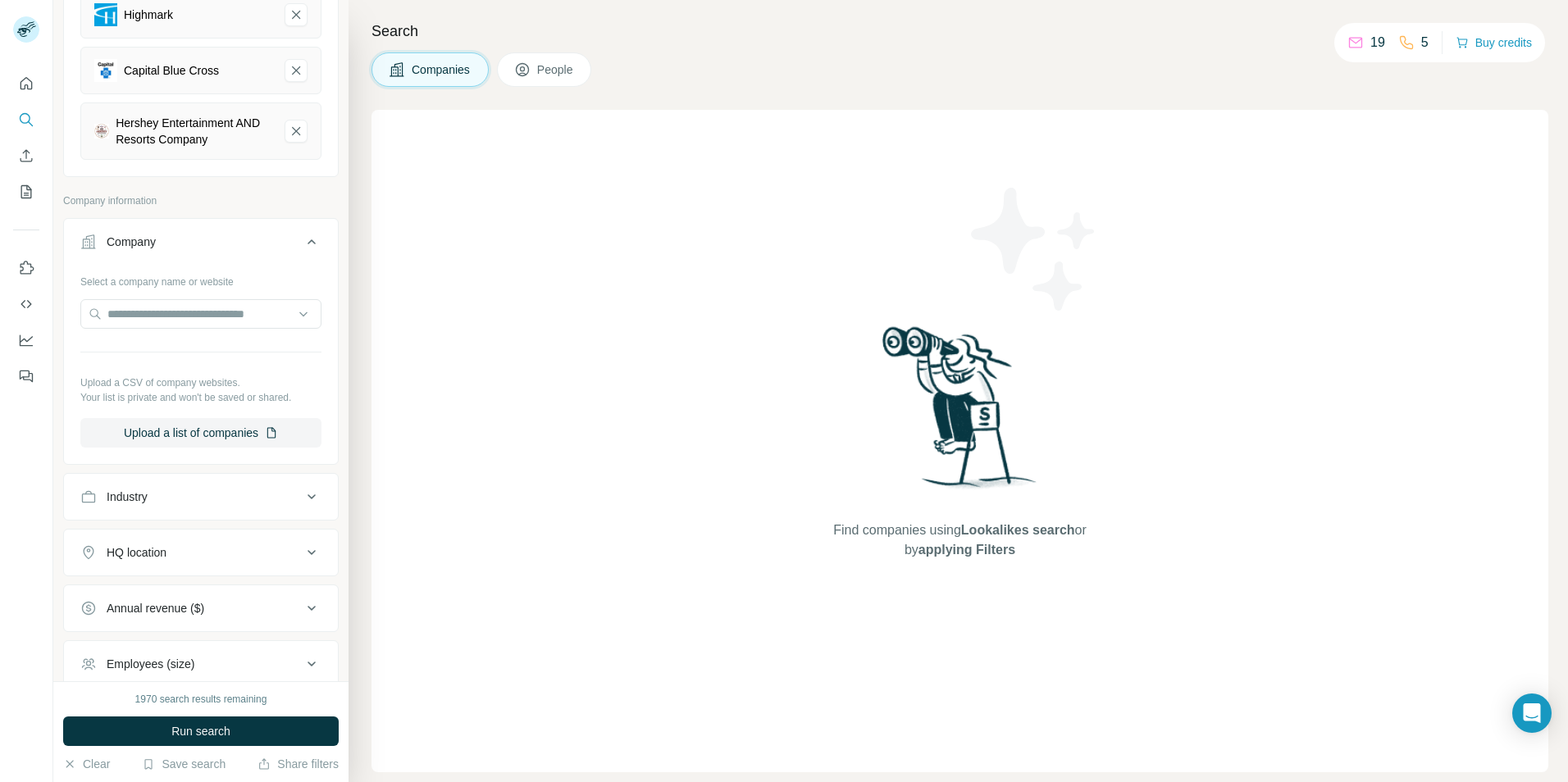
click at [301, 552] on icon at bounding box center [311, 552] width 20 height 20
click at [203, 596] on input "text" at bounding box center [200, 593] width 241 height 29
type input "*******"
click at [286, 685] on icon at bounding box center [285, 683] width 20 height 20
click at [301, 553] on icon at bounding box center [311, 552] width 20 height 20
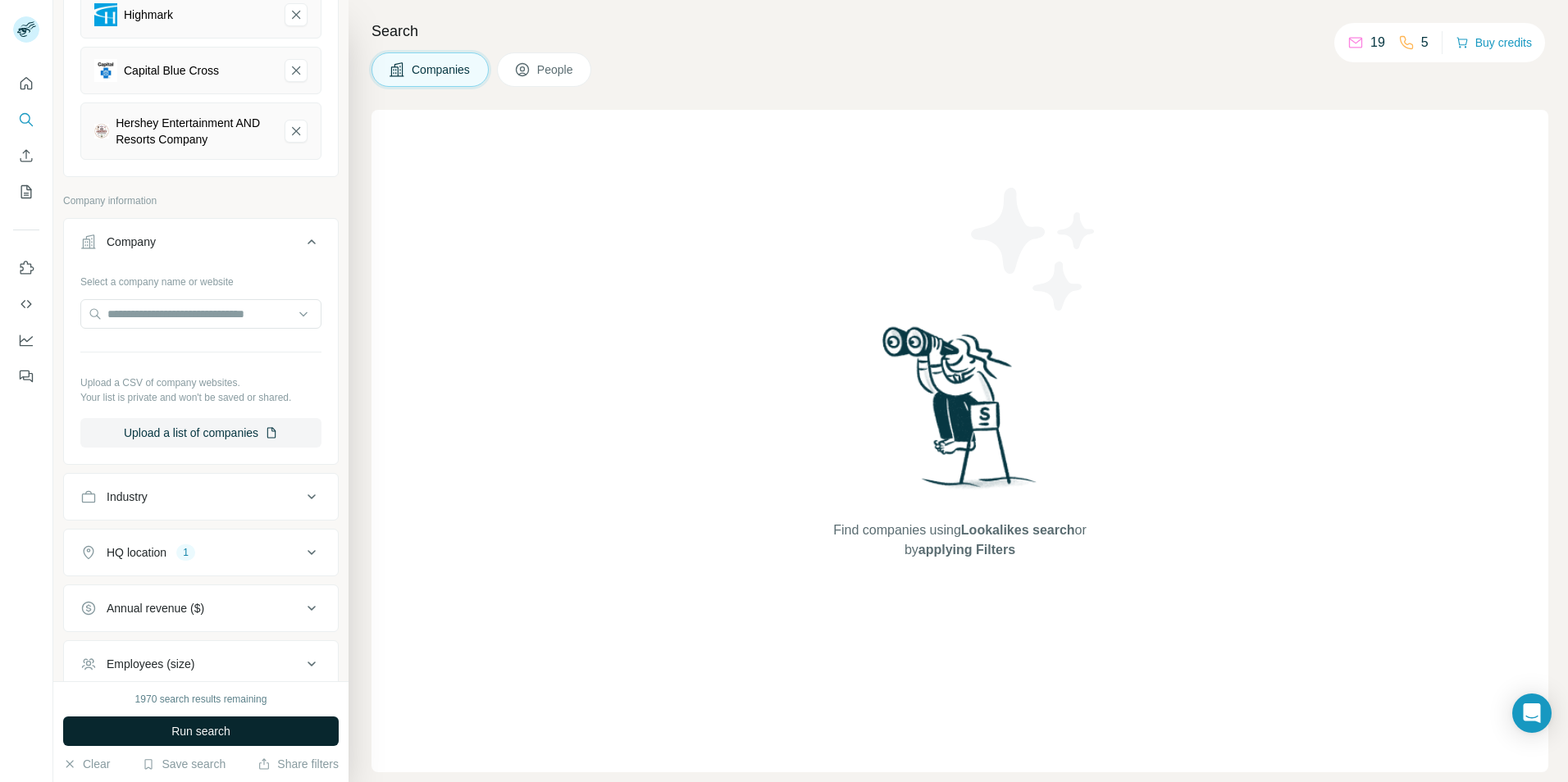
click at [230, 730] on button "Run search" at bounding box center [200, 731] width 275 height 29
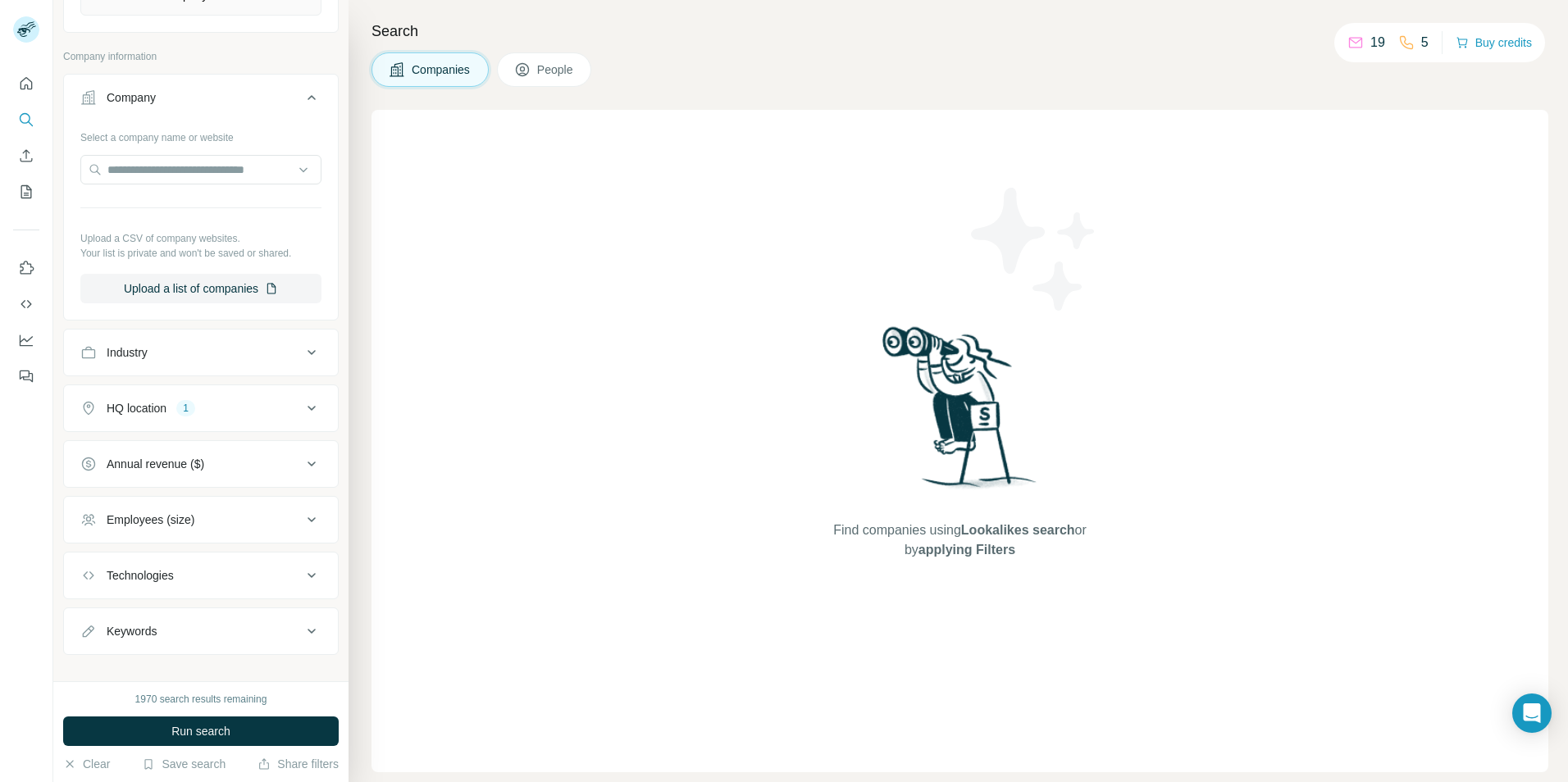
scroll to position [967, 0]
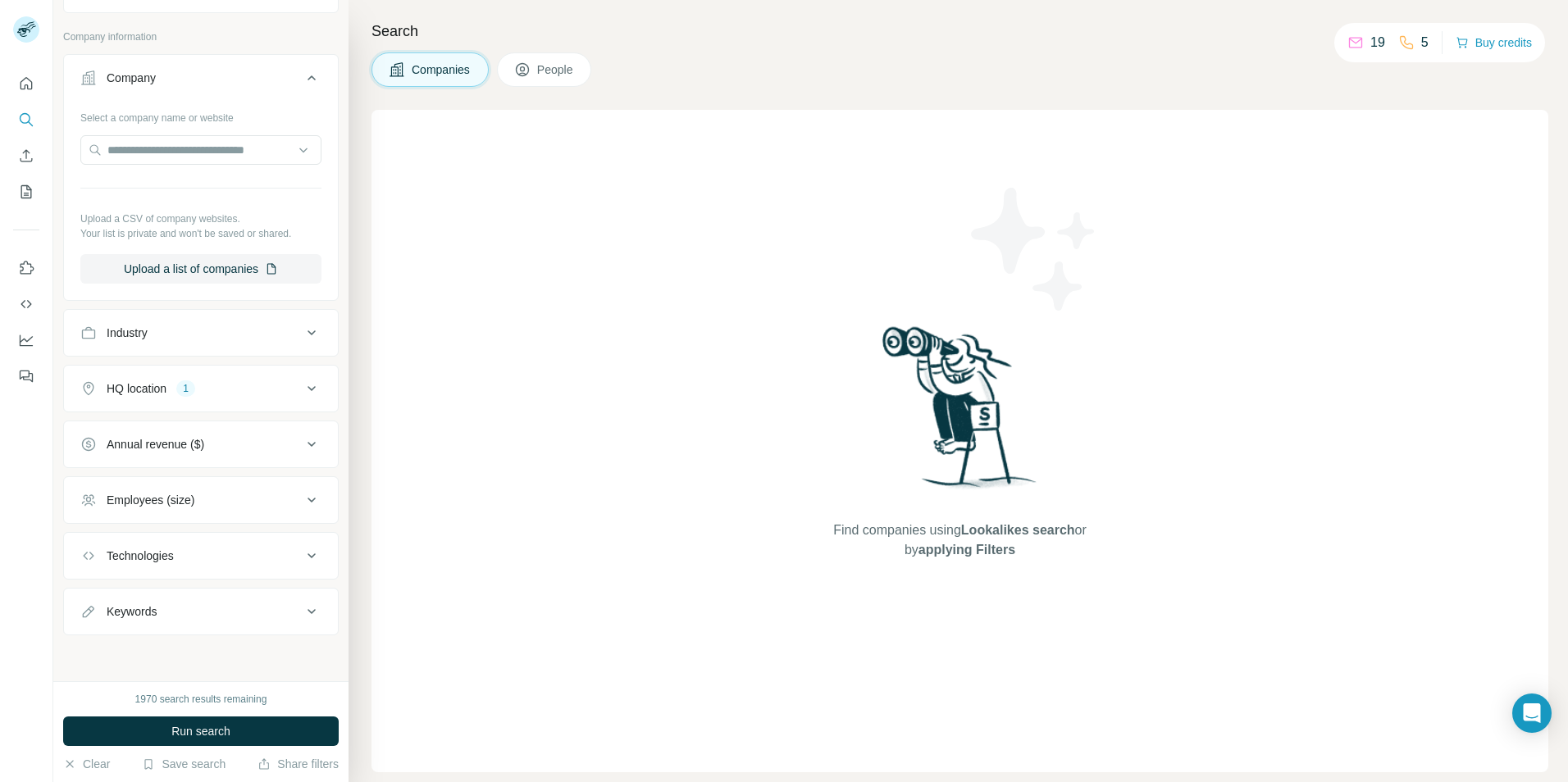
click at [307, 500] on icon at bounding box center [311, 500] width 8 height 5
click at [98, 657] on icon at bounding box center [90, 657] width 16 height 16
click at [98, 627] on icon at bounding box center [90, 627] width 16 height 16
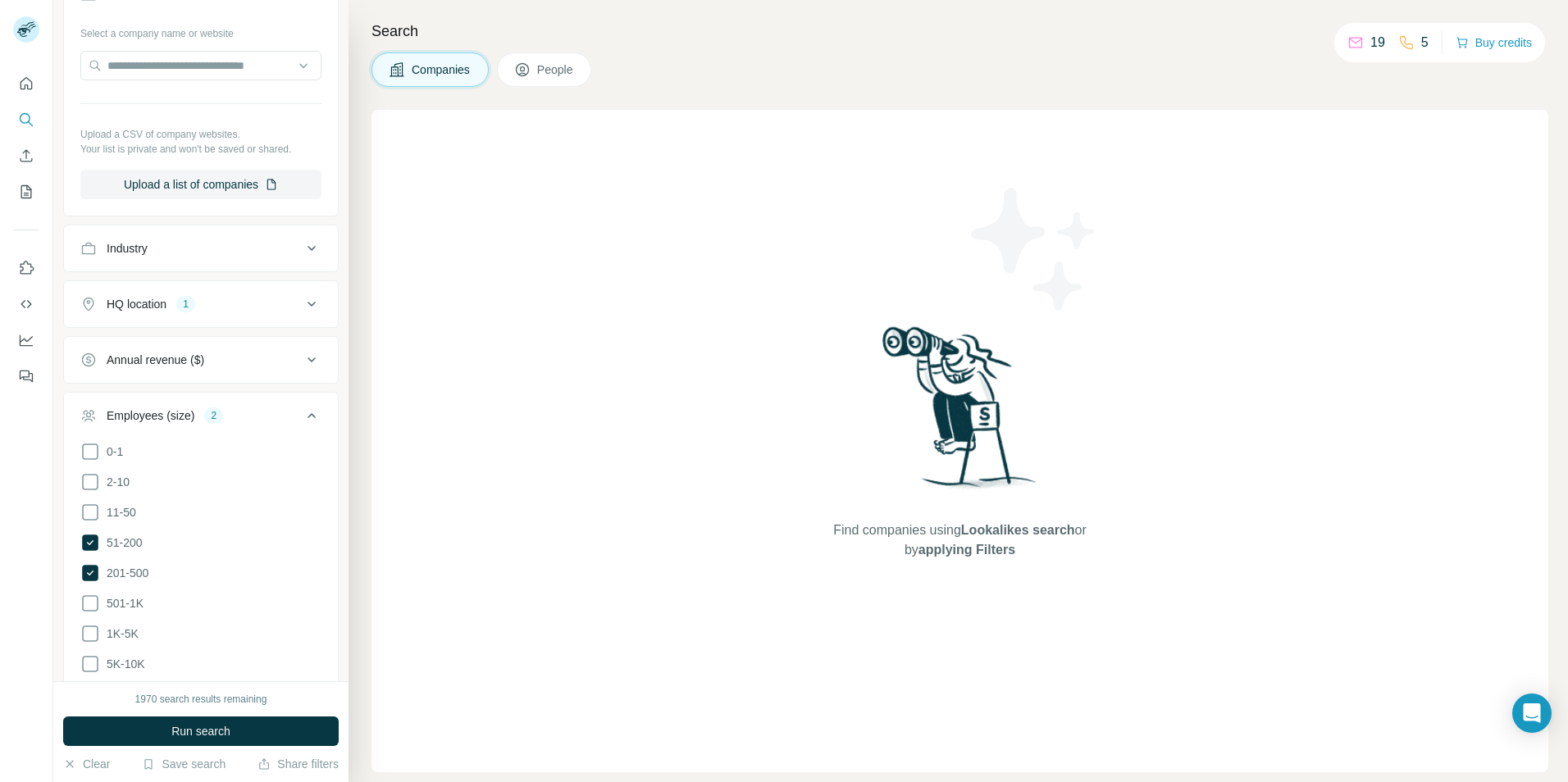
scroll to position [1131, 0]
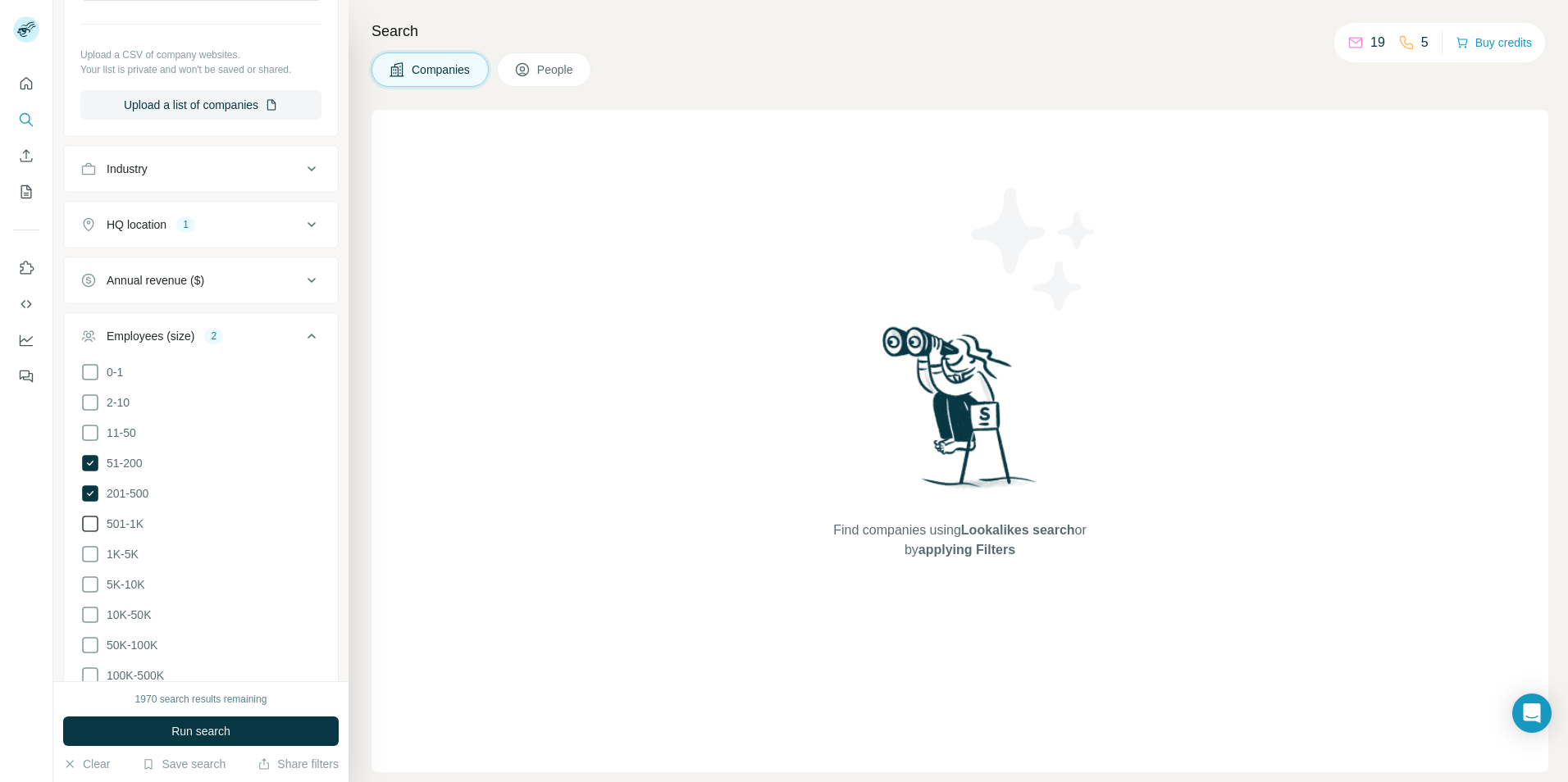
click at [94, 520] on icon at bounding box center [90, 523] width 20 height 20
click at [205, 733] on span "Run search" at bounding box center [200, 730] width 59 height 16
